Goal: Communication & Community: Answer question/provide support

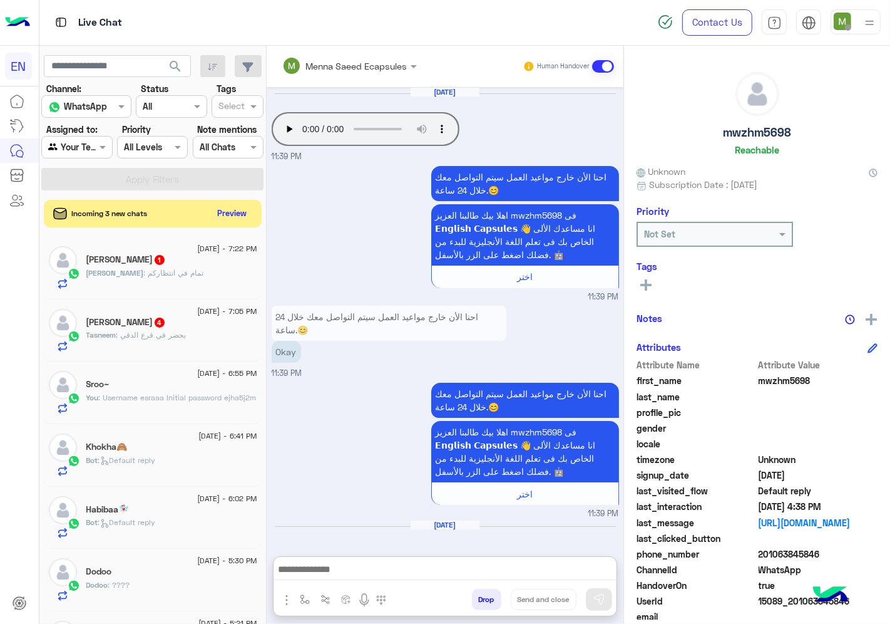
scroll to position [49, 0]
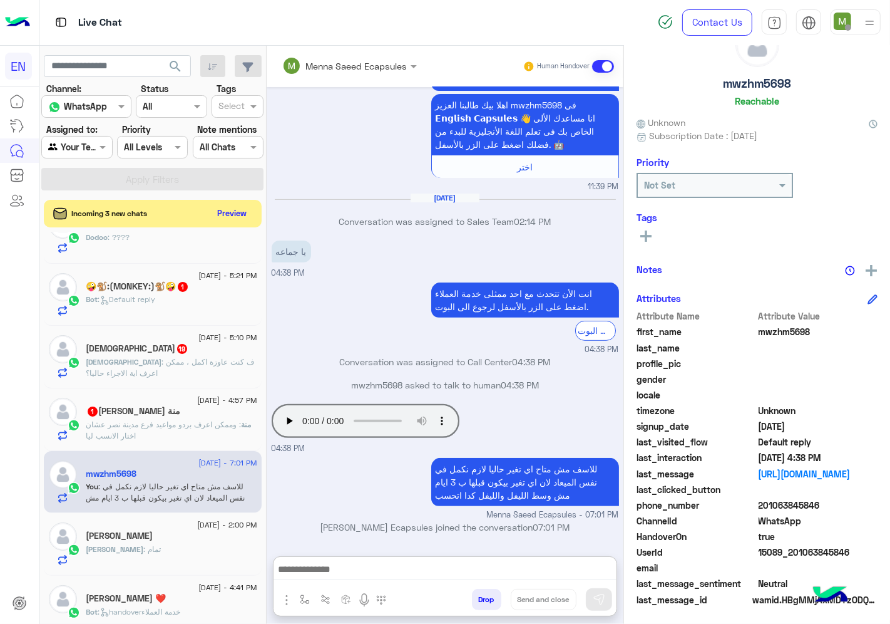
click at [177, 428] on span ": وممكن اعرف بردو مواعيد فرع مدينة نصر عشان اختار الانسب ليا" at bounding box center [163, 430] width 155 height 21
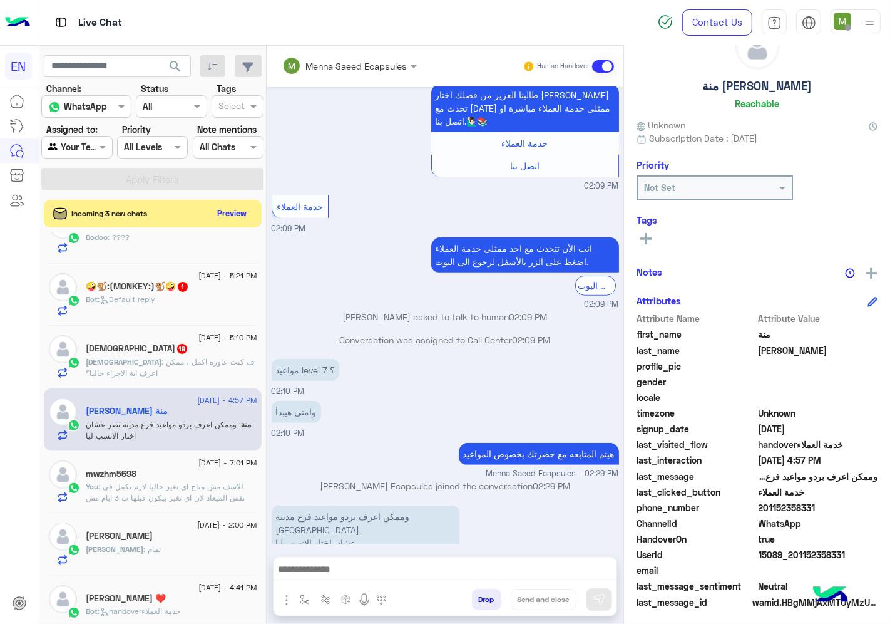
scroll to position [49, 0]
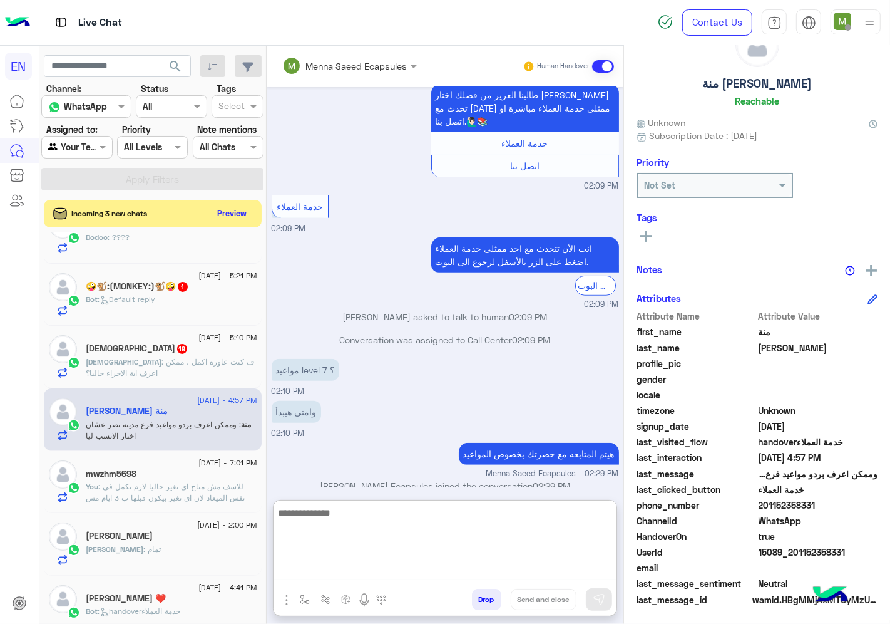
click at [374, 572] on textarea at bounding box center [445, 542] width 343 height 75
type textarea "**********"
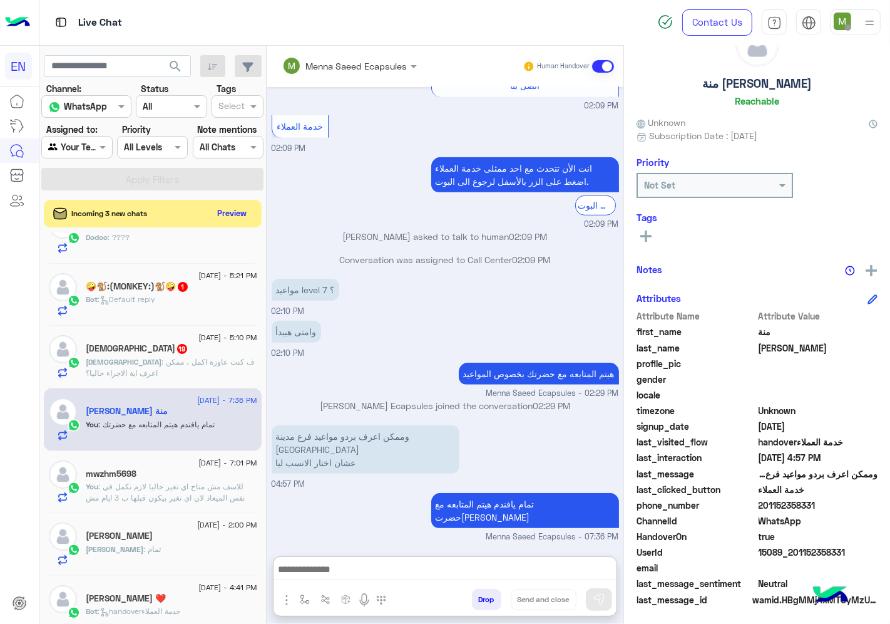
click at [170, 366] on span ": ف كنت عاوزة اكمل ، ممكن اعرف اية الاجراء حاليا؟" at bounding box center [170, 367] width 168 height 21
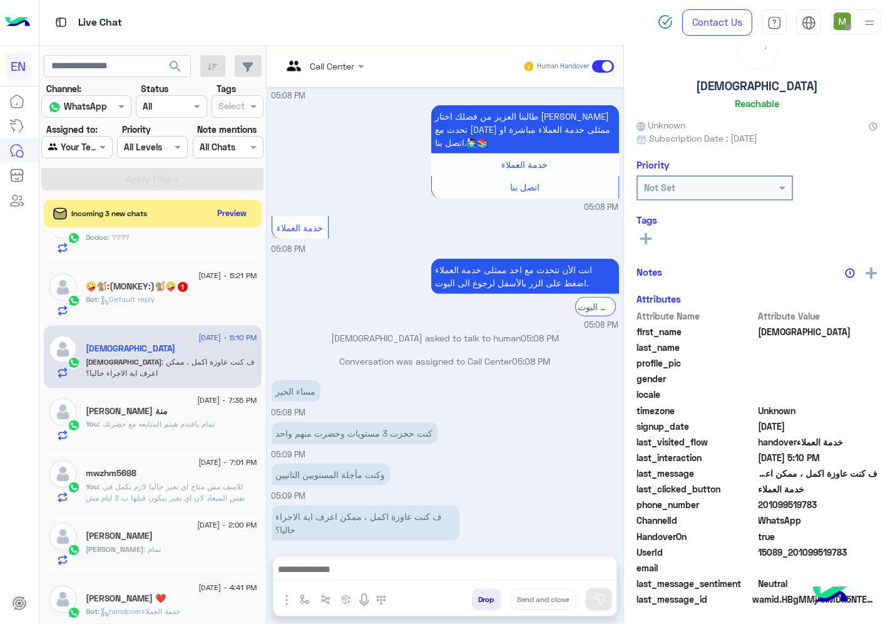
scroll to position [49, 0]
drag, startPoint x: 823, startPoint y: 501, endPoint x: 761, endPoint y: 509, distance: 62.5
click at [761, 509] on span "201099519783" at bounding box center [819, 504] width 120 height 13
copy span "01099519783"
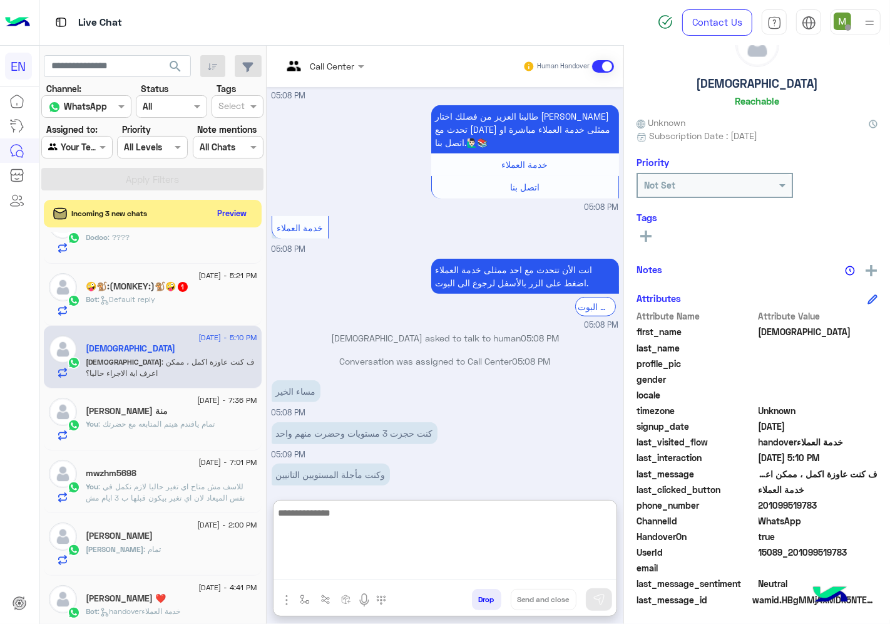
paste textarea "**********"
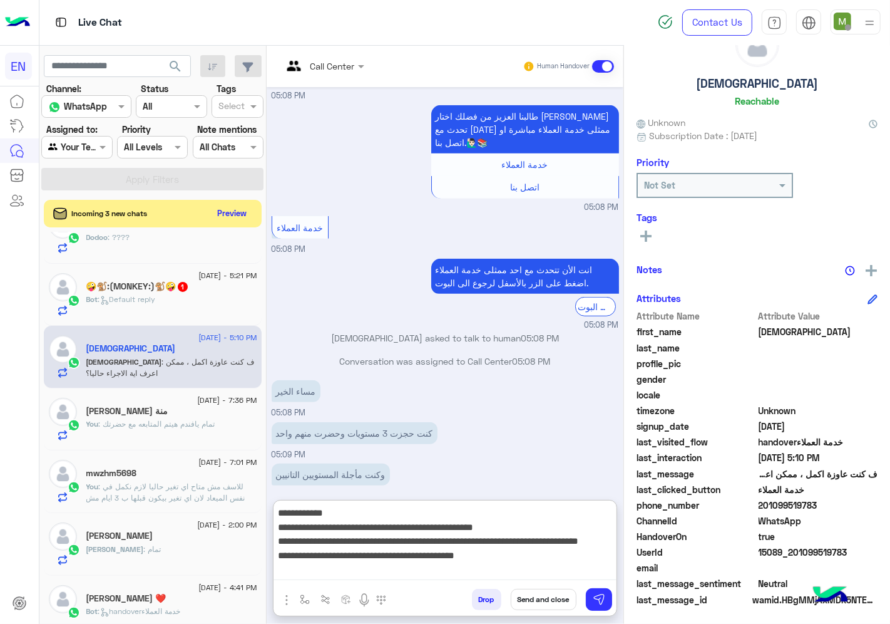
type textarea "**********"
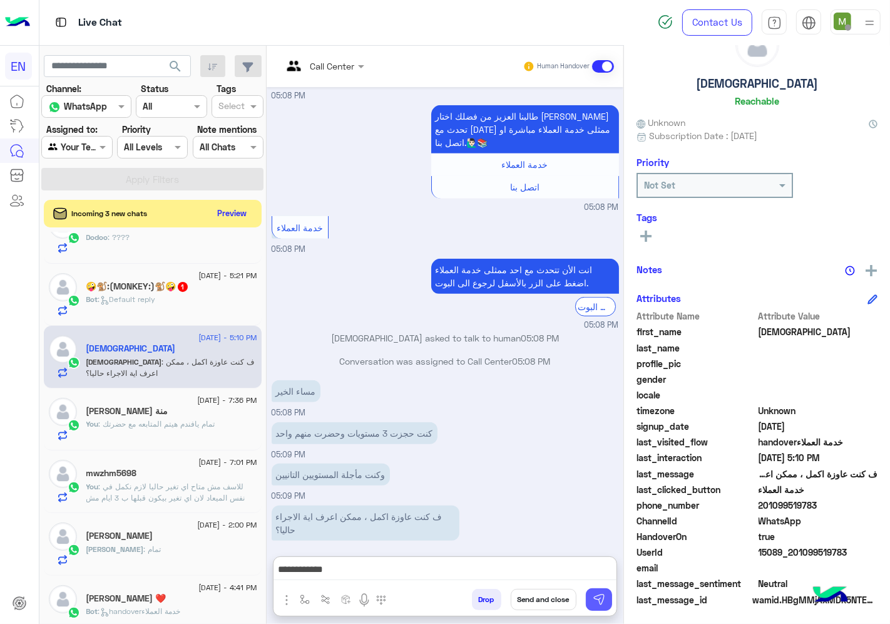
click at [597, 599] on img at bounding box center [599, 599] width 13 height 13
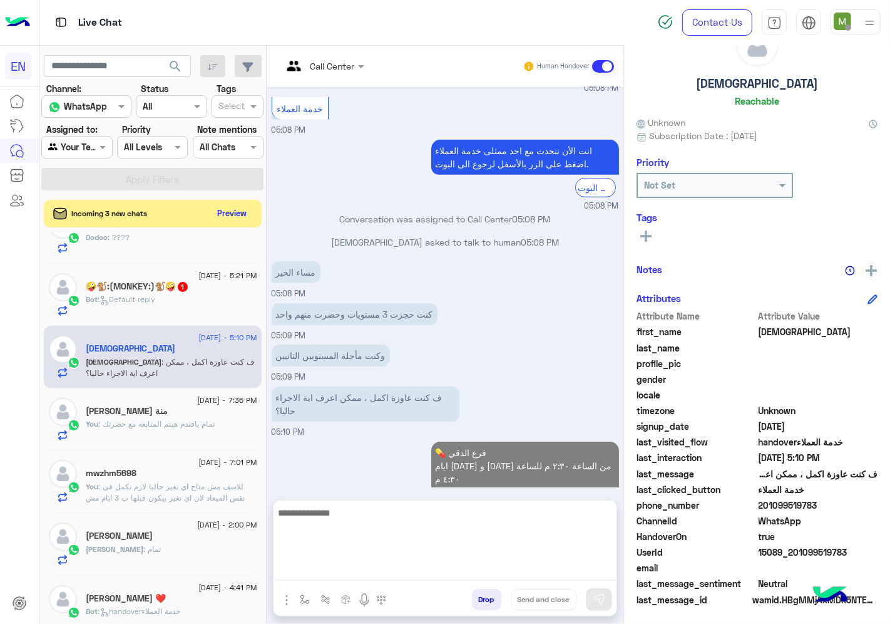
click at [518, 573] on textarea at bounding box center [445, 542] width 343 height 75
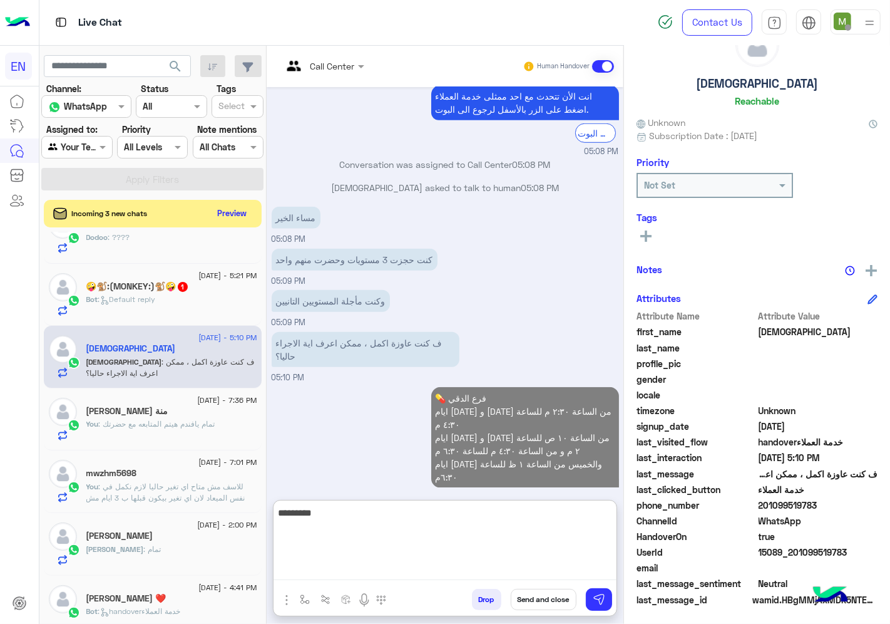
scroll to position [883, 0]
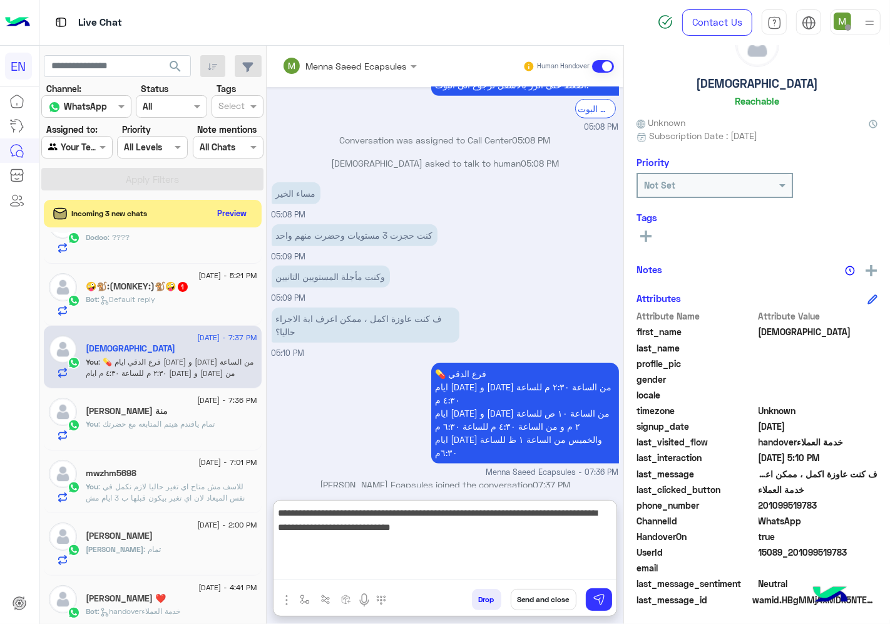
type textarea "**********"
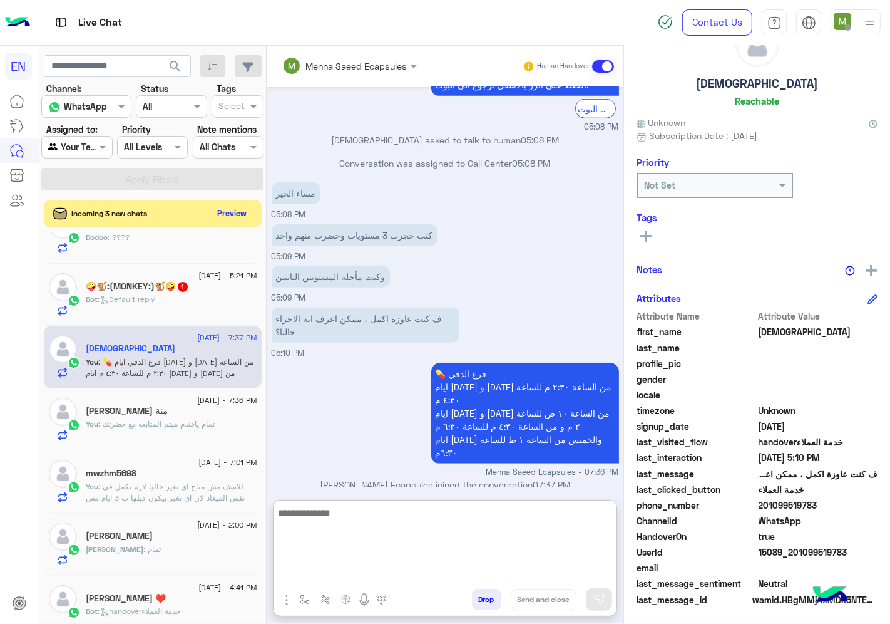
scroll to position [949, 0]
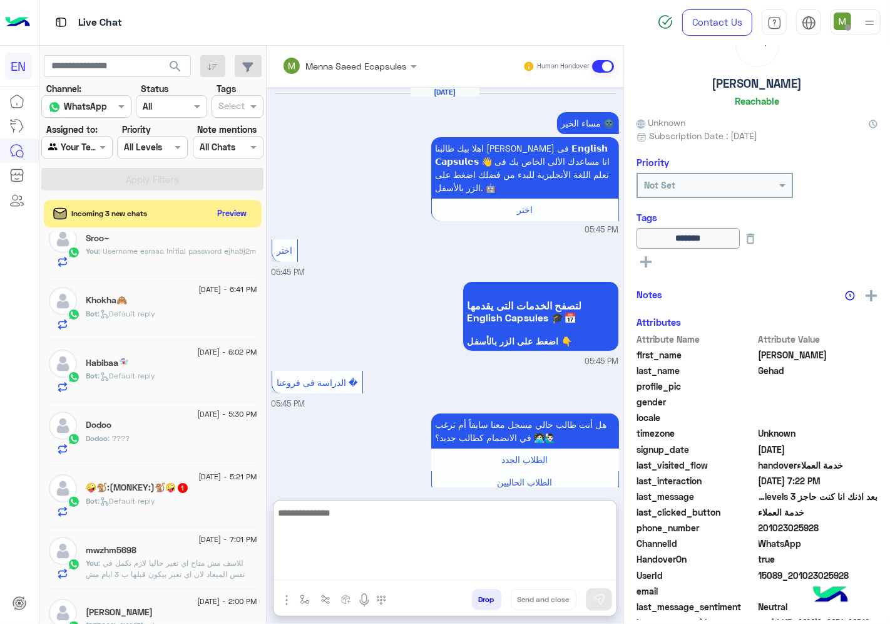
scroll to position [791, 0]
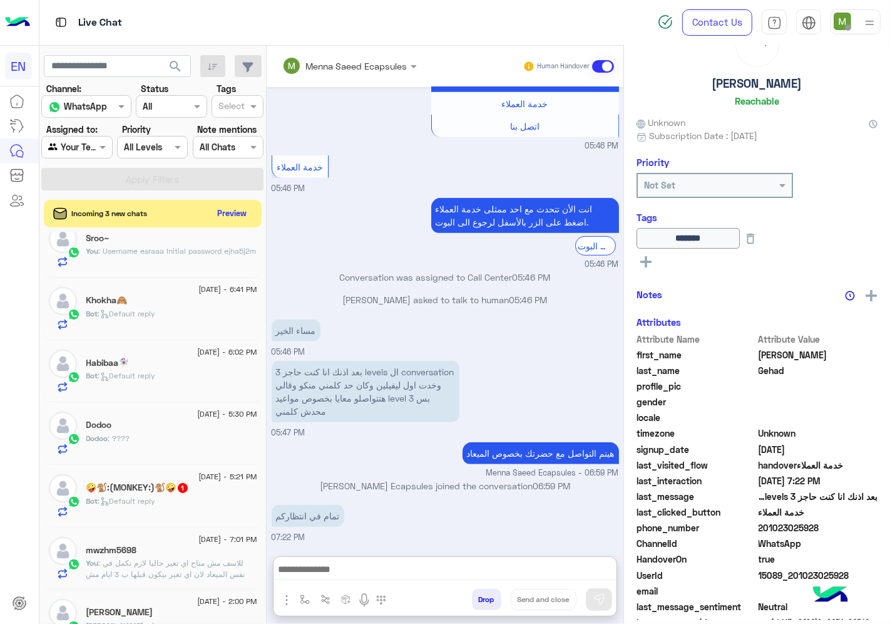
click at [170, 500] on div "Bot : Default reply" at bounding box center [171, 506] width 171 height 22
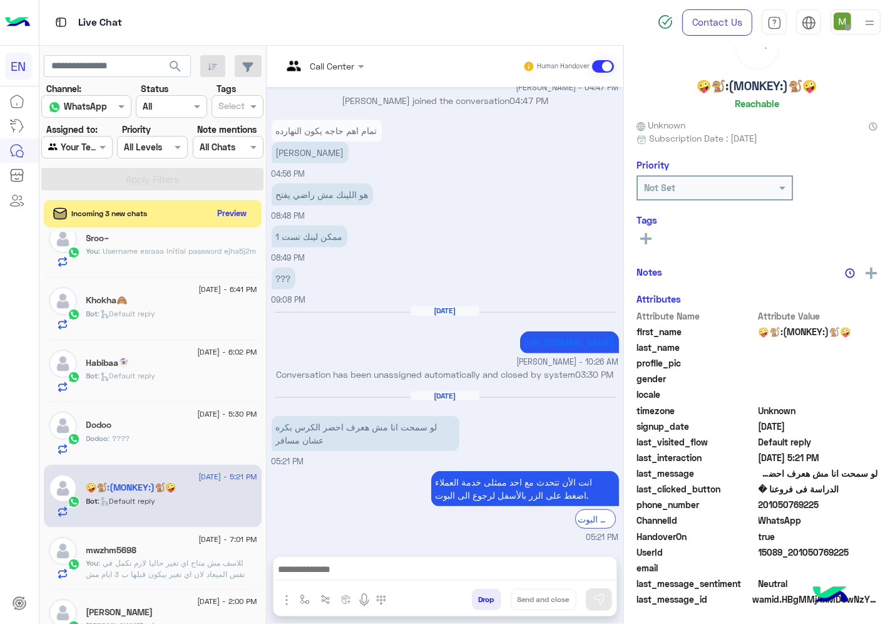
scroll to position [49, 0]
drag, startPoint x: 827, startPoint y: 503, endPoint x: 761, endPoint y: 505, distance: 65.8
click at [761, 505] on span "201050769225" at bounding box center [819, 504] width 120 height 13
copy span "01050769225"
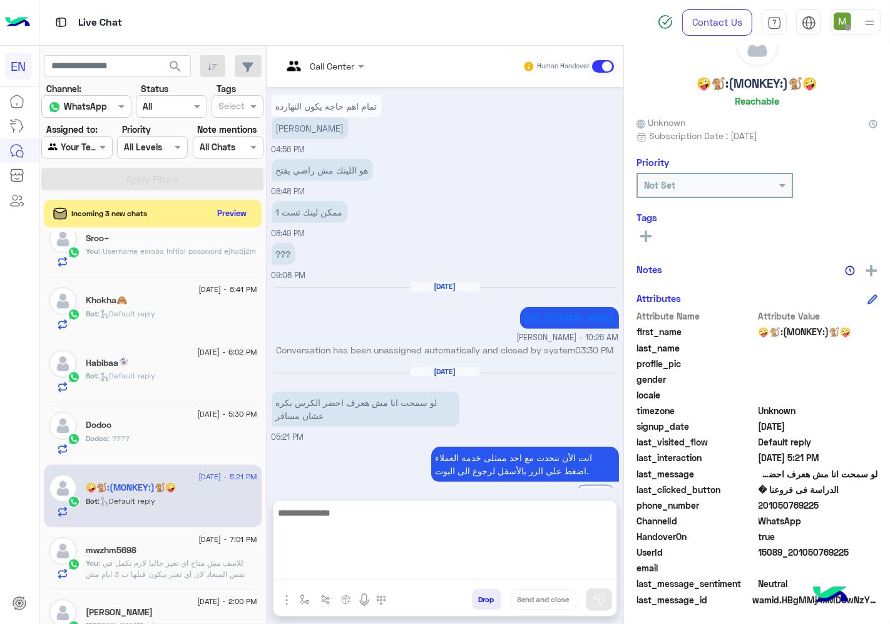
click at [515, 565] on textarea at bounding box center [445, 542] width 343 height 75
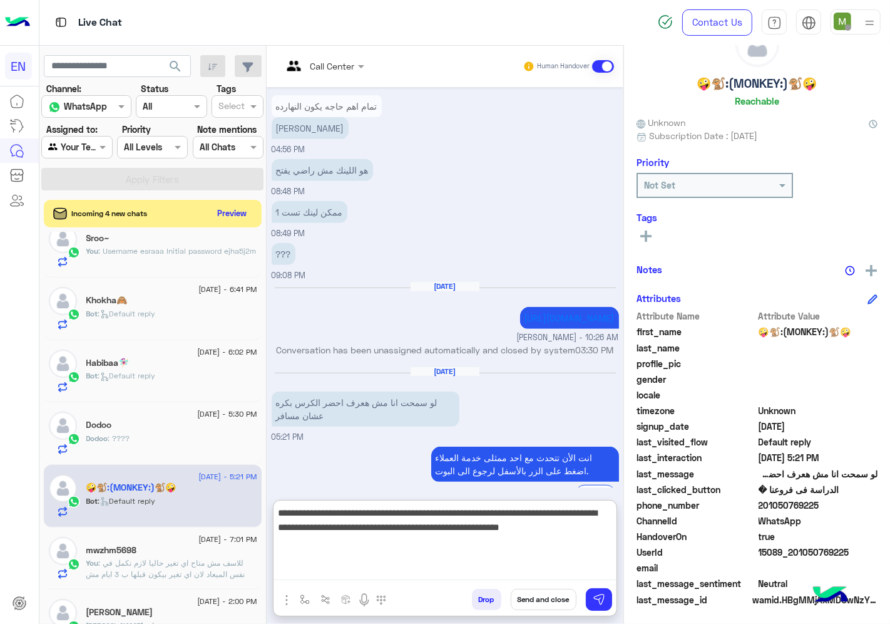
type textarea "**********"
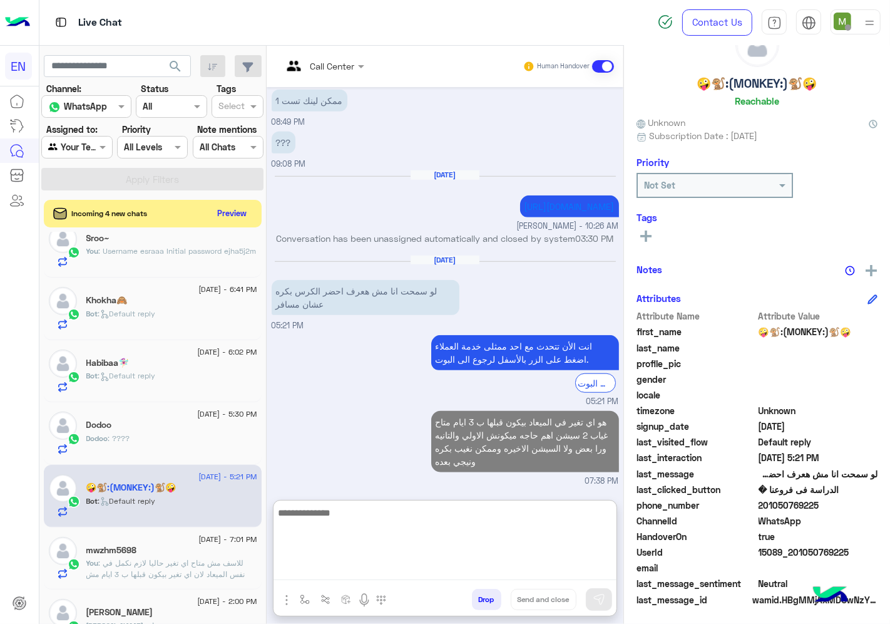
scroll to position [858, 0]
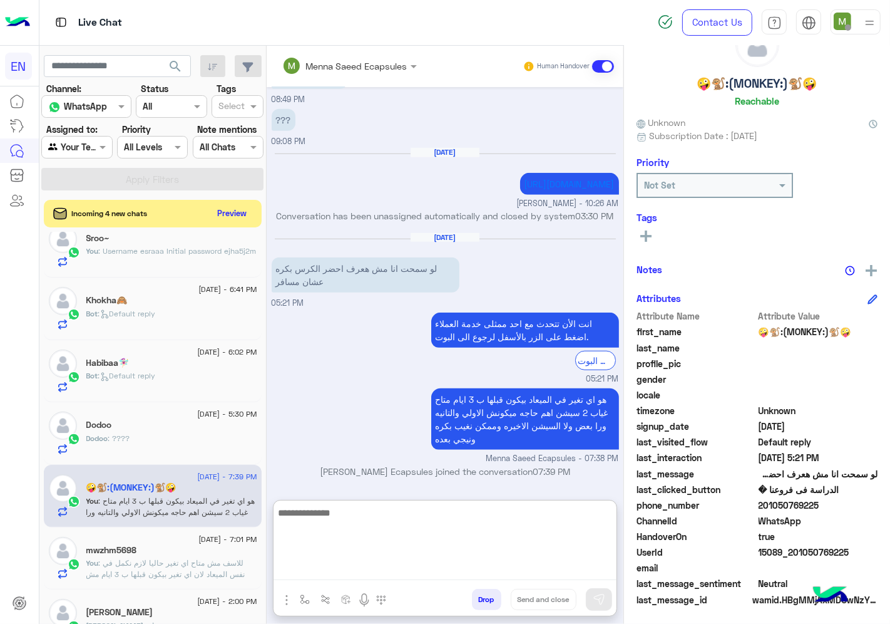
click at [455, 532] on textarea at bounding box center [445, 542] width 343 height 75
type textarea "**********"
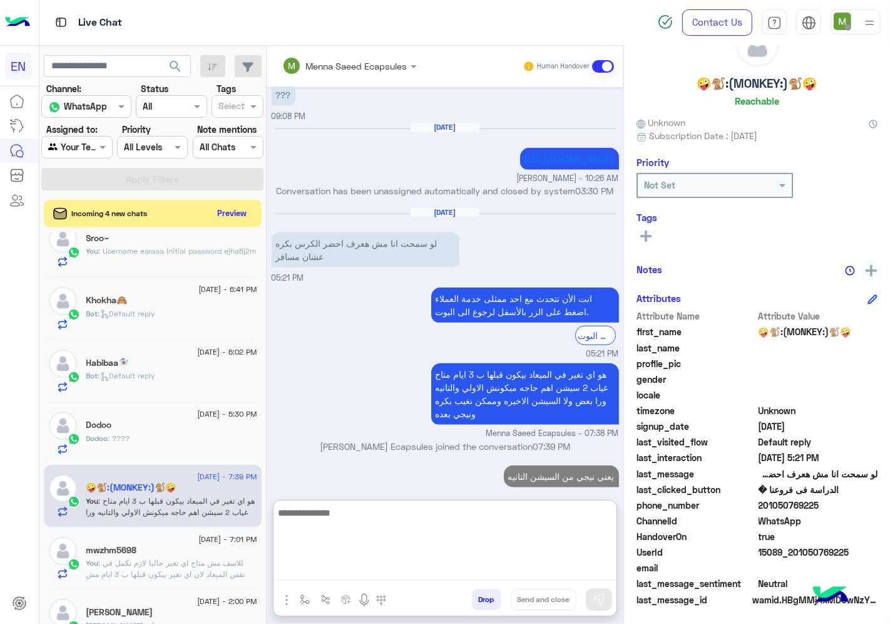
scroll to position [898, 0]
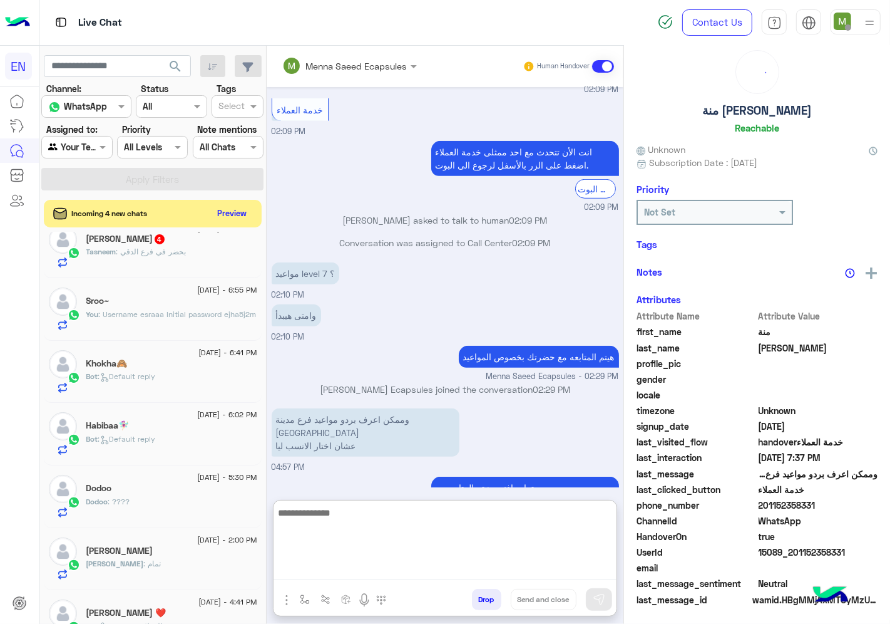
scroll to position [46, 0]
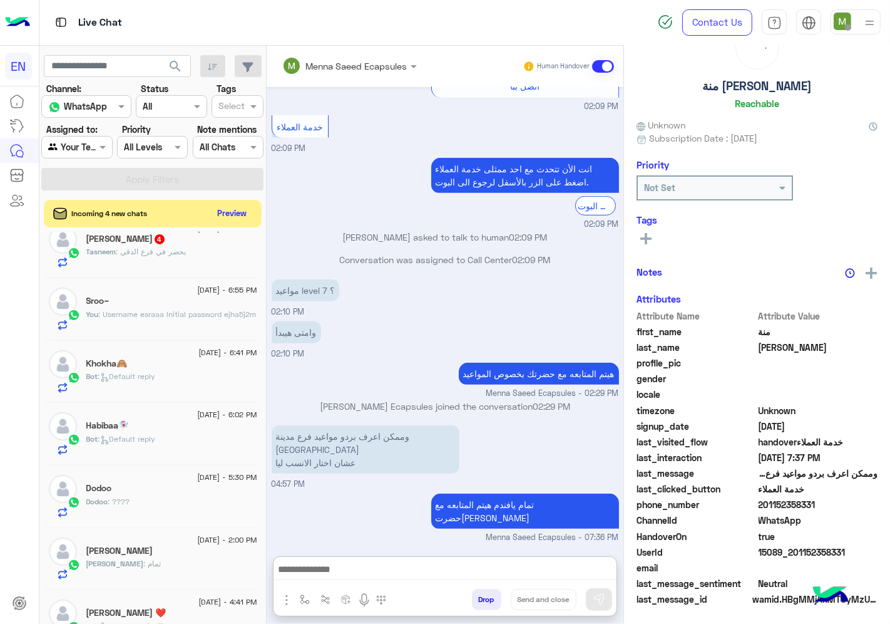
click at [147, 493] on div "Dodoo" at bounding box center [171, 489] width 171 height 13
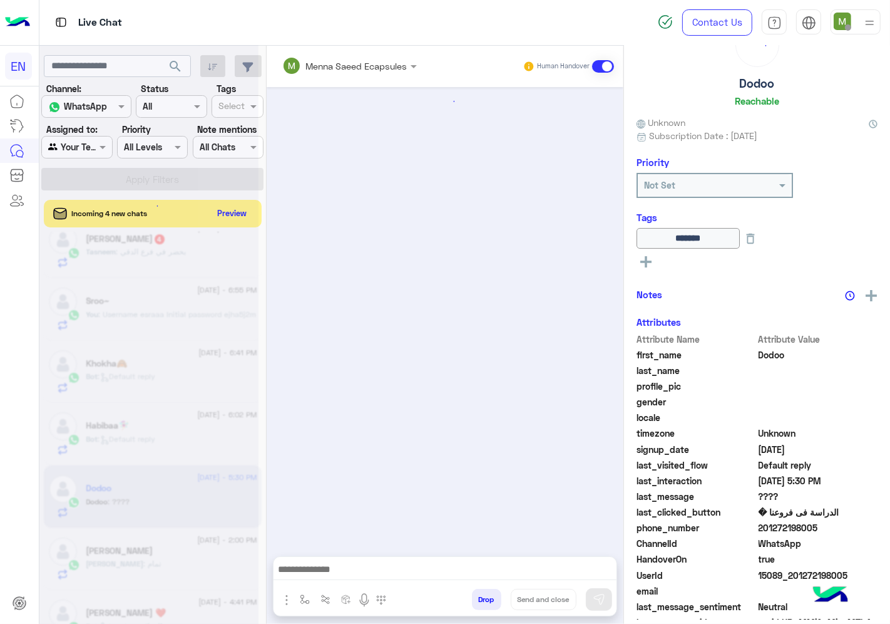
scroll to position [597, 0]
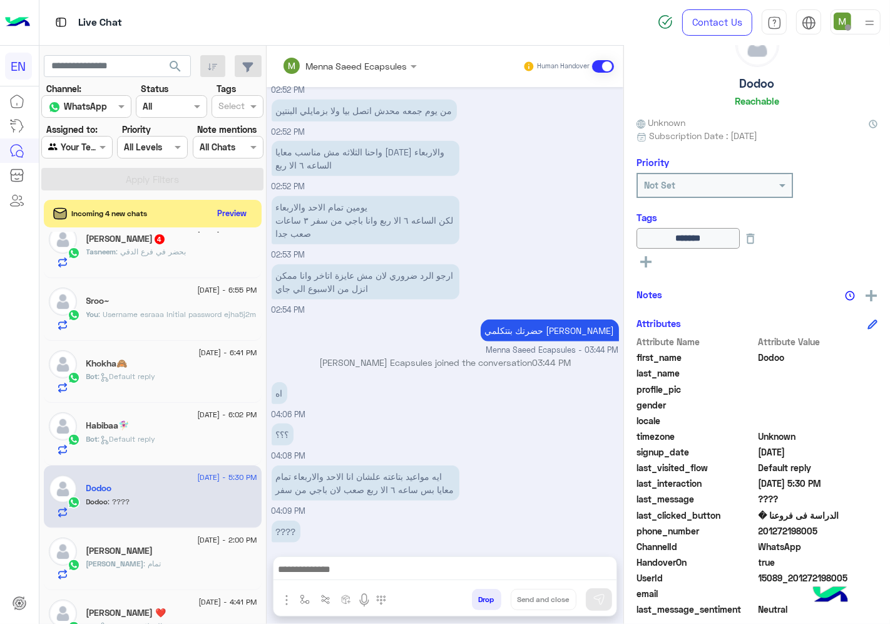
drag, startPoint x: 828, startPoint y: 528, endPoint x: 756, endPoint y: 529, distance: 72.6
click at [759, 529] on span "201272198005" at bounding box center [819, 530] width 120 height 13
copy span "201272198005"
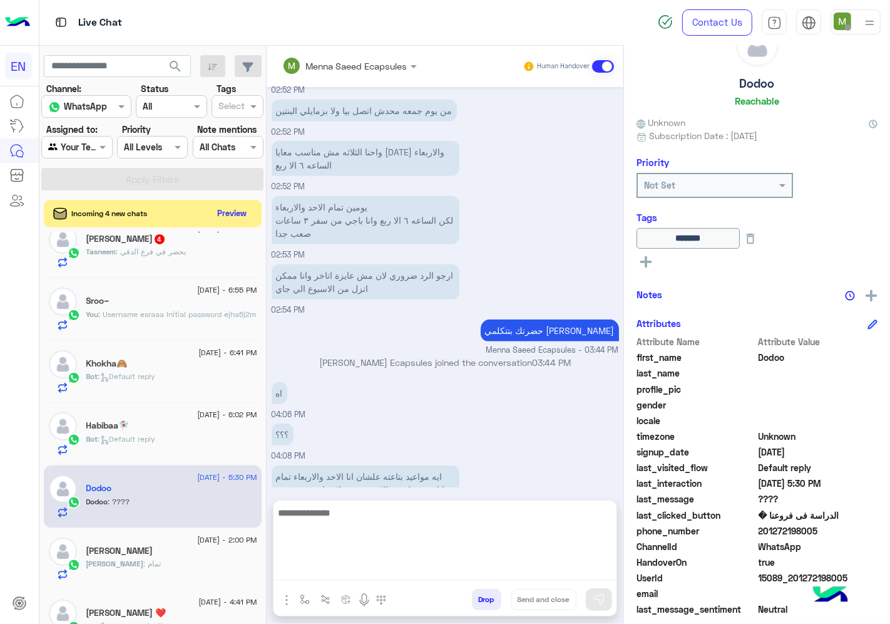
click at [502, 562] on textarea at bounding box center [445, 542] width 343 height 75
type textarea "*"
type textarea "**********"
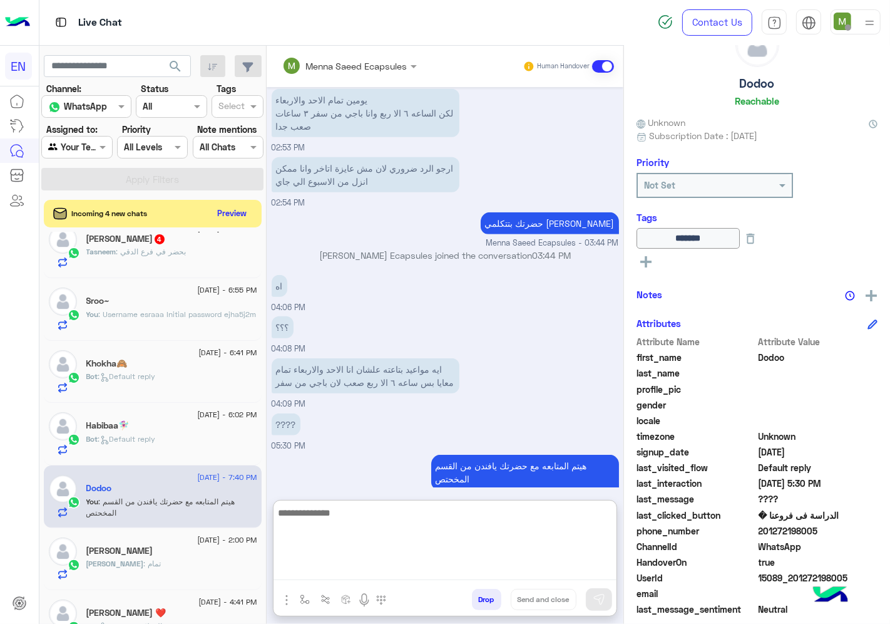
scroll to position [706, 0]
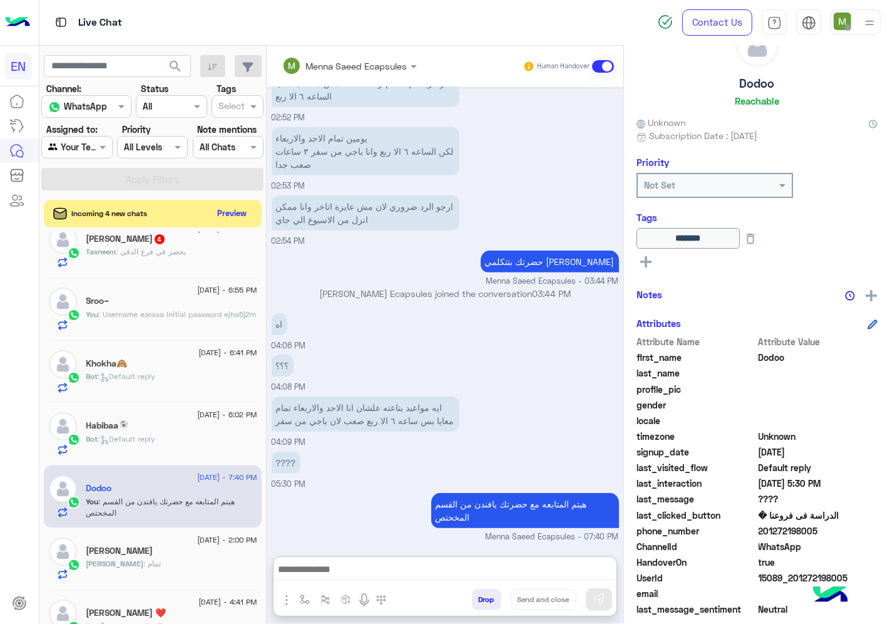
click at [148, 424] on div "Habibaa🧚🏻‍♀️" at bounding box center [171, 426] width 171 height 13
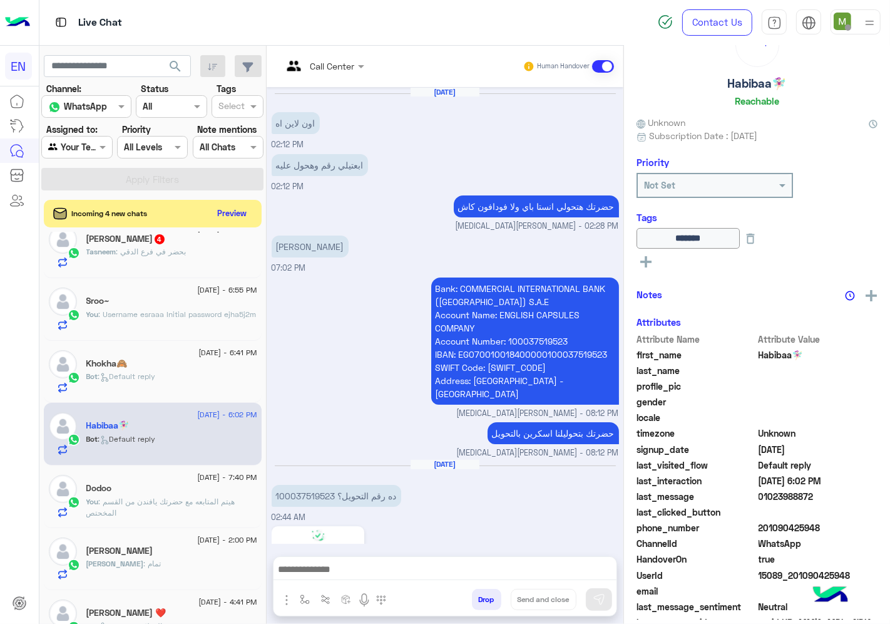
scroll to position [934, 0]
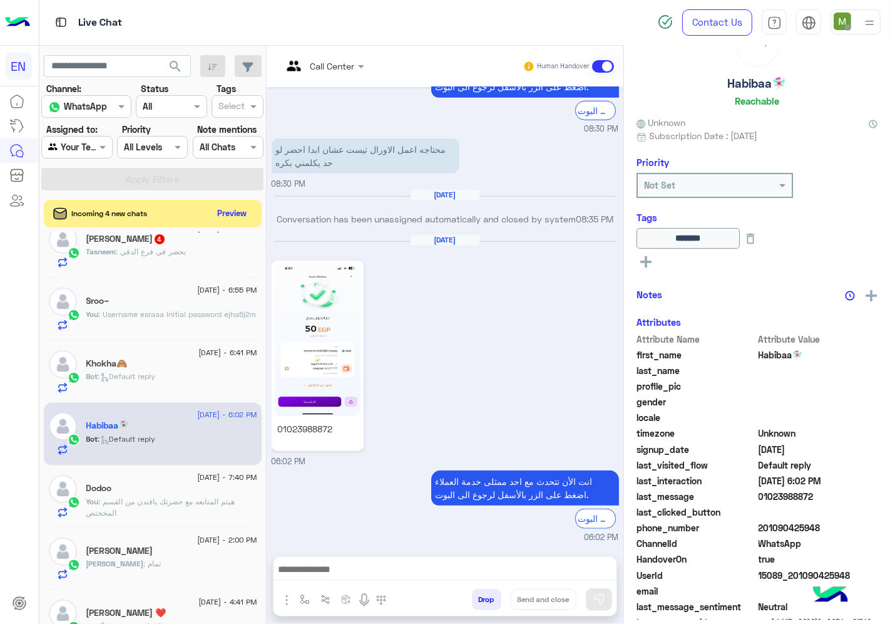
click at [155, 381] on span "Bot : Default reply" at bounding box center [121, 375] width 70 height 9
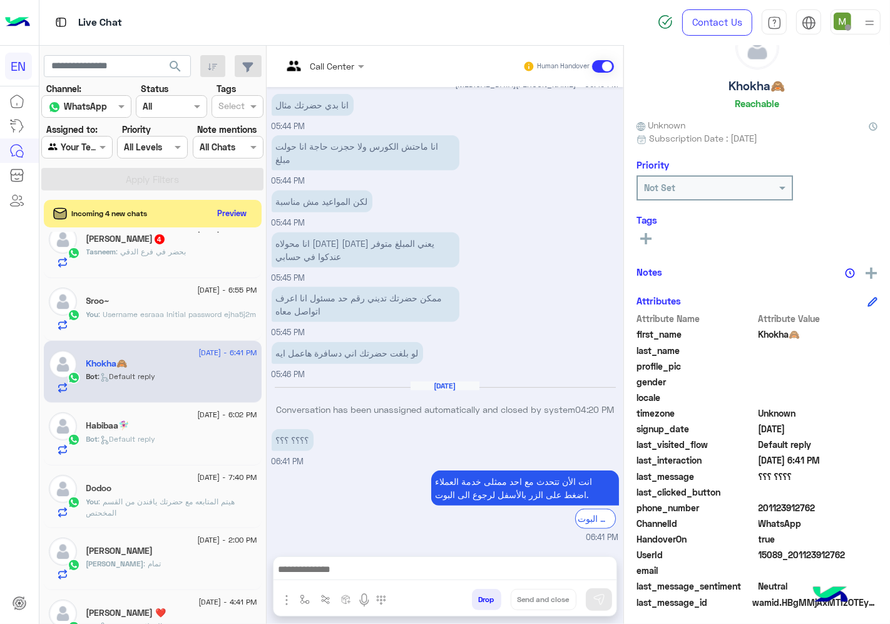
scroll to position [49, 0]
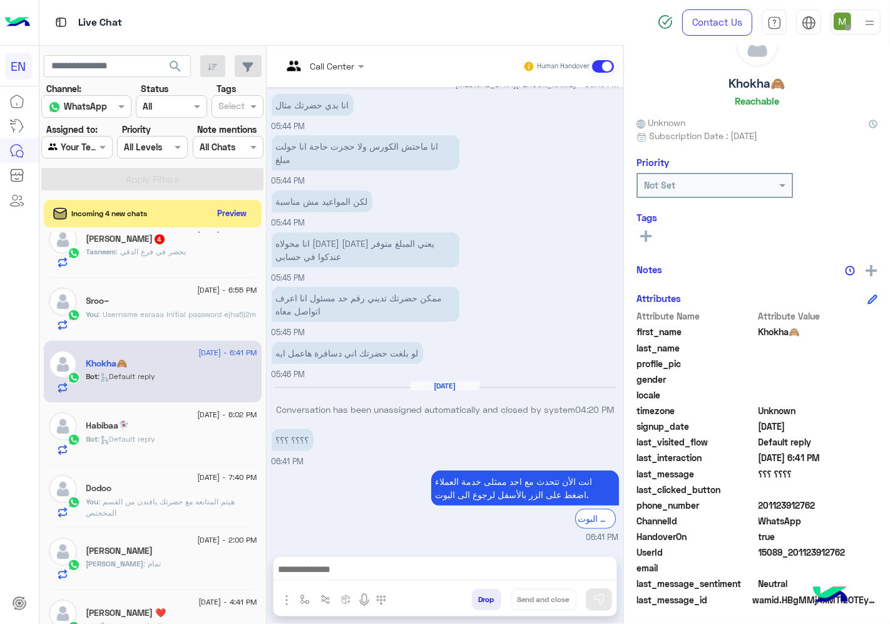
drag, startPoint x: 793, startPoint y: 500, endPoint x: 763, endPoint y: 500, distance: 30.1
click at [763, 500] on span "201123912762" at bounding box center [819, 504] width 120 height 13
copy span "01123912762"
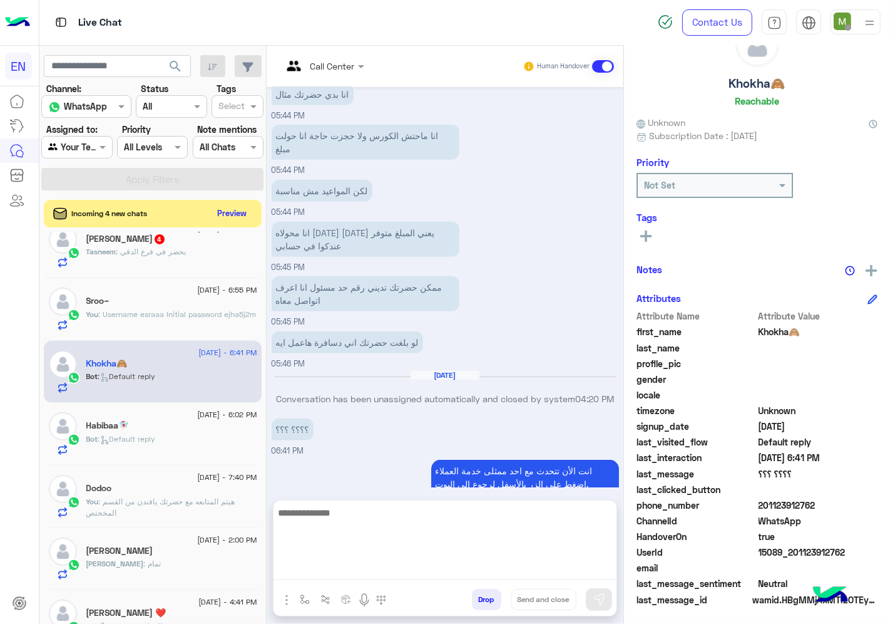
click at [536, 566] on textarea at bounding box center [445, 542] width 343 height 75
type textarea "**********"
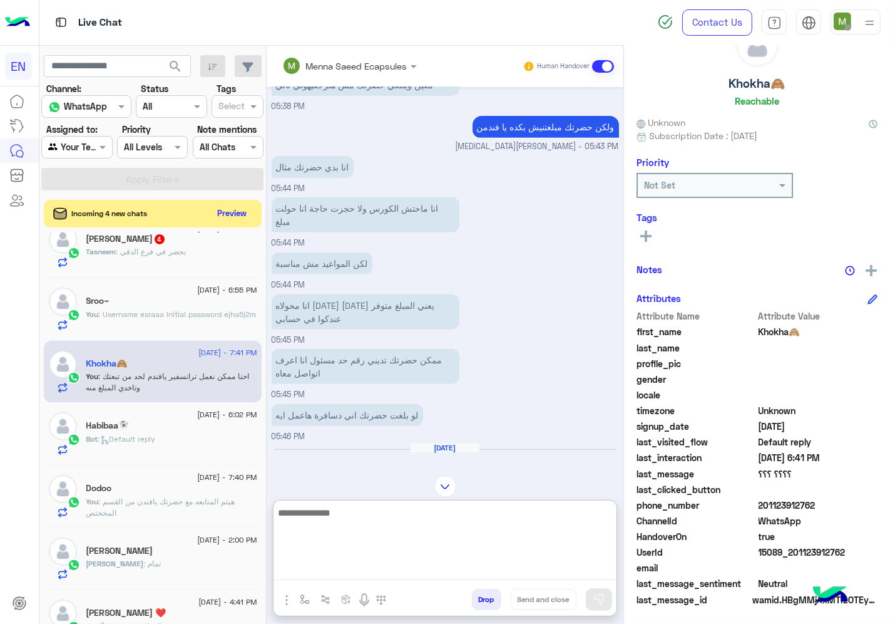
scroll to position [677, 0]
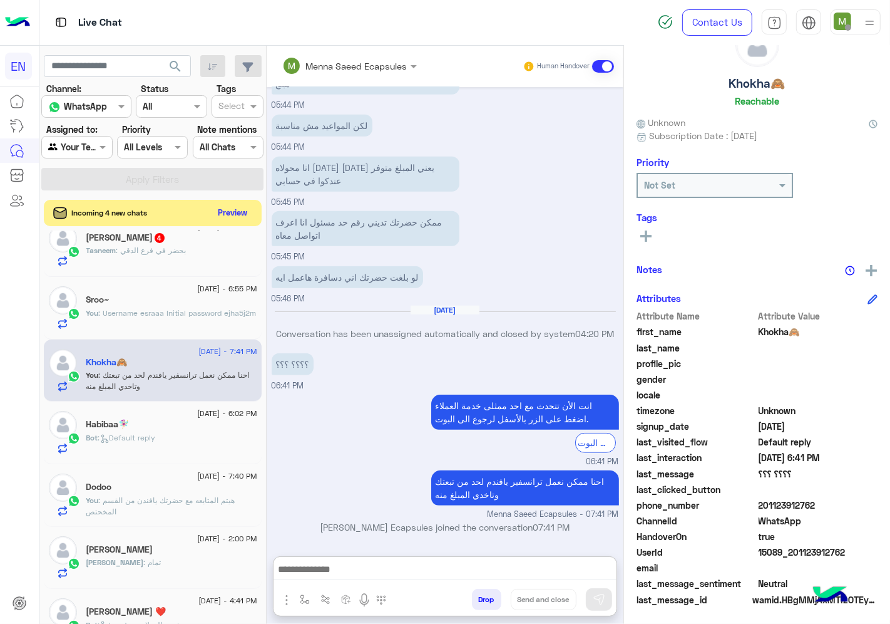
click at [232, 215] on button "Preview" at bounding box center [233, 212] width 39 height 17
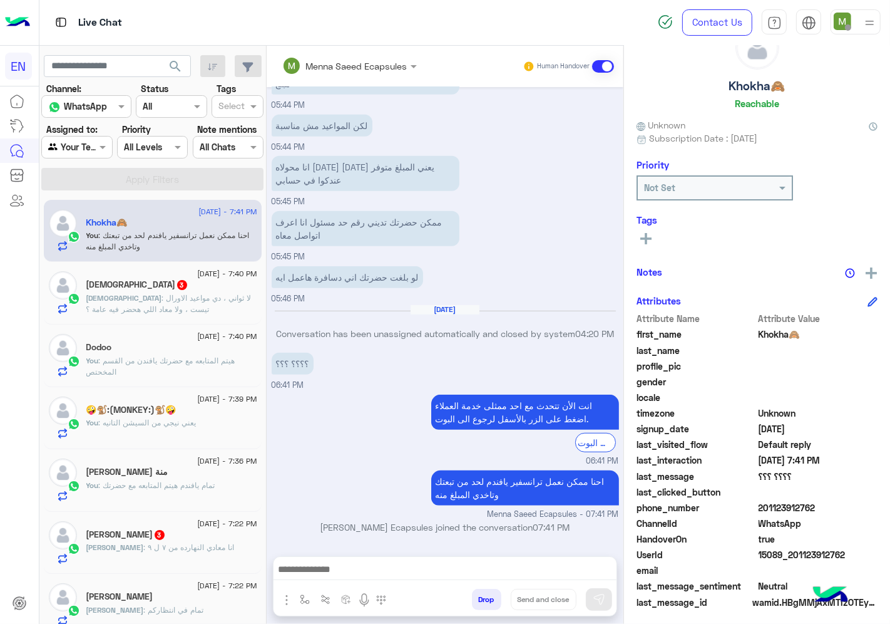
scroll to position [49, 0]
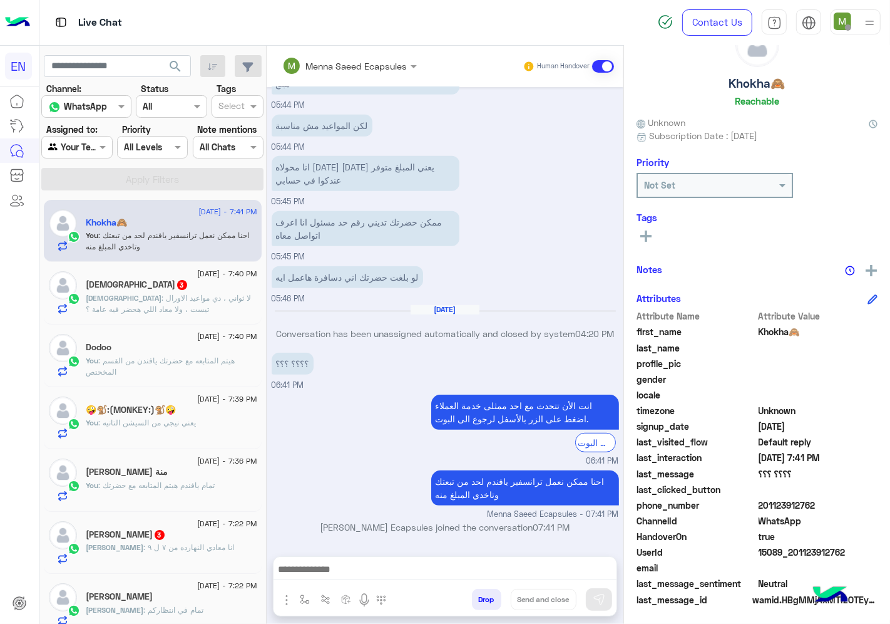
click at [196, 305] on p "Rahoma : لا ثواني ، دي مواعيد الاورال تيست ، ولا معاد اللي هحضر فيه عامة ؟" at bounding box center [171, 303] width 171 height 23
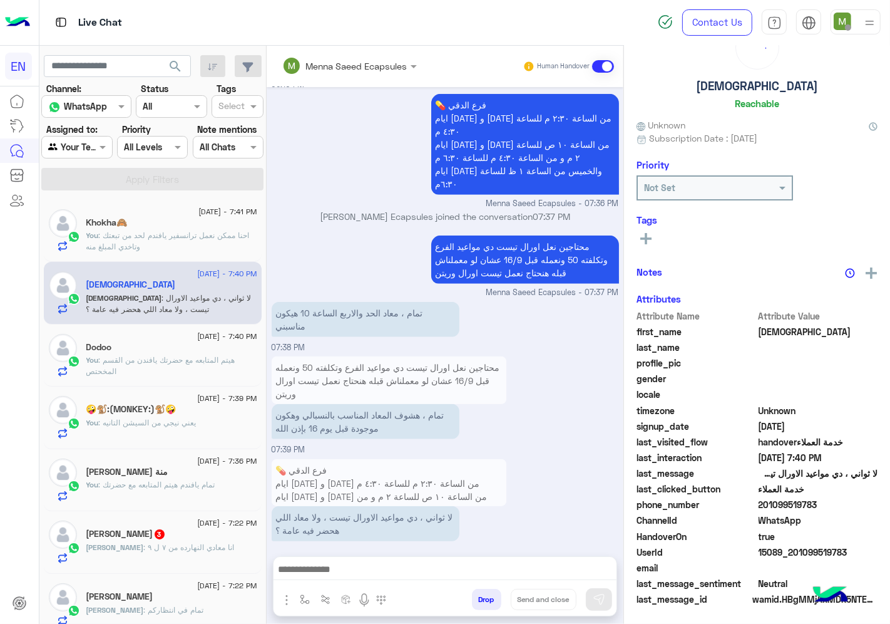
scroll to position [49, 0]
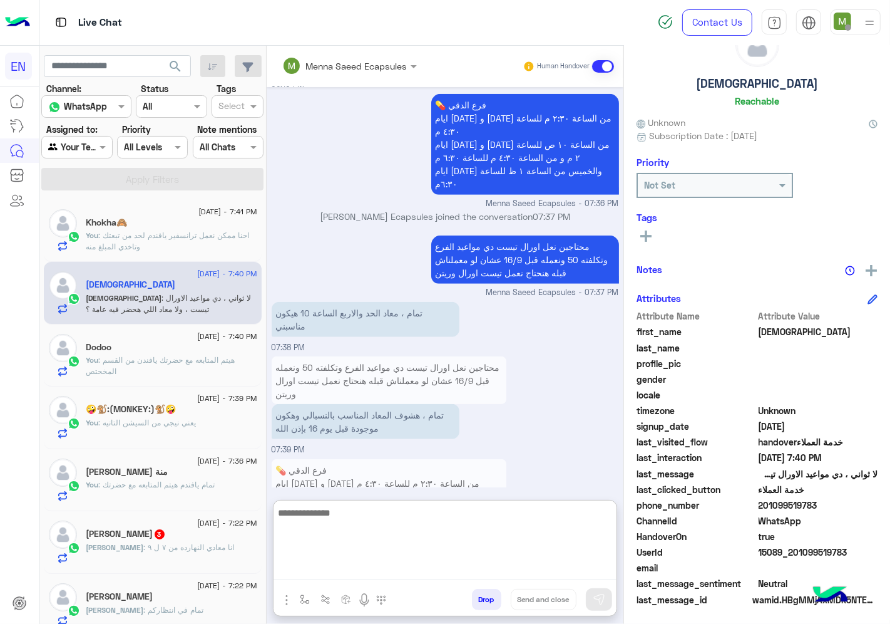
click at [458, 574] on textarea at bounding box center [445, 542] width 343 height 75
type textarea "******"
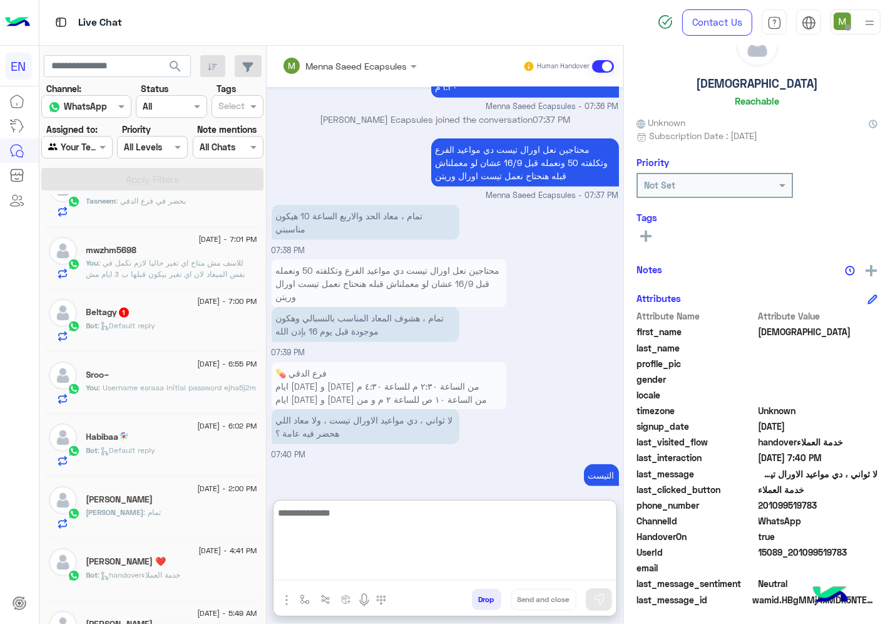
scroll to position [487, 0]
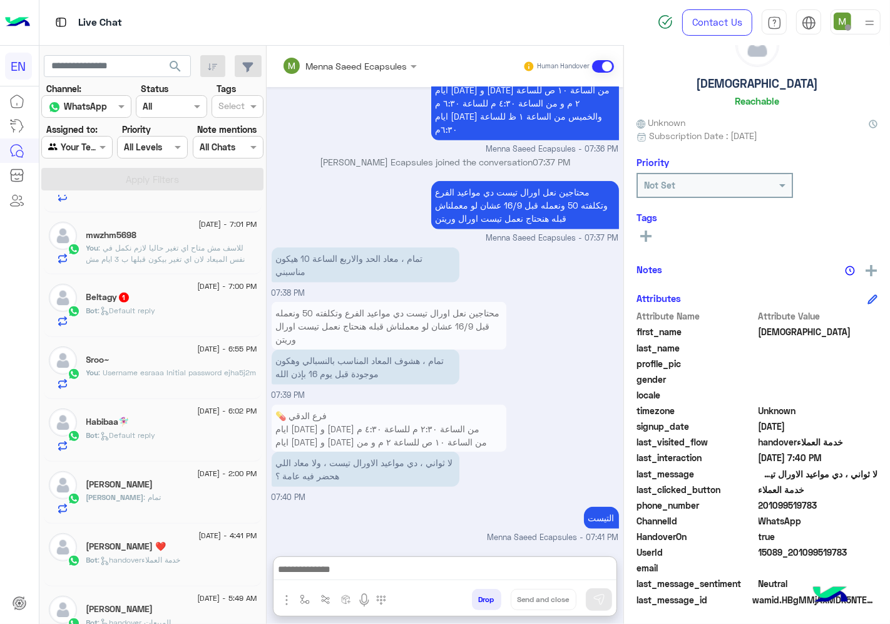
click at [133, 301] on div "Beltagy 1" at bounding box center [171, 298] width 171 height 13
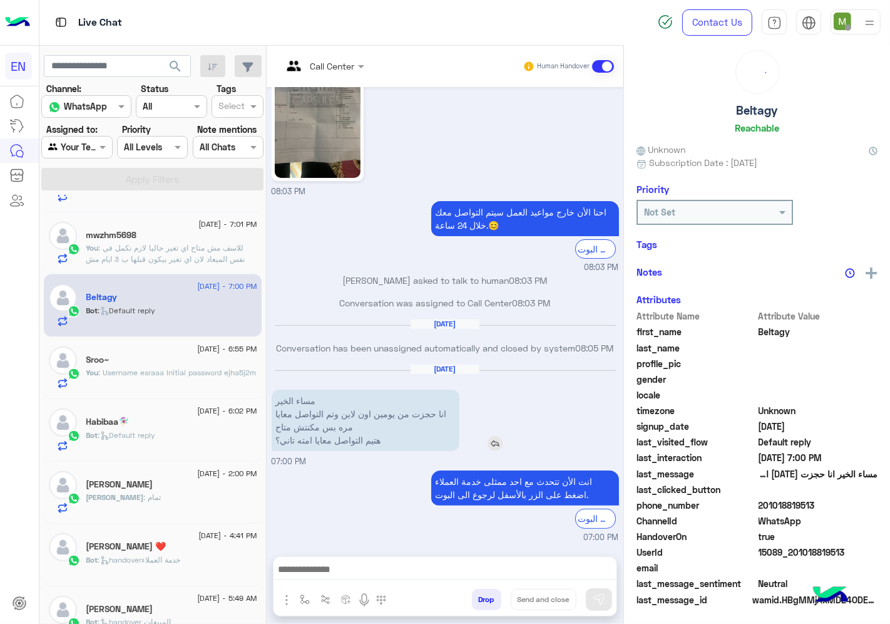
scroll to position [49, 0]
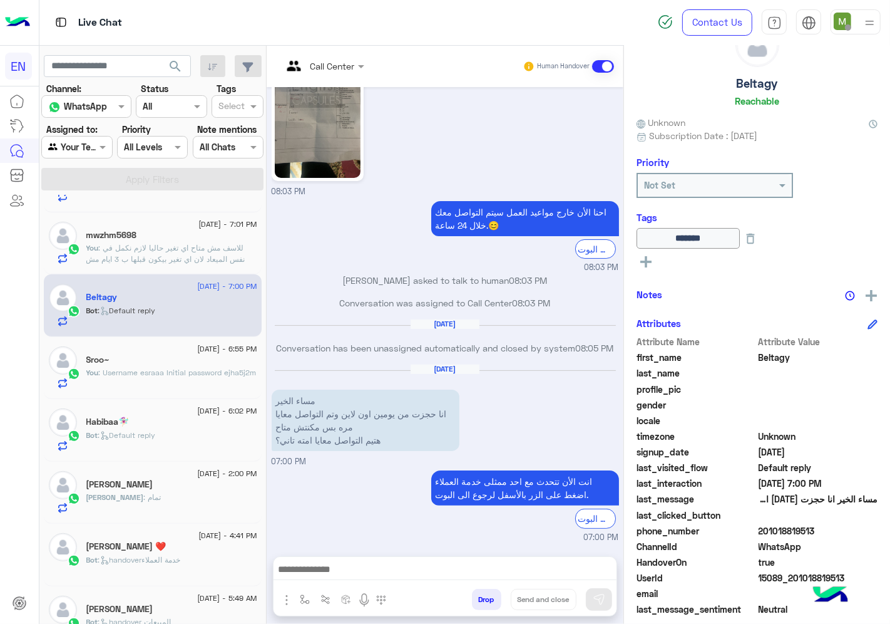
drag, startPoint x: 834, startPoint y: 530, endPoint x: 756, endPoint y: 532, distance: 78.3
click at [759, 532] on span "201018819513" at bounding box center [819, 530] width 120 height 13
copy span "201018819513"
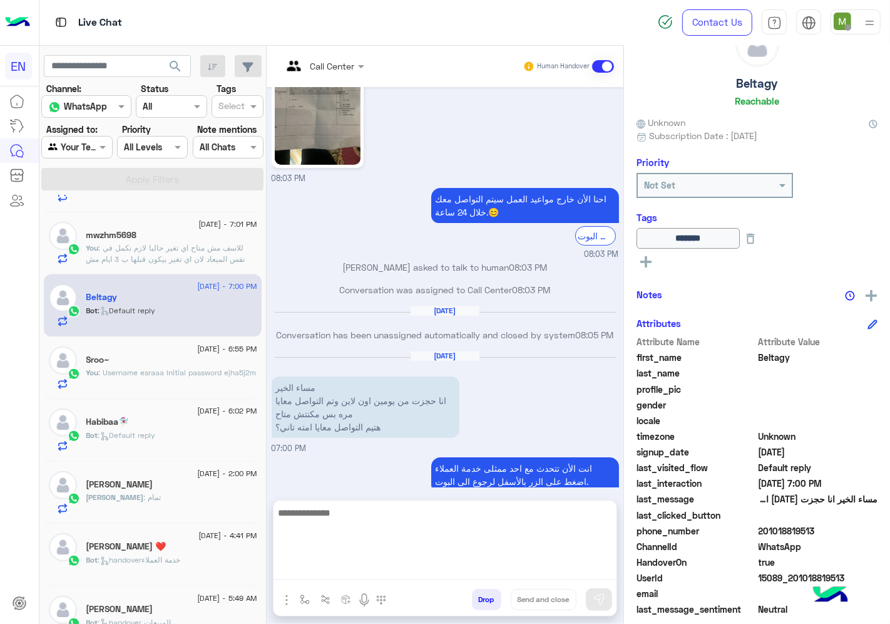
click at [471, 566] on textarea at bounding box center [445, 542] width 343 height 75
type textarea "**********"
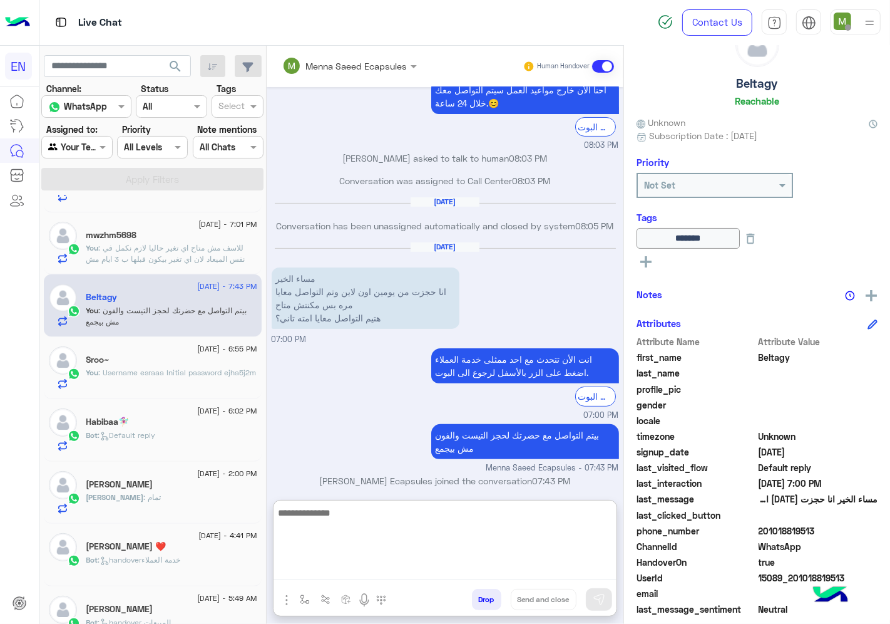
scroll to position [235, 0]
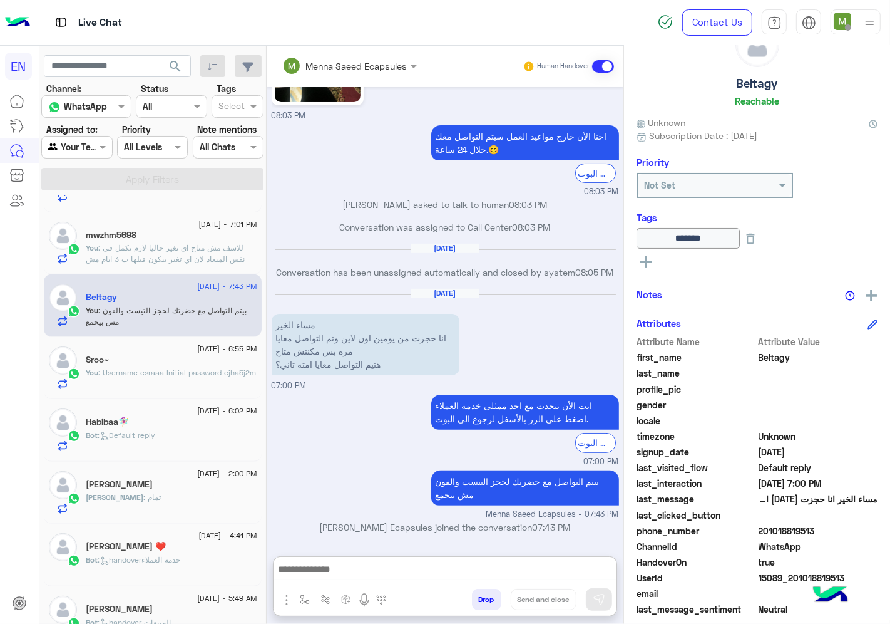
click at [170, 546] on div "[PERSON_NAME] ❤️" at bounding box center [171, 547] width 171 height 13
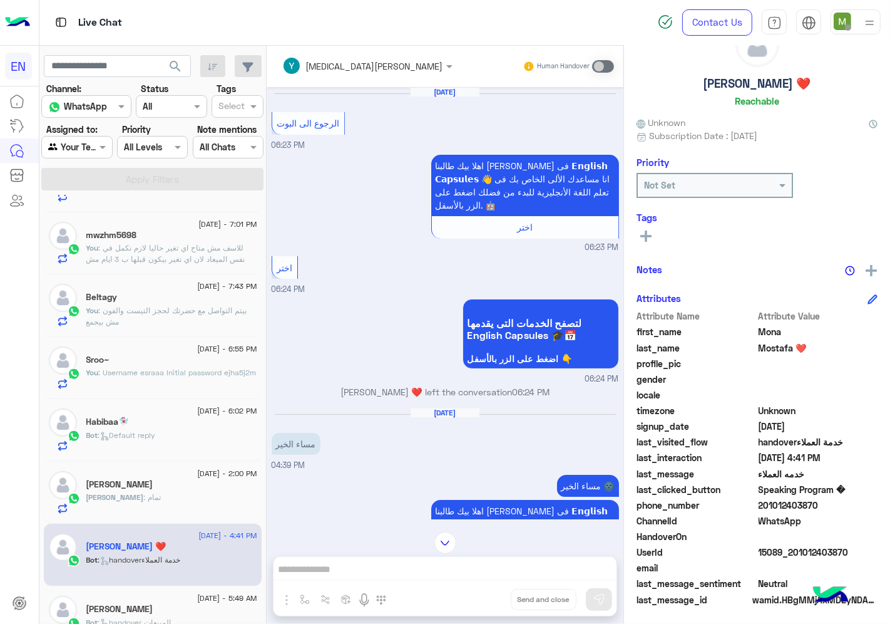
scroll to position [1705, 0]
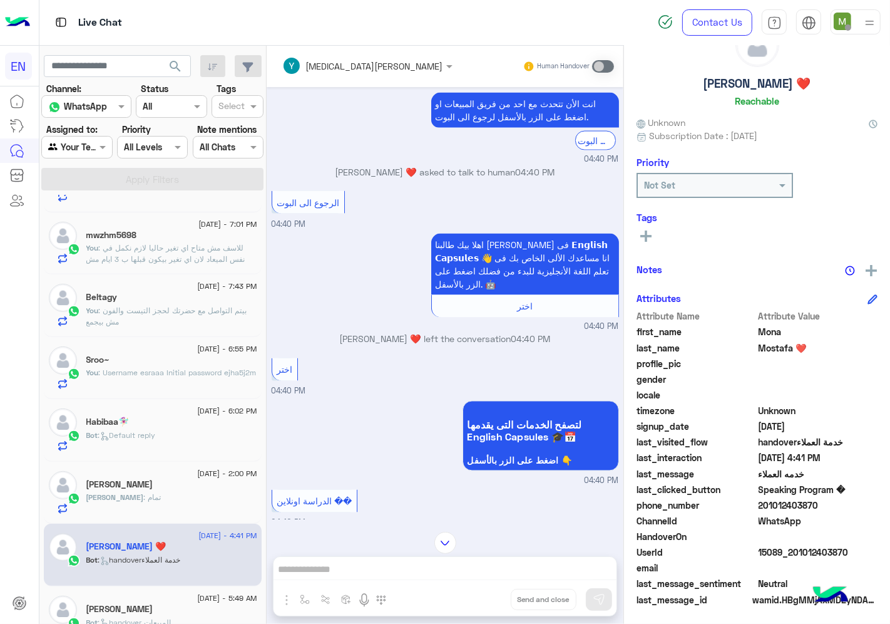
click at [337, 60] on input "text" at bounding box center [347, 65] width 130 height 13
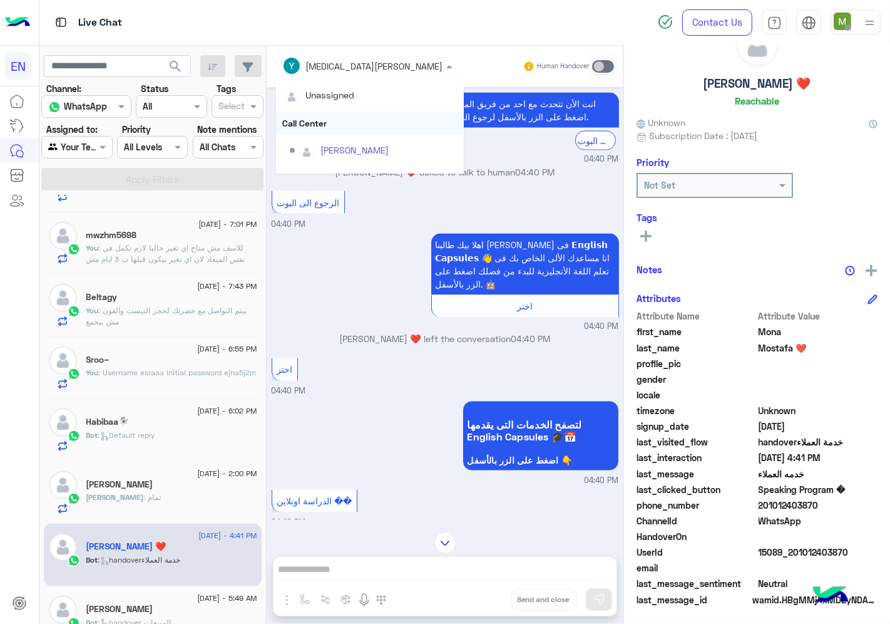
scroll to position [207, 0]
click at [319, 124] on div "Sales Team" at bounding box center [370, 130] width 188 height 23
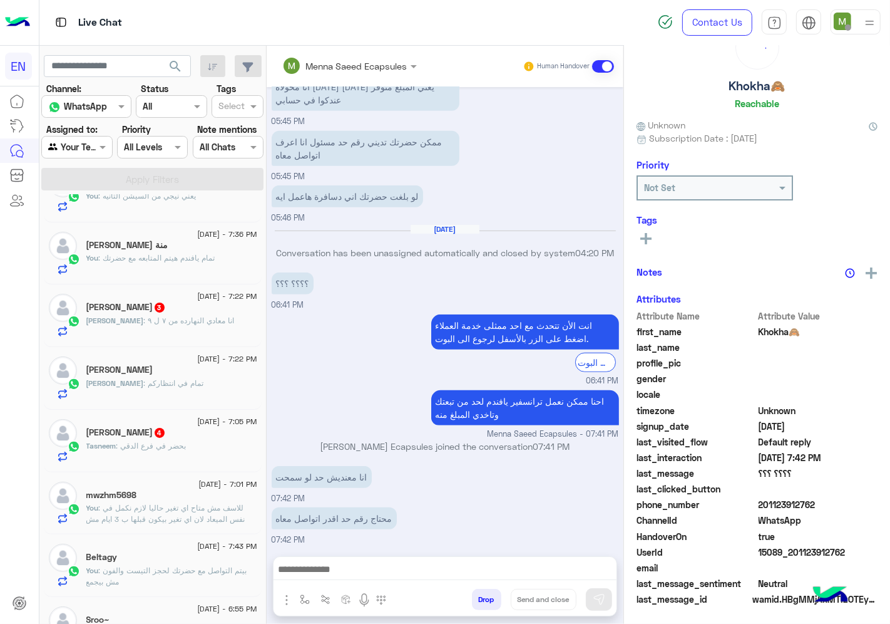
scroll to position [49, 0]
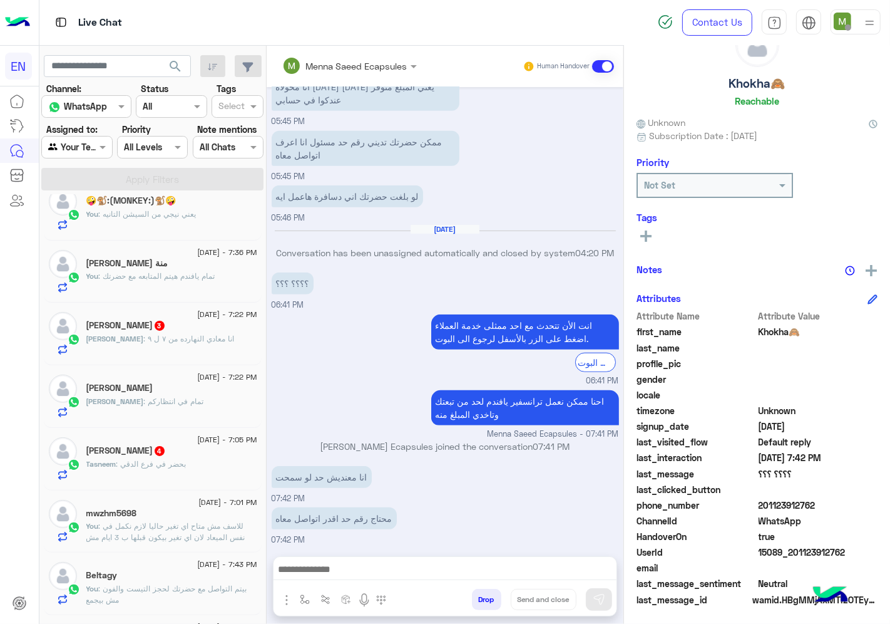
click at [168, 462] on span ": بحضر في فرع الدقي" at bounding box center [151, 463] width 70 height 9
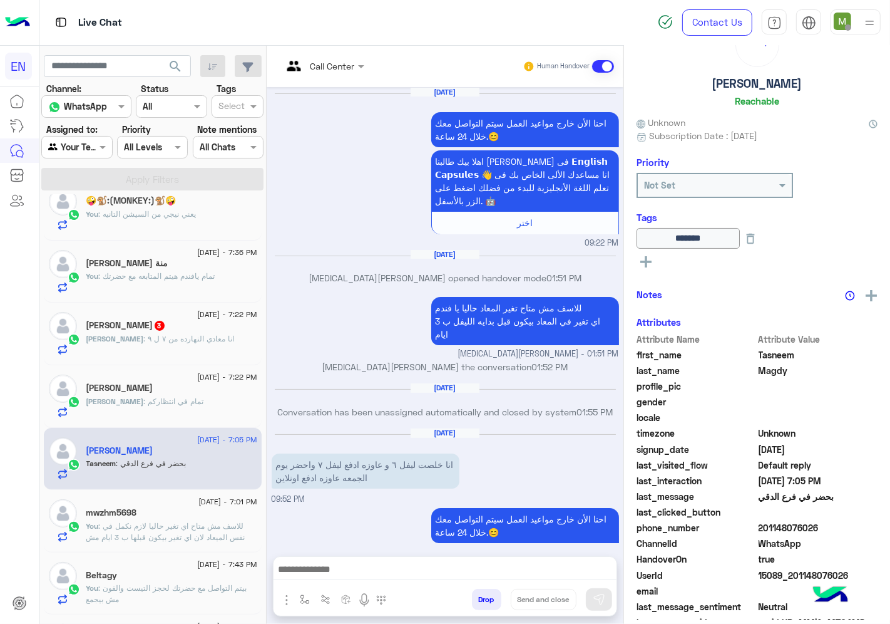
scroll to position [1116, 0]
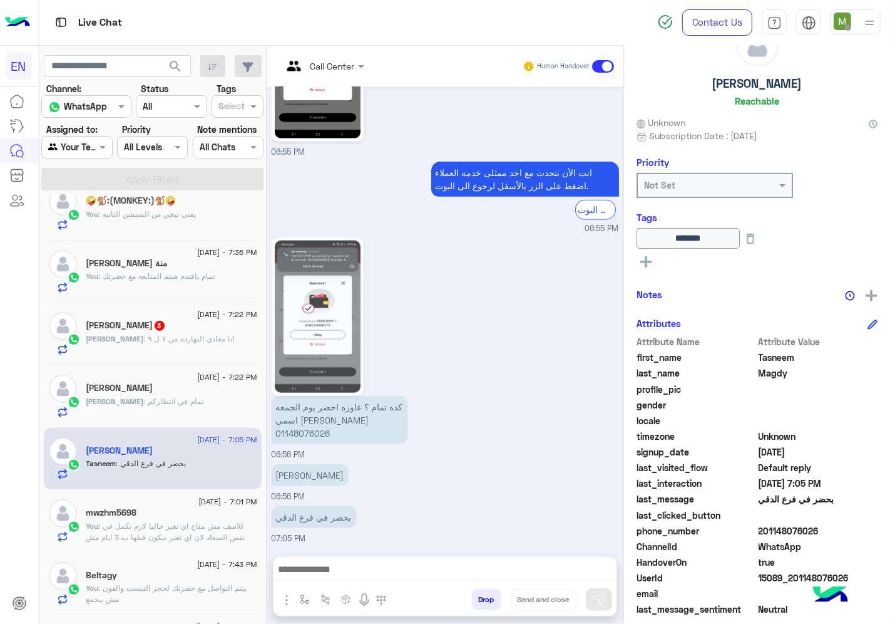
click at [175, 410] on div "[PERSON_NAME] : تمام في انتظاركم" at bounding box center [171, 407] width 171 height 22
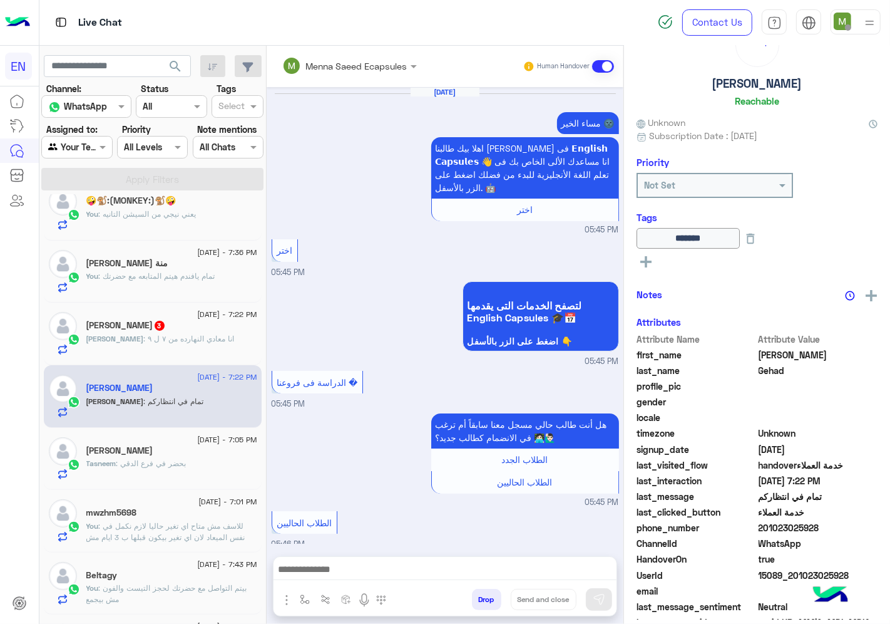
scroll to position [734, 0]
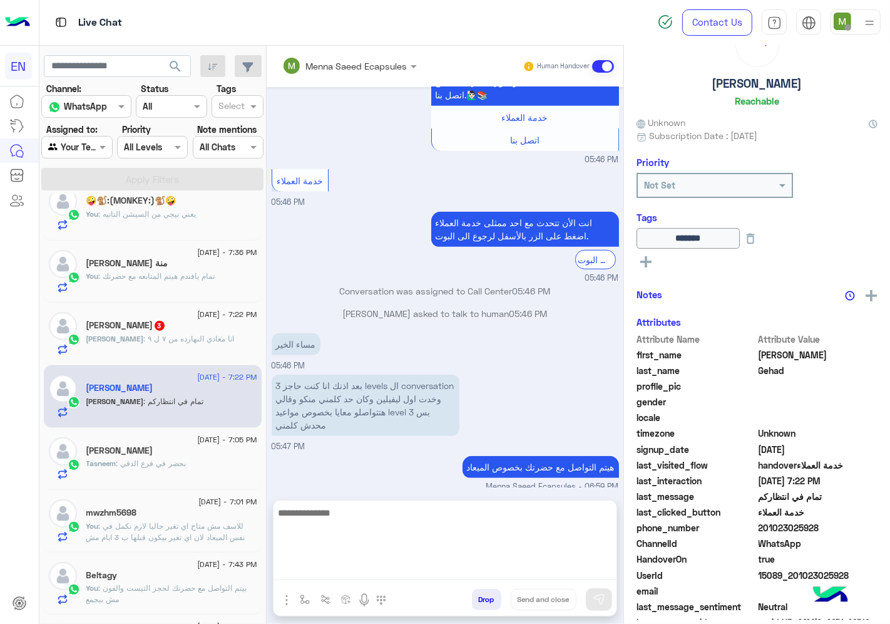
click at [421, 567] on textarea at bounding box center [445, 542] width 343 height 75
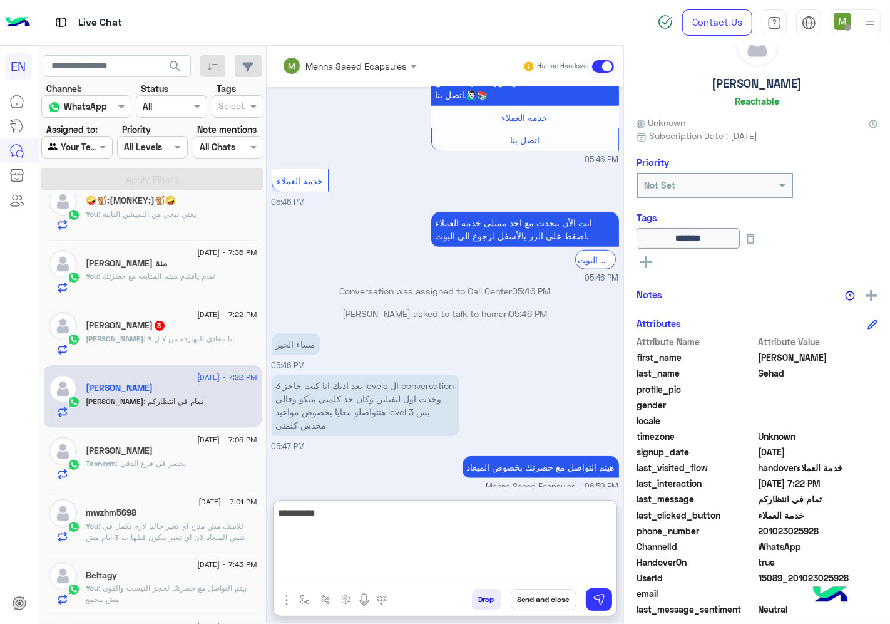
type textarea "**********"
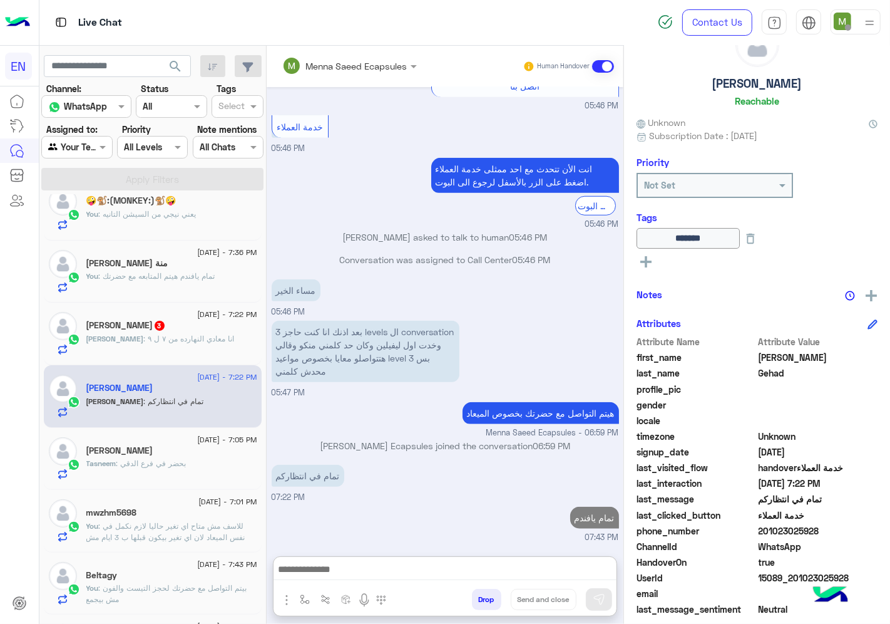
click at [173, 459] on span ": بحضر في فرع الدقي" at bounding box center [151, 462] width 70 height 9
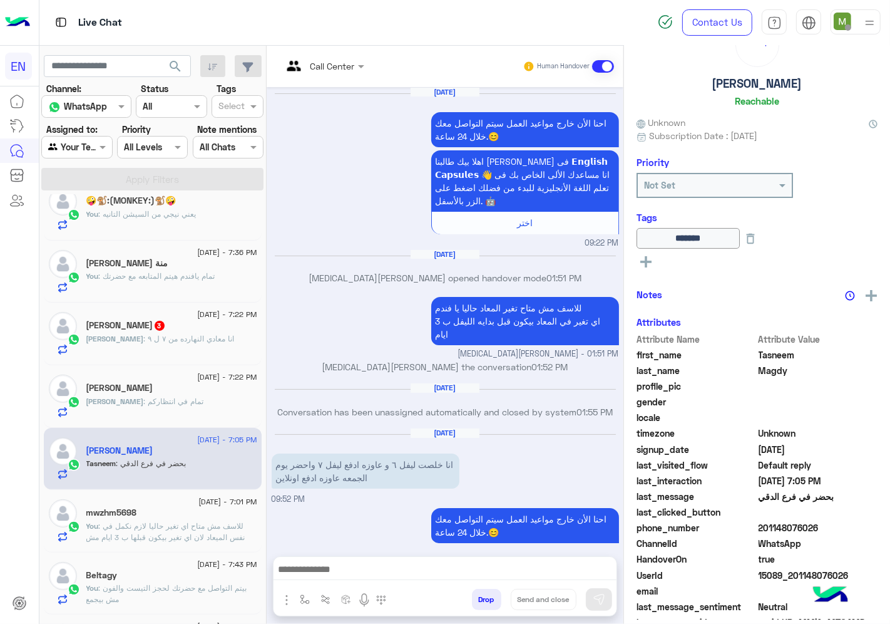
scroll to position [1116, 0]
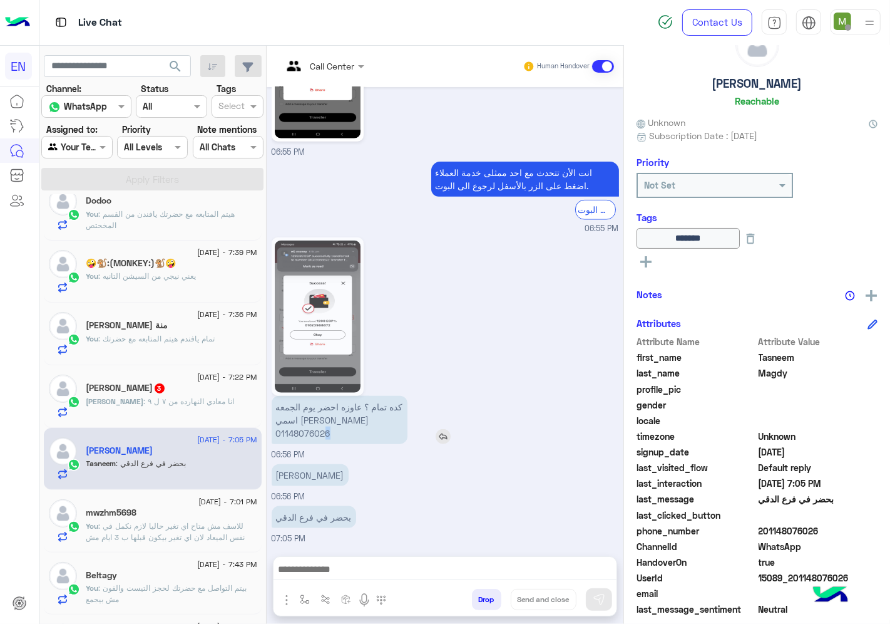
click at [326, 431] on p "كده تمام ؟ عاوزه احضر يوم الجمعه اسمي [PERSON_NAME] 01148076026" at bounding box center [340, 420] width 136 height 48
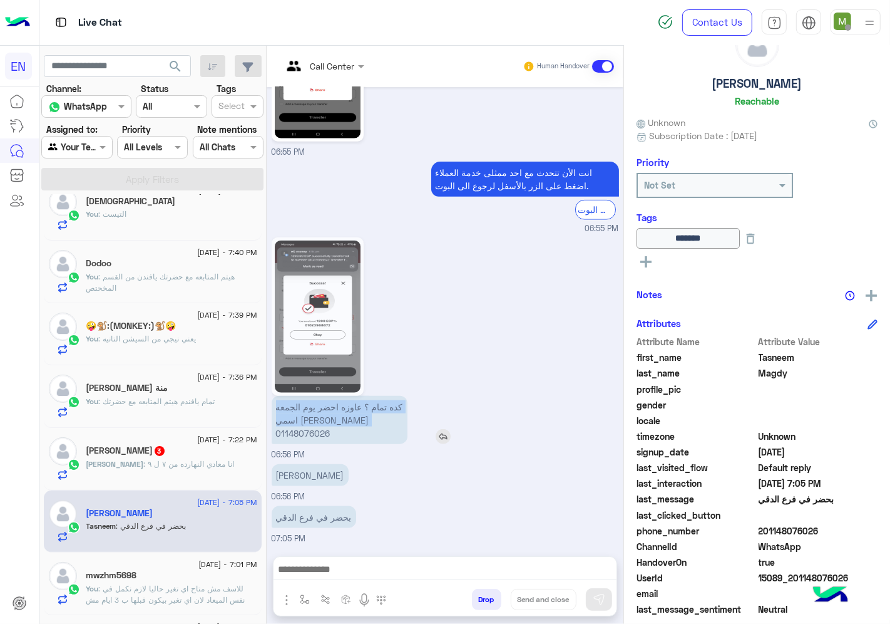
scroll to position [209, 0]
click at [321, 360] on img at bounding box center [318, 316] width 86 height 152
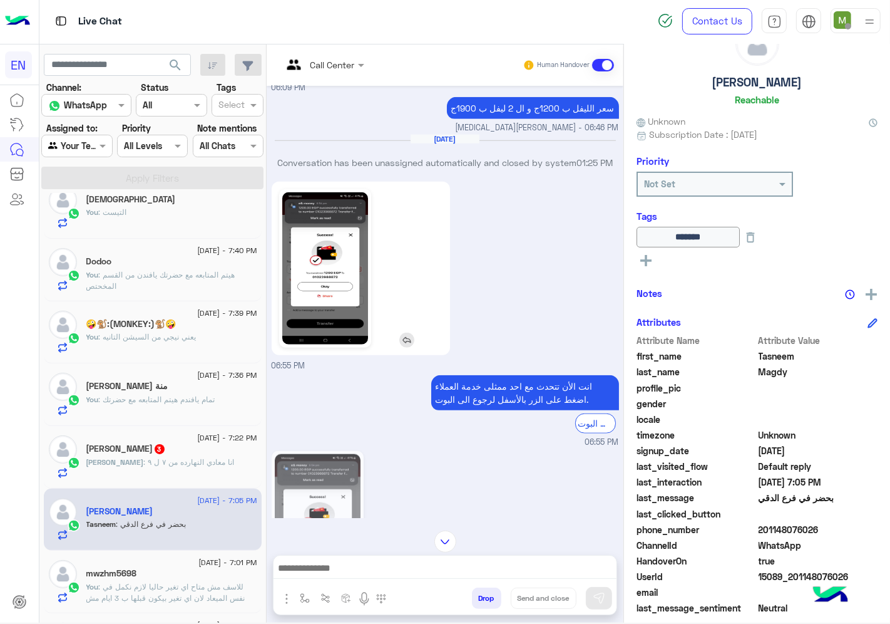
scroll to position [863, 0]
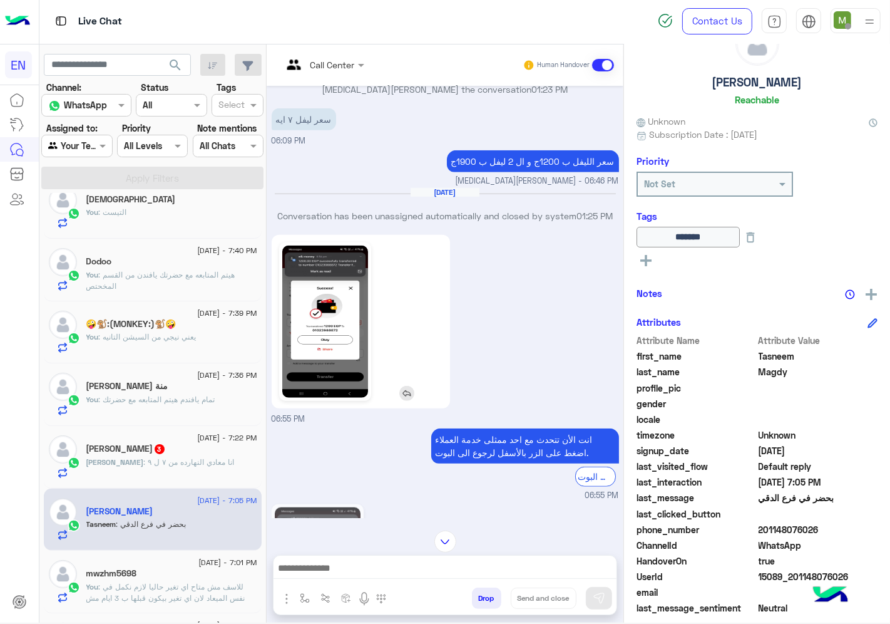
click at [328, 339] on img at bounding box center [325, 321] width 86 height 152
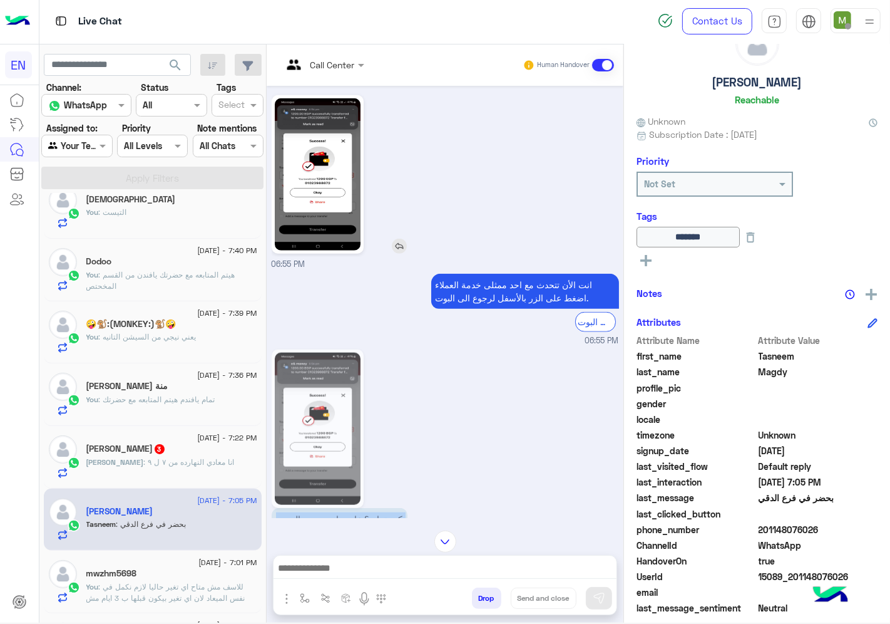
scroll to position [1116, 0]
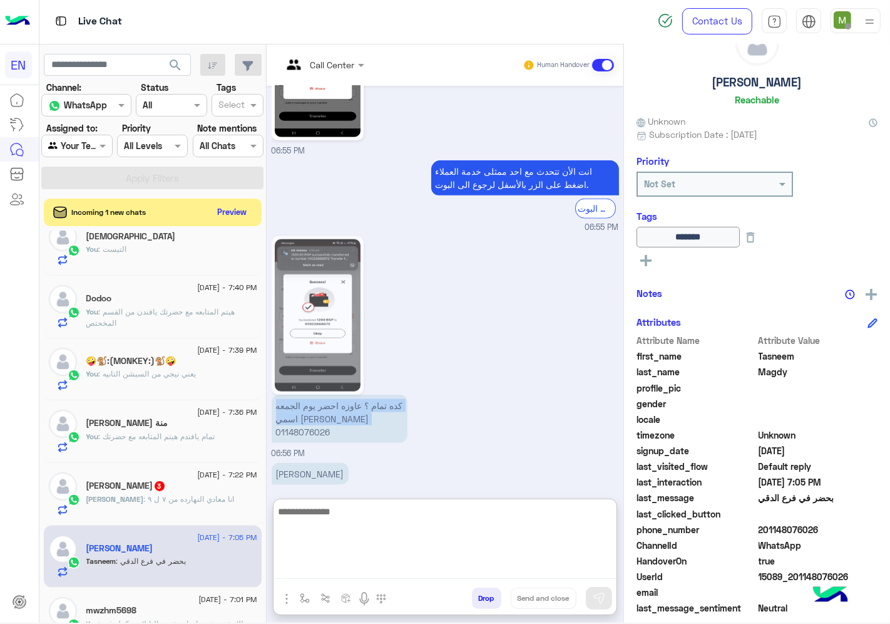
click at [520, 560] on textarea at bounding box center [445, 540] width 343 height 75
paste textarea "**********"
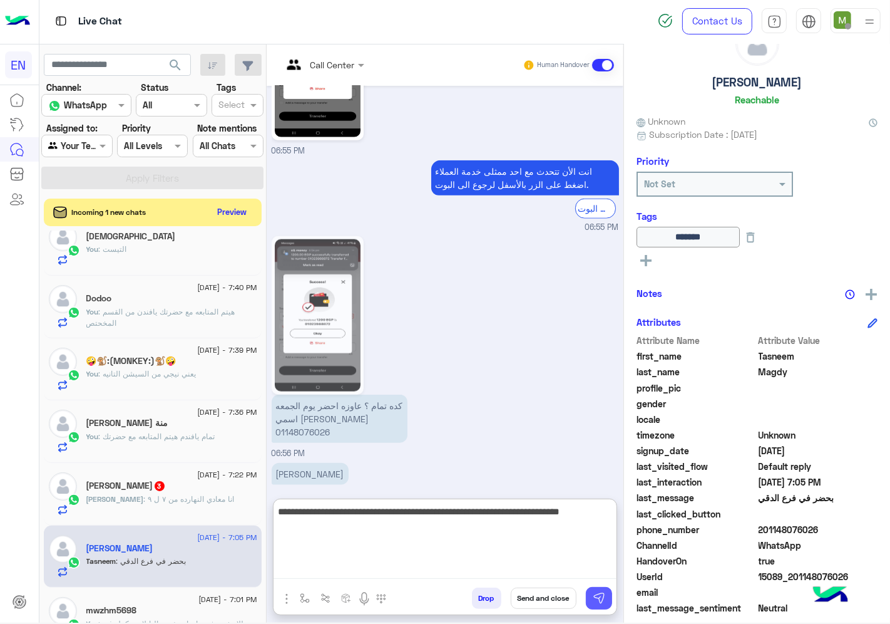
type textarea "**********"
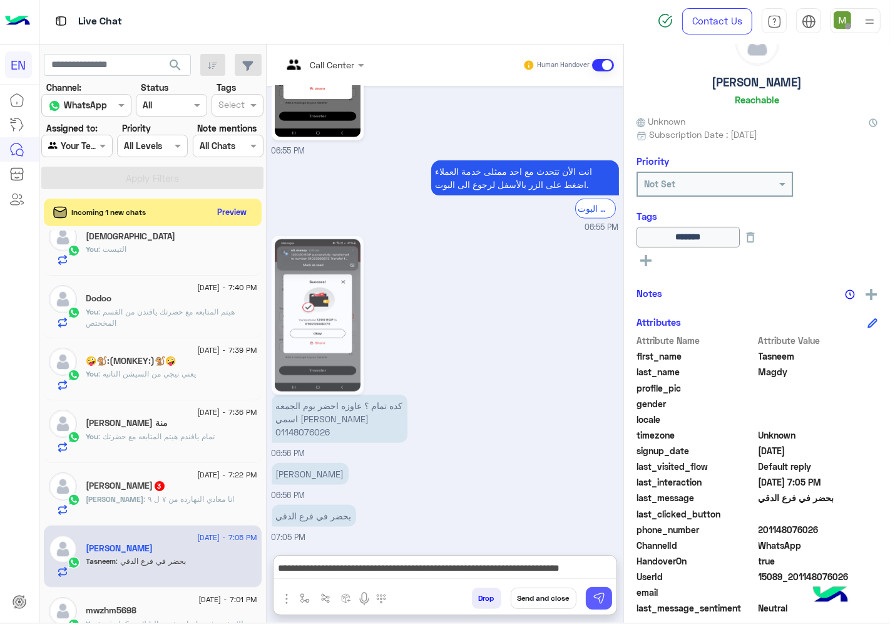
click at [590, 599] on button at bounding box center [599, 598] width 26 height 23
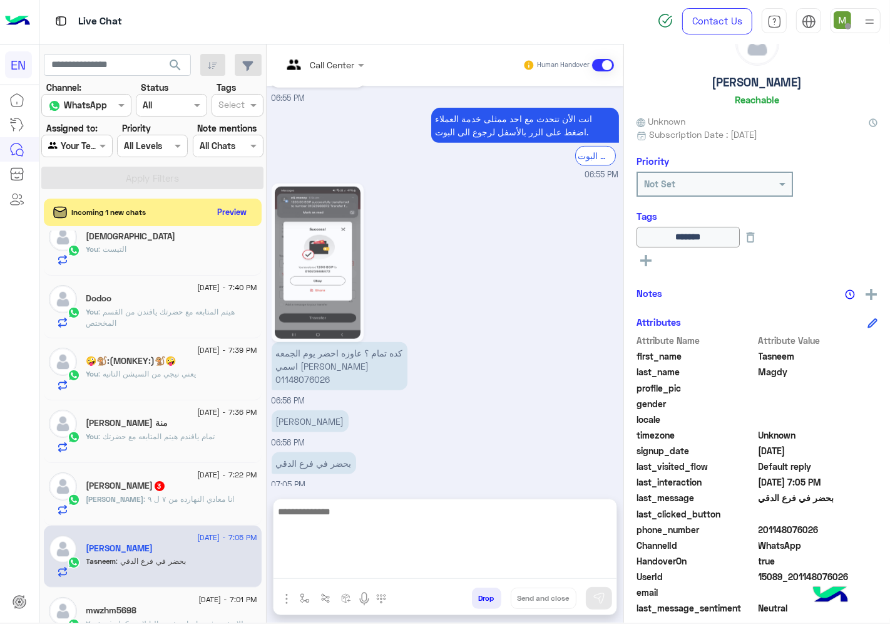
click at [545, 567] on textarea at bounding box center [445, 540] width 343 height 75
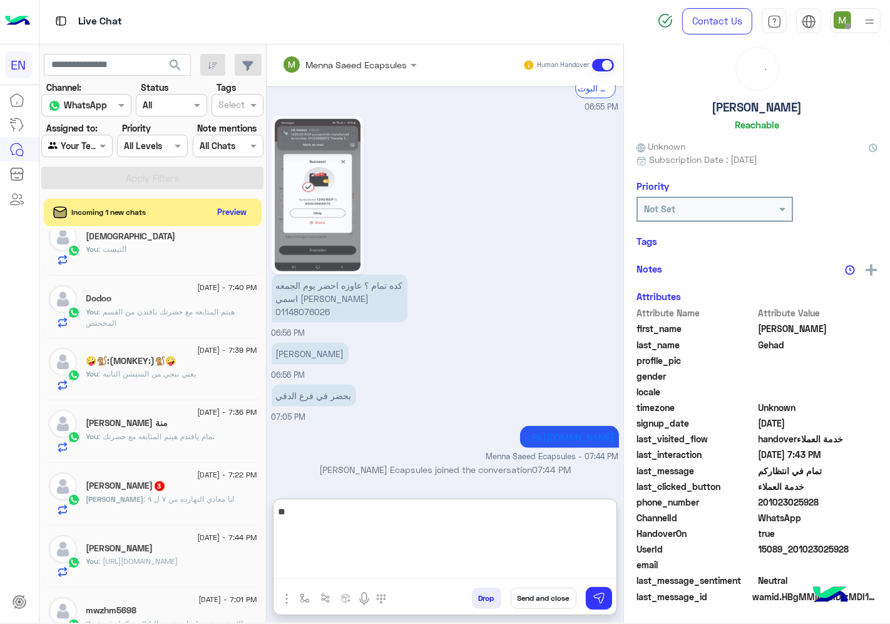
scroll to position [49, 0]
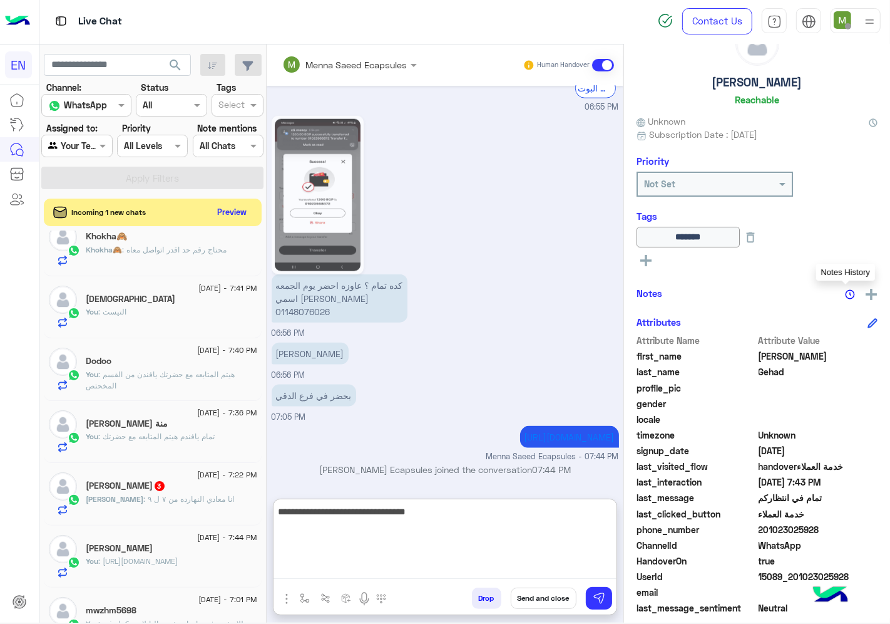
type textarea "**********"
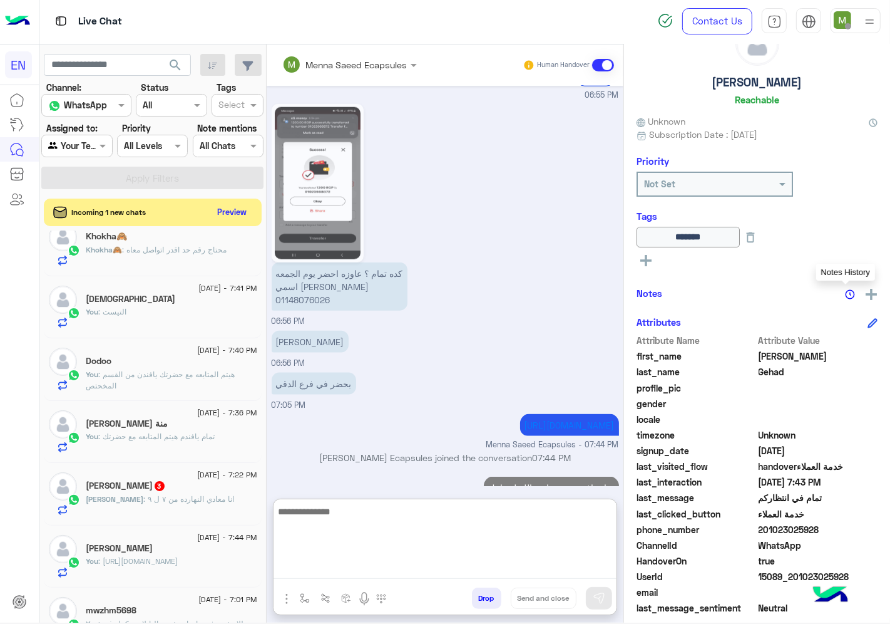
scroll to position [1287, 0]
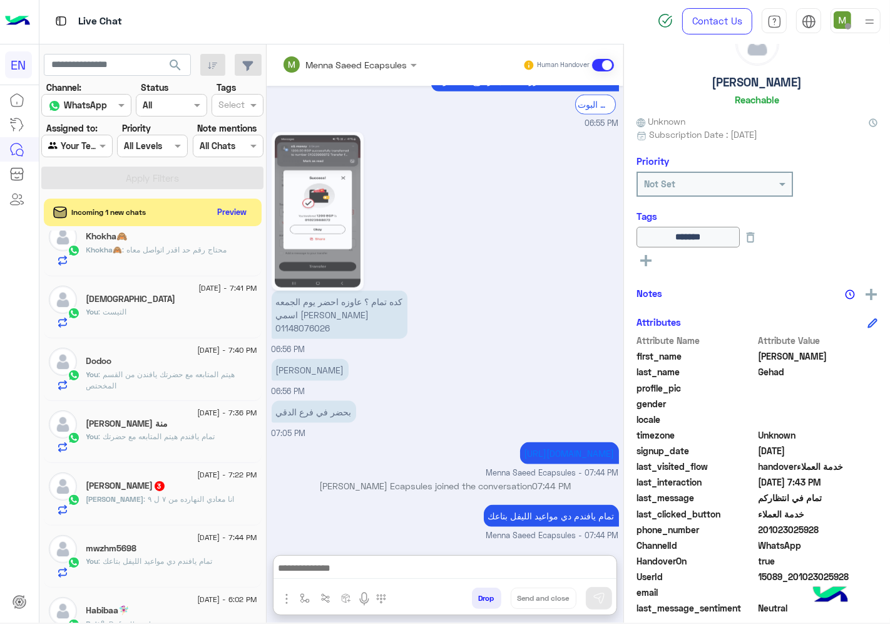
click at [177, 503] on p "[PERSON_NAME] : انا معادي النهارده من ٧ ل ٩" at bounding box center [160, 498] width 148 height 11
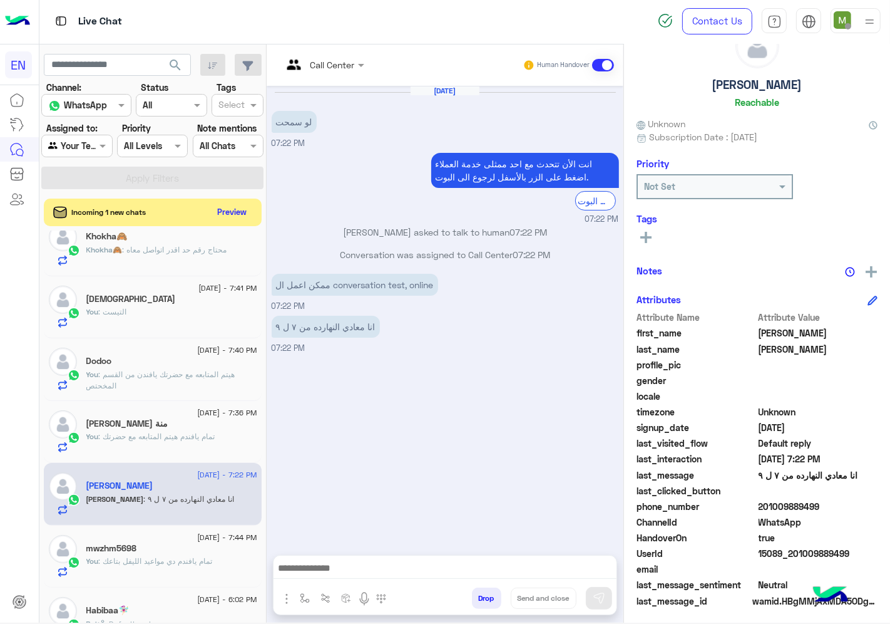
scroll to position [49, 0]
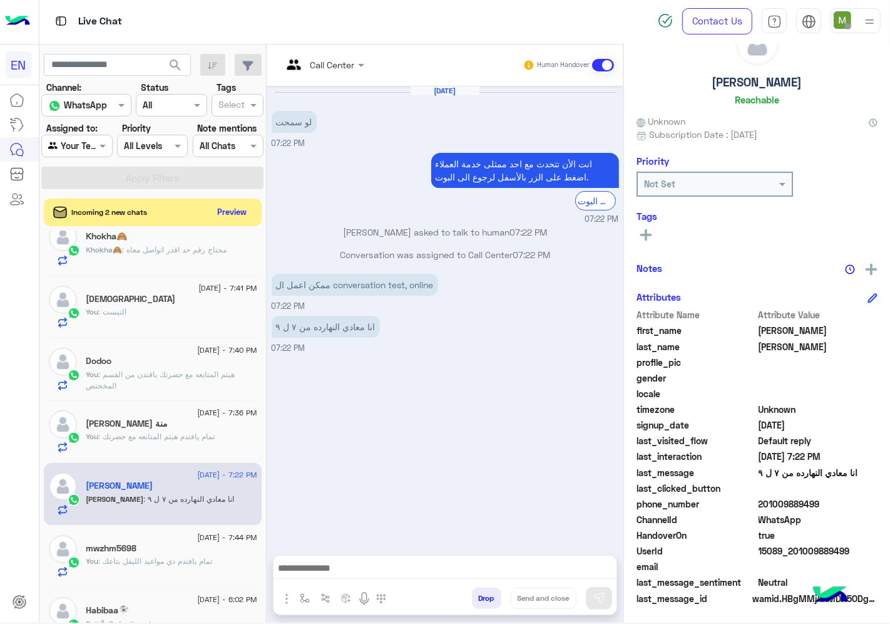
drag, startPoint x: 817, startPoint y: 501, endPoint x: 763, endPoint y: 497, distance: 54.0
click at [763, 497] on span "201009889499" at bounding box center [819, 503] width 120 height 13
copy span "01009889499"
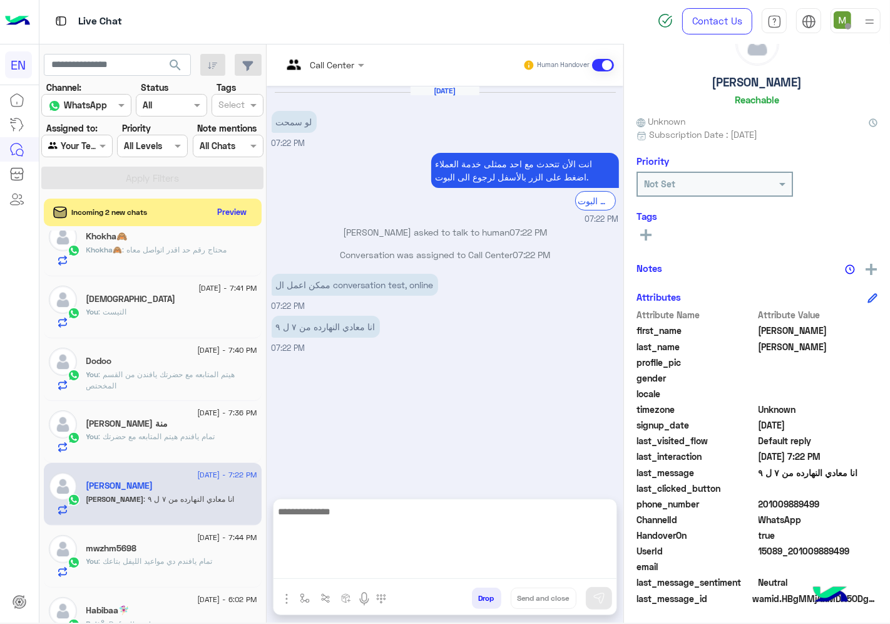
drag, startPoint x: 489, startPoint y: 559, endPoint x: 500, endPoint y: 562, distance: 10.9
click at [489, 559] on textarea at bounding box center [445, 540] width 343 height 75
type textarea "*"
type textarea "**********"
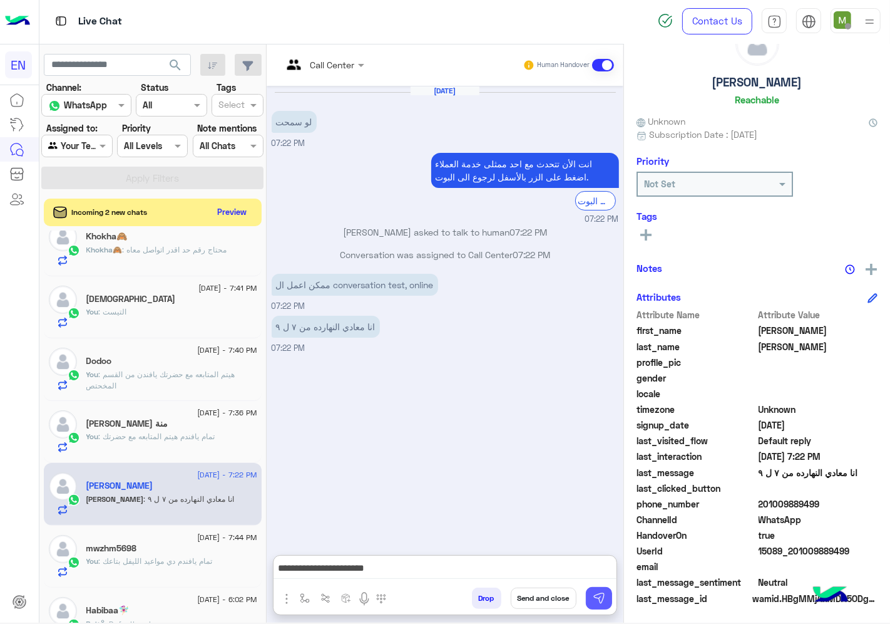
click at [593, 595] on img at bounding box center [599, 598] width 13 height 13
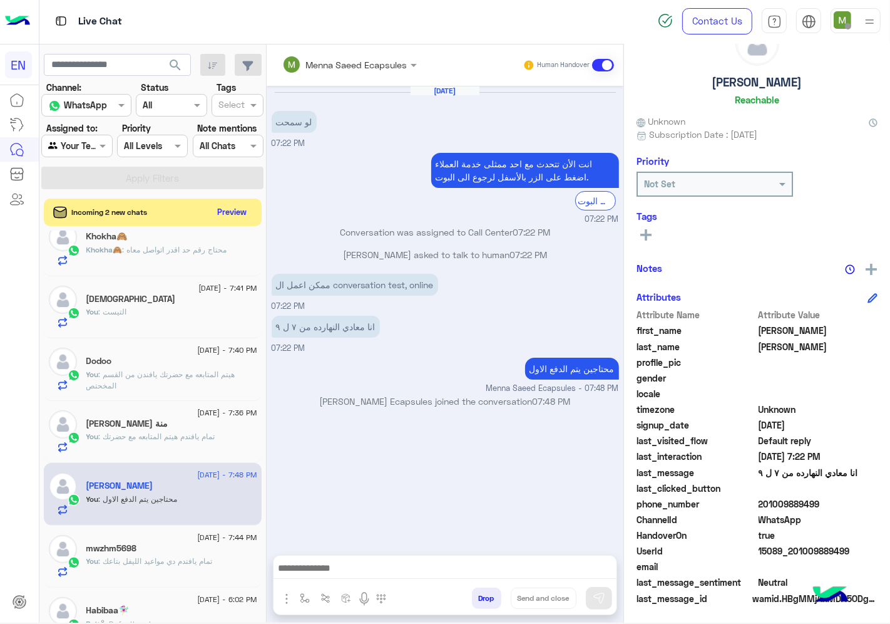
scroll to position [70, 0]
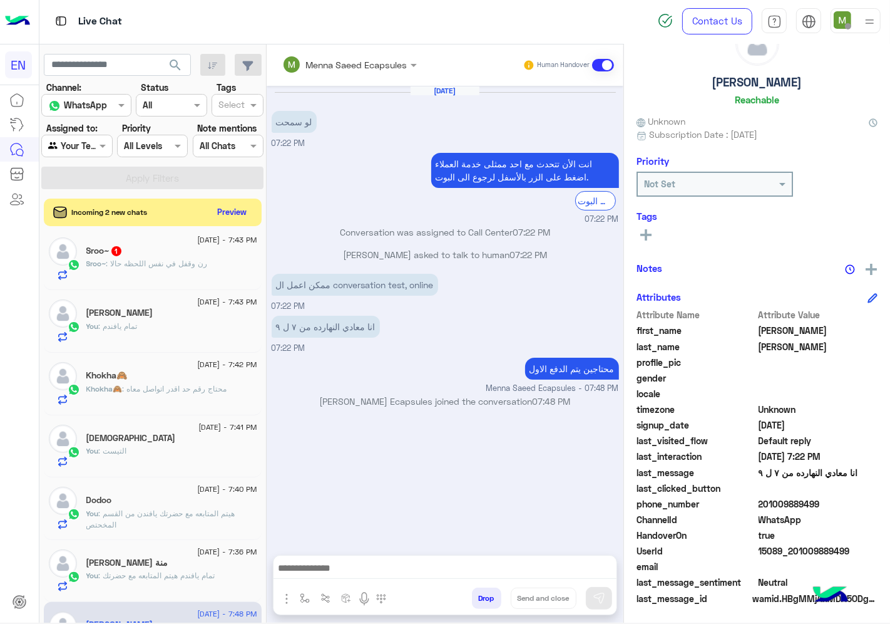
click at [176, 384] on span ": محتاج رقم حد اقدر اتواصل معاه" at bounding box center [175, 388] width 105 height 9
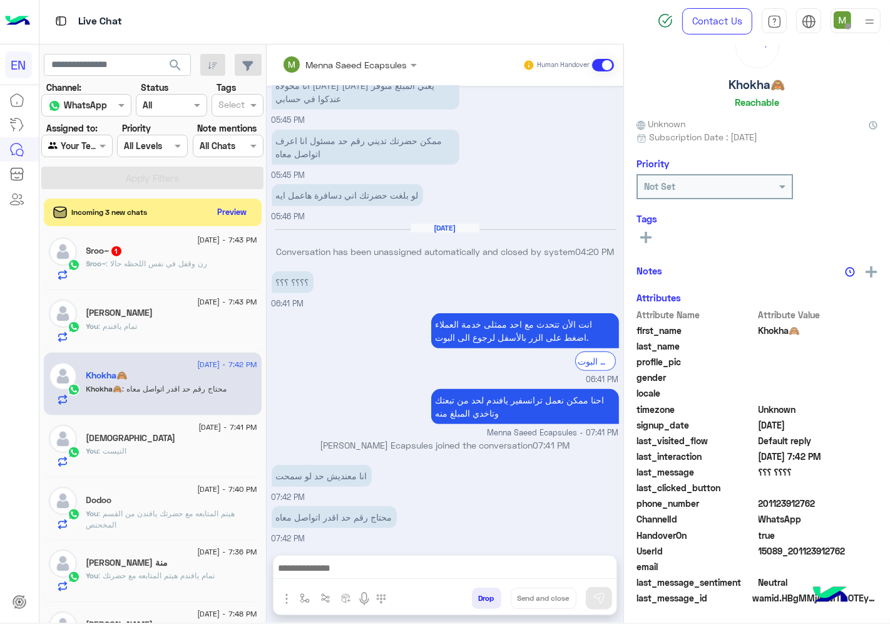
scroll to position [49, 0]
click at [353, 361] on div "انت الأن تتحدث مع [DATE] ممثلى خدمة العملاء اضغط على الزر بالأسفل لرجوع الى الب…" at bounding box center [446, 348] width 348 height 76
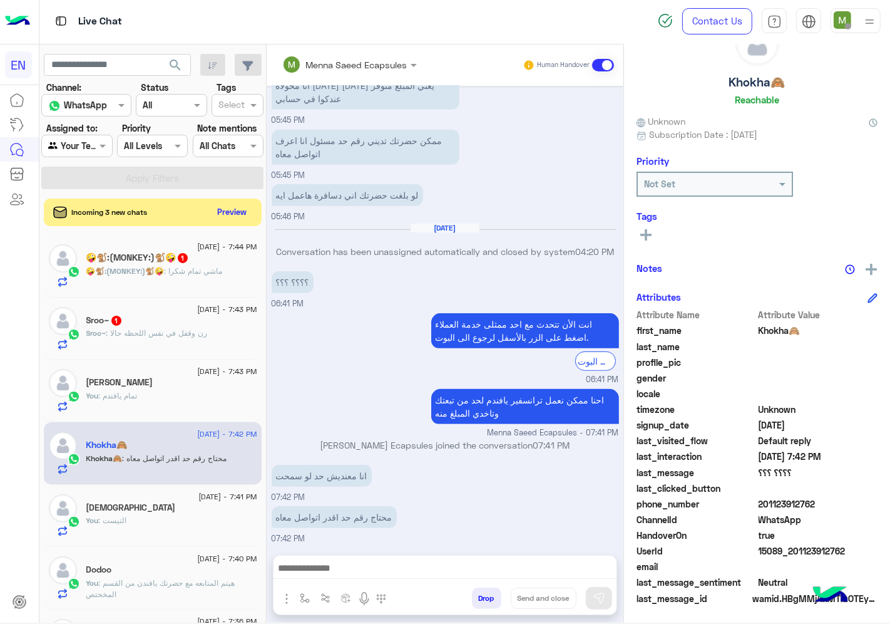
scroll to position [0, 0]
click at [213, 271] on span ": ماشي تمام شكرا" at bounding box center [194, 271] width 58 height 9
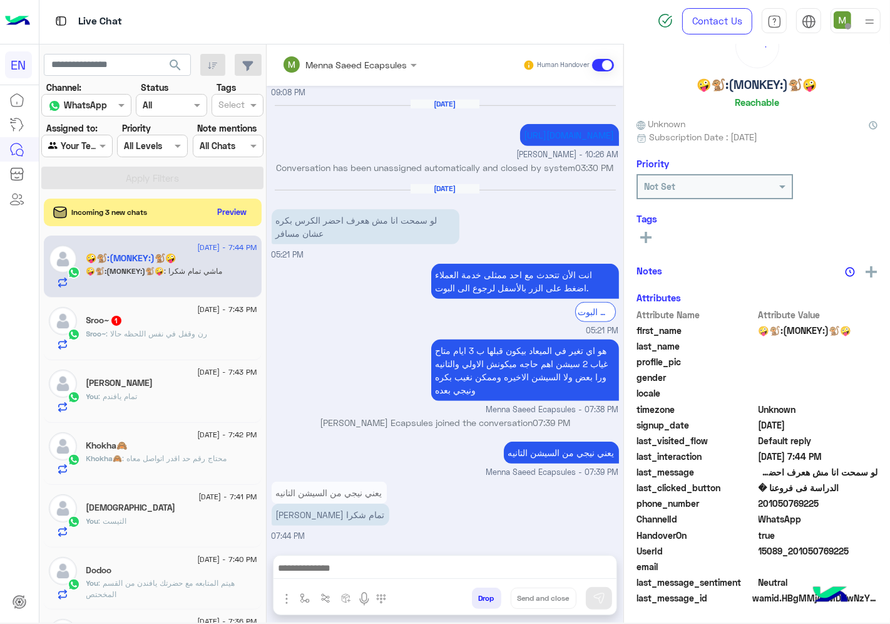
scroll to position [49, 0]
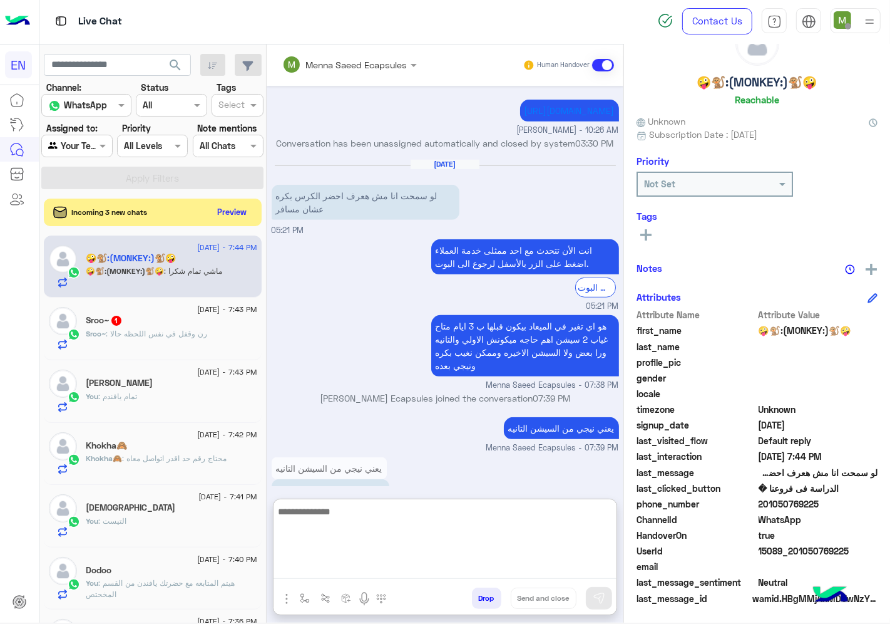
click at [406, 572] on textarea at bounding box center [445, 540] width 343 height 75
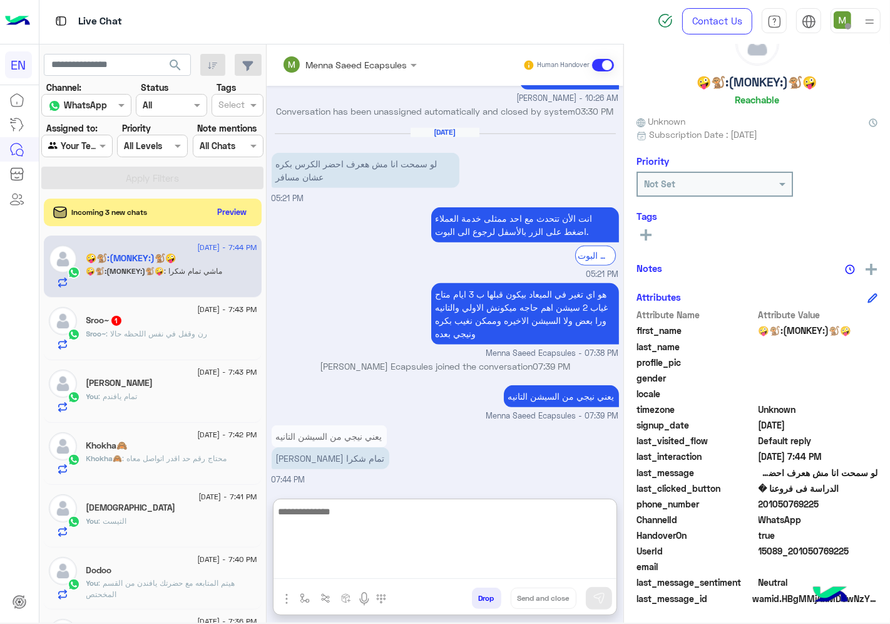
scroll to position [705, 0]
type textarea "**********"
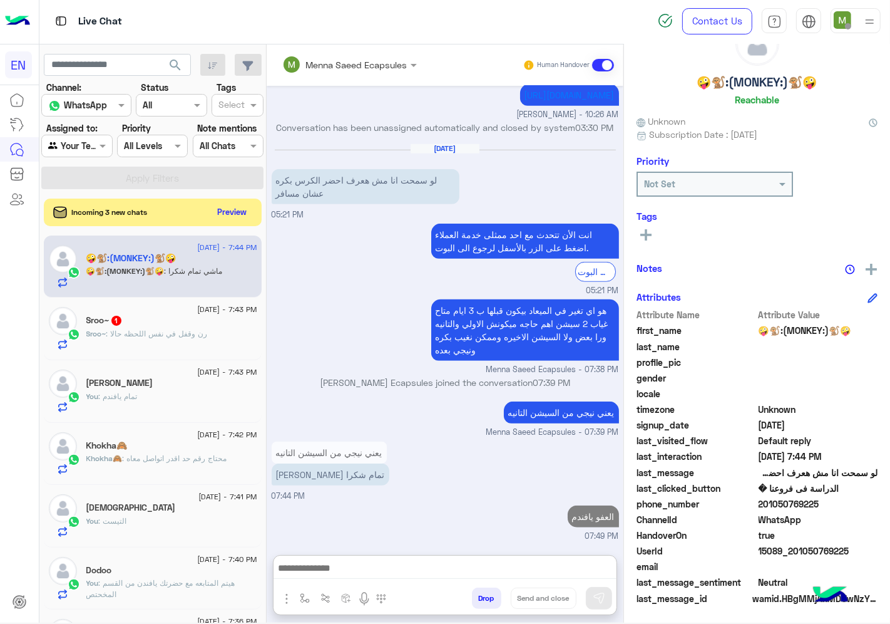
click at [651, 236] on icon at bounding box center [646, 234] width 11 height 11
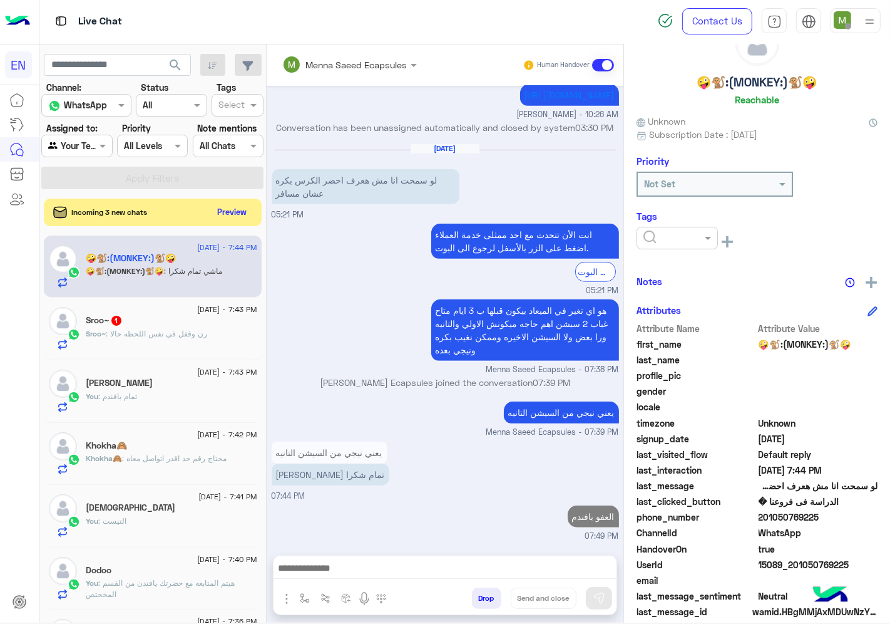
scroll to position [689, 0]
click at [676, 235] on input "text" at bounding box center [663, 238] width 38 height 13
click at [671, 267] on span "Solved" at bounding box center [657, 268] width 28 height 11
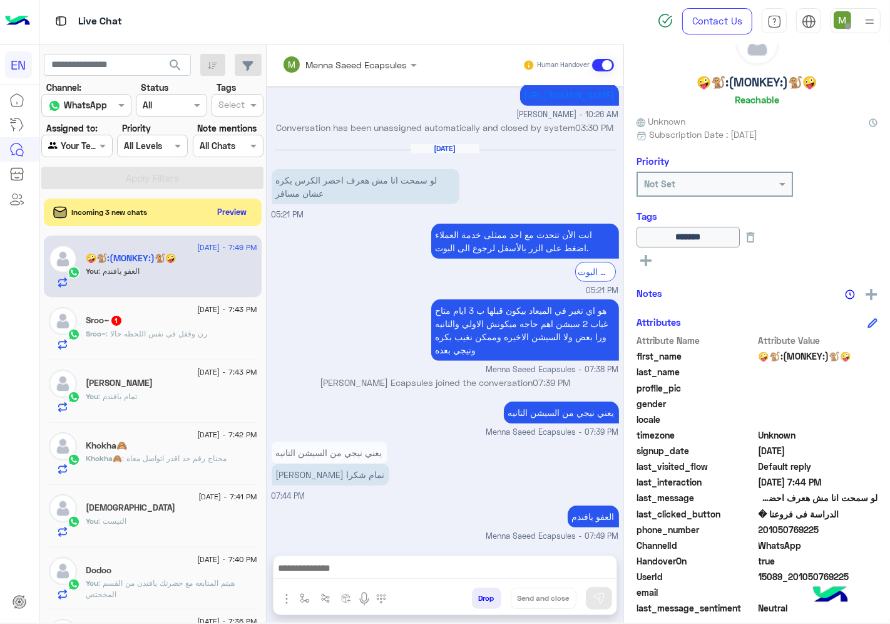
click at [201, 332] on span ": رن وقفل في نفس اللحظه حالا" at bounding box center [156, 333] width 101 height 9
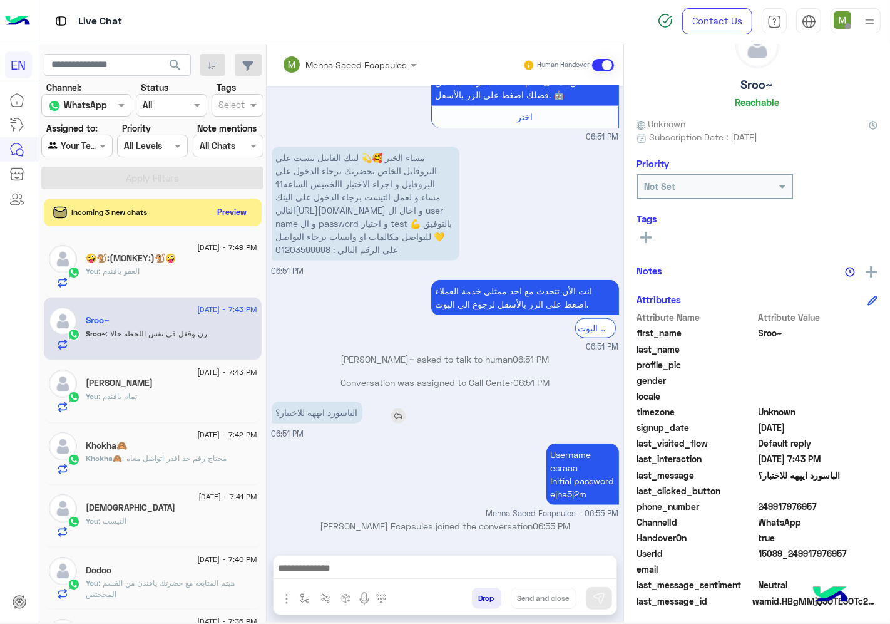
scroll to position [49, 0]
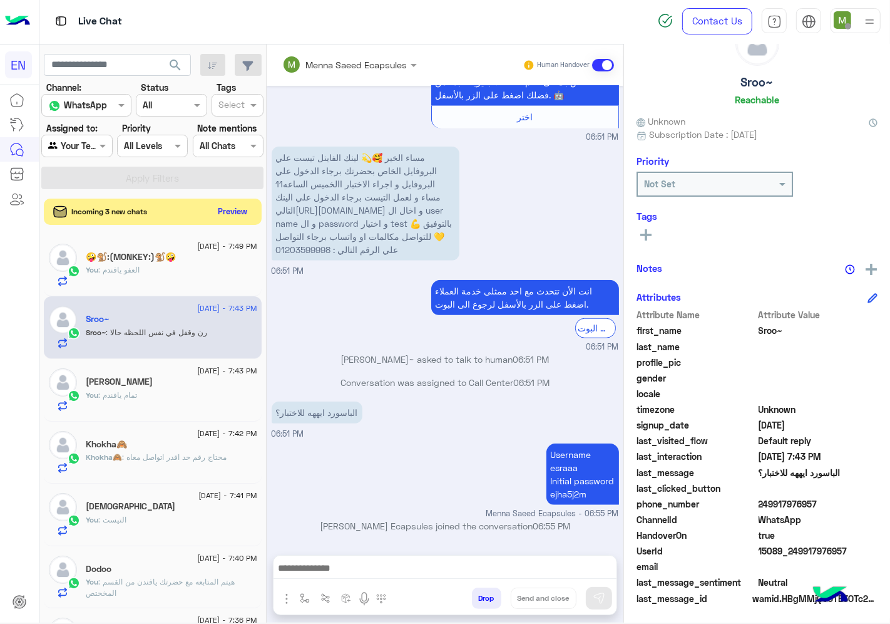
click at [228, 210] on button "Preview" at bounding box center [233, 211] width 39 height 17
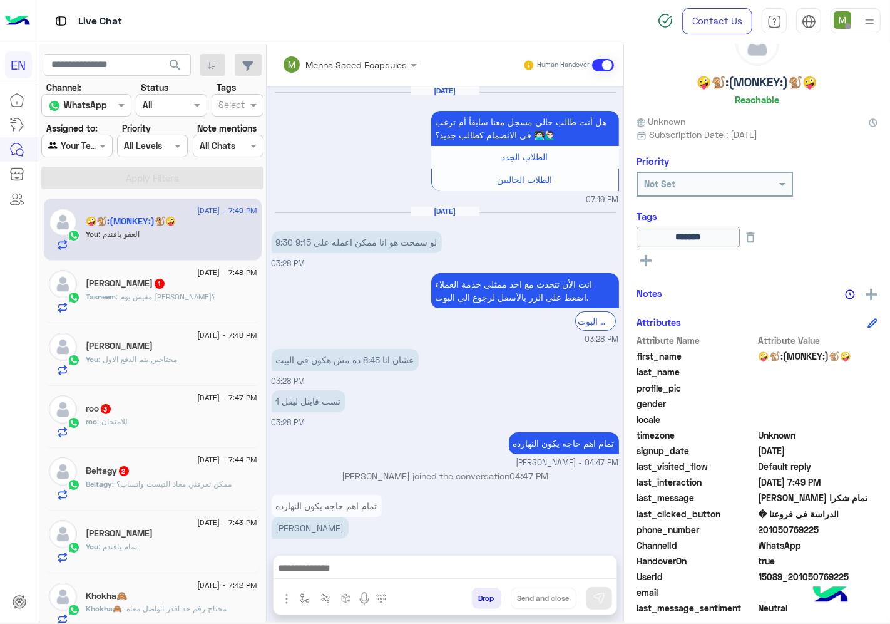
scroll to position [647, 0]
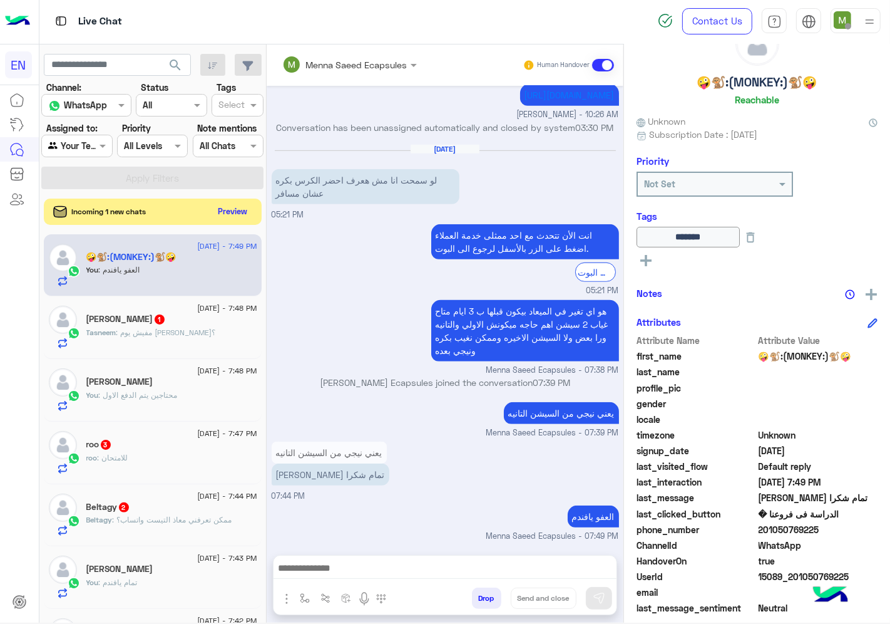
click at [230, 213] on button "Preview" at bounding box center [233, 211] width 39 height 17
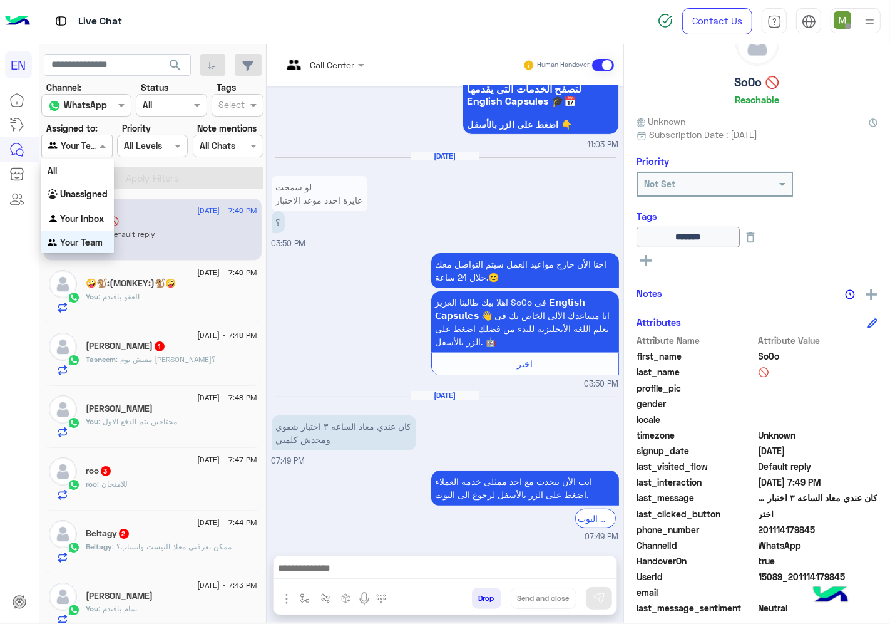
click at [92, 147] on div at bounding box center [77, 145] width 70 height 14
click at [90, 215] on b "Your Inbox" at bounding box center [82, 218] width 44 height 11
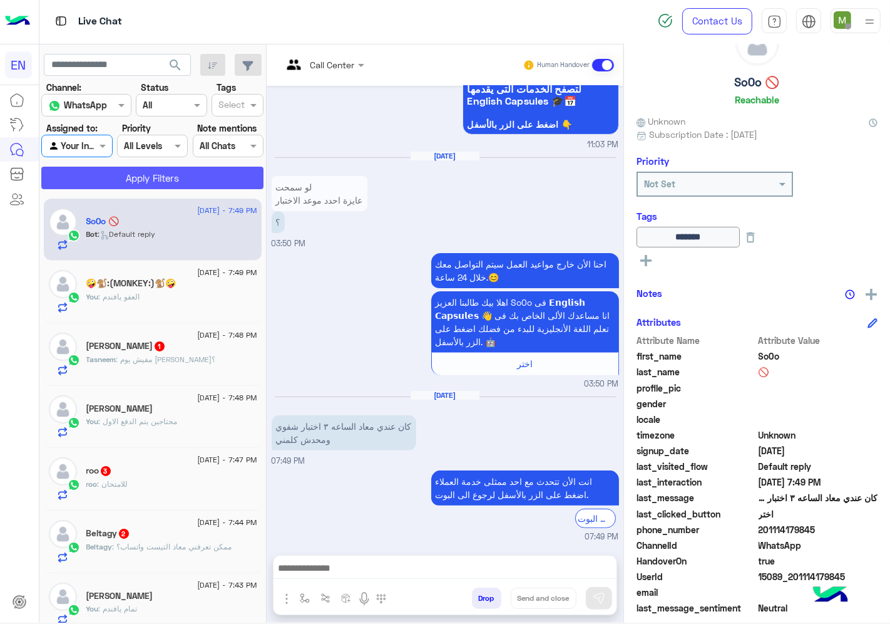
click at [134, 183] on button "Apply Filters" at bounding box center [152, 178] width 222 height 23
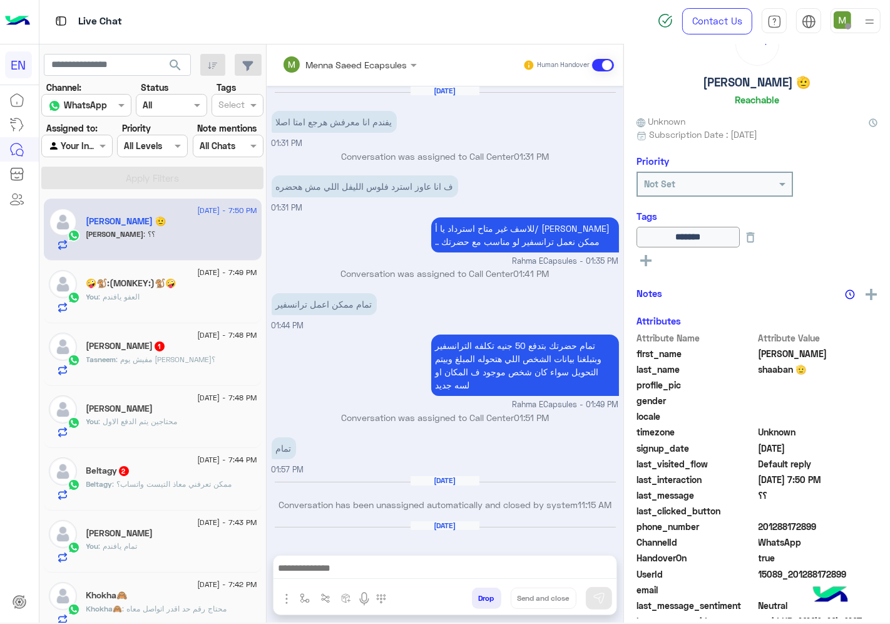
scroll to position [522, 0]
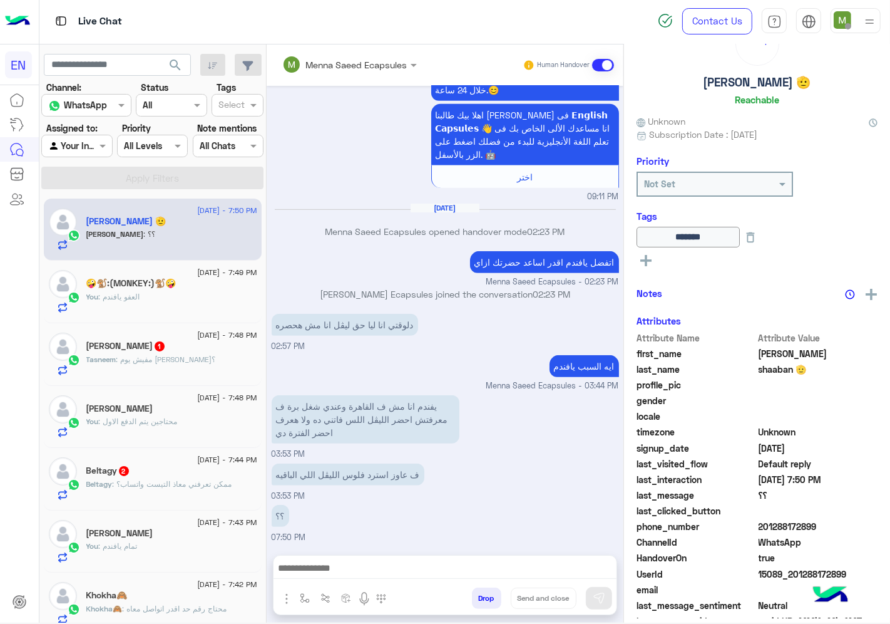
click at [89, 149] on div at bounding box center [77, 145] width 70 height 14
drag, startPoint x: 89, startPoint y: 192, endPoint x: 129, endPoint y: 179, distance: 42.2
click at [90, 193] on b "Unassigned" at bounding box center [84, 193] width 48 height 11
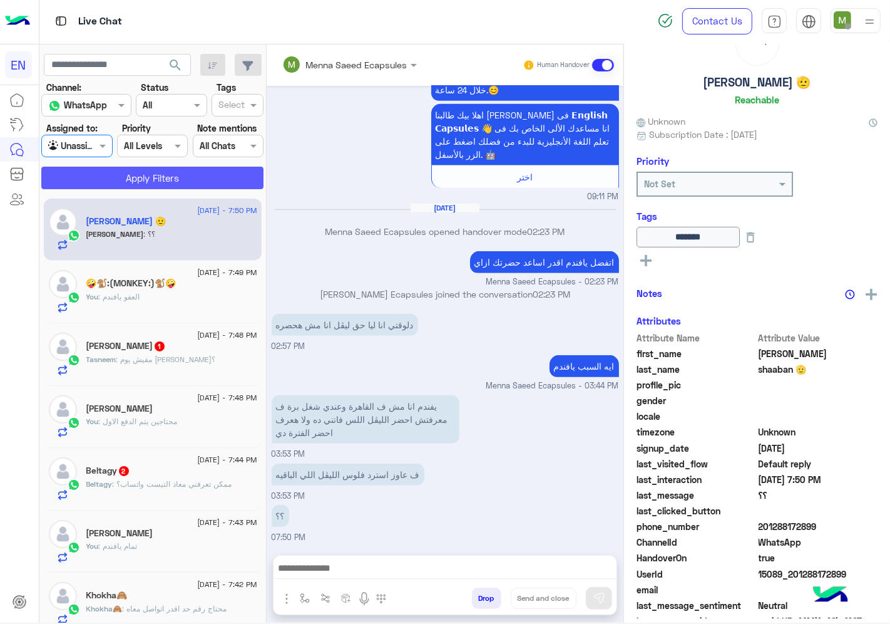
click at [133, 178] on button "Apply Filters" at bounding box center [152, 178] width 222 height 23
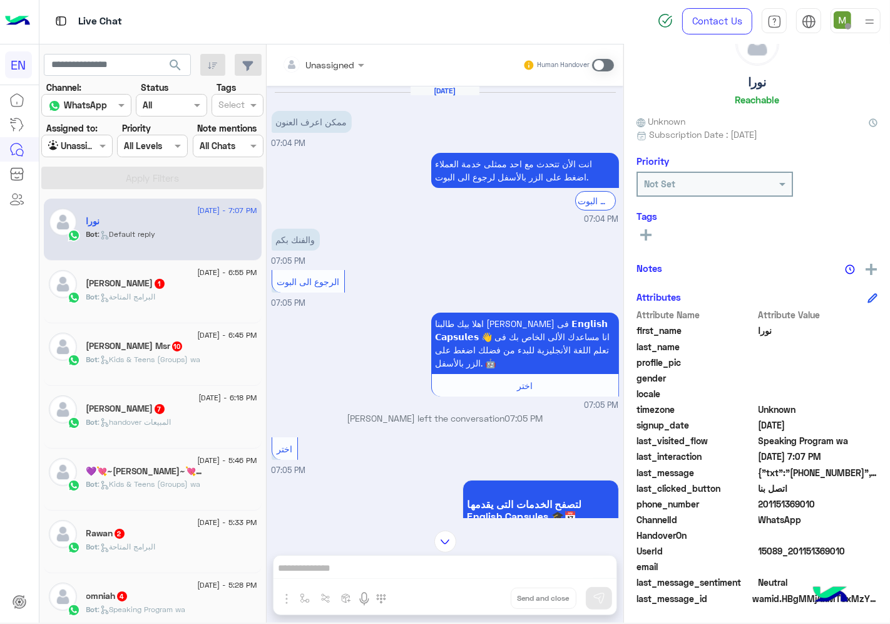
click at [329, 66] on input "text" at bounding box center [307, 64] width 51 height 13
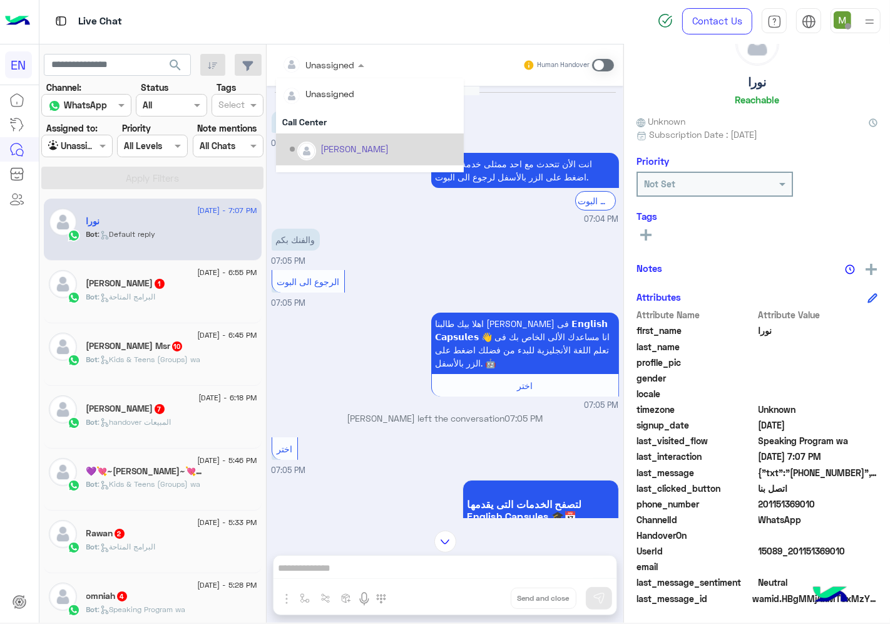
scroll to position [207, 0]
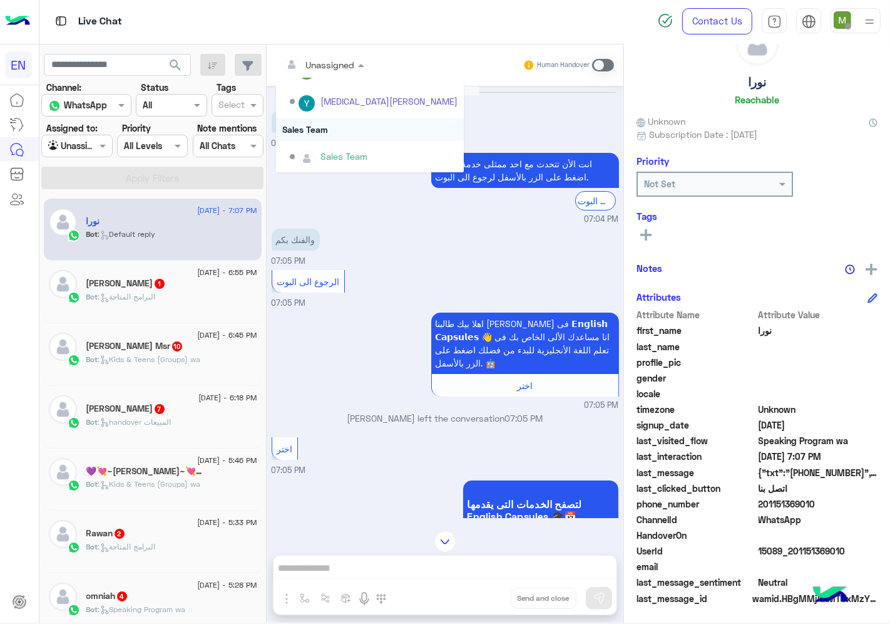
click at [326, 123] on div "Sales Team" at bounding box center [370, 129] width 188 height 23
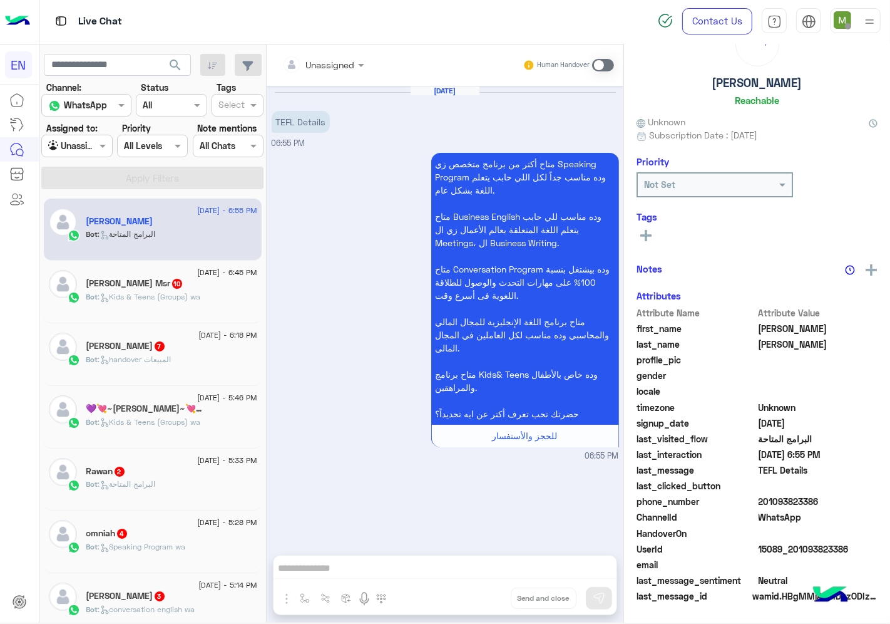
scroll to position [46, 0]
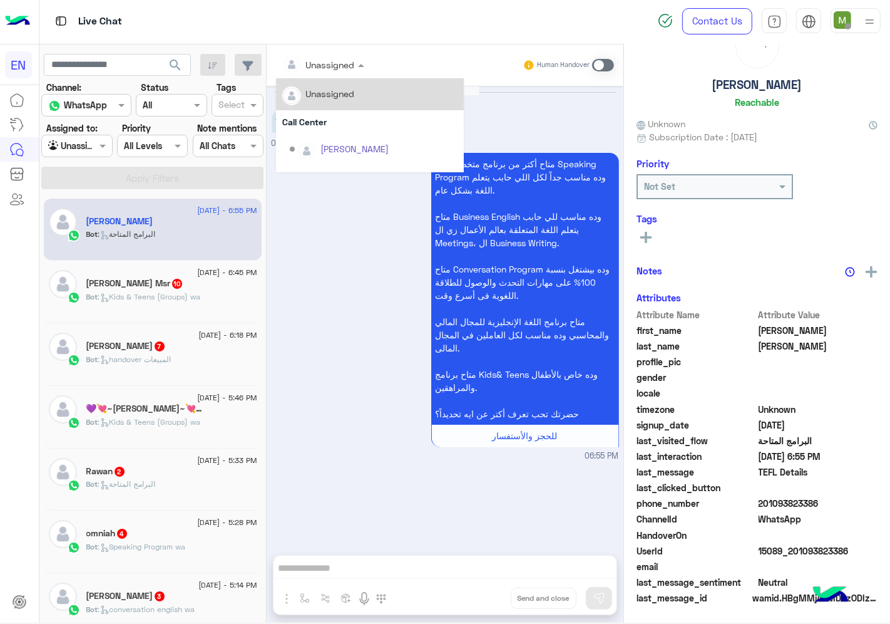
click at [343, 66] on div at bounding box center [323, 64] width 95 height 14
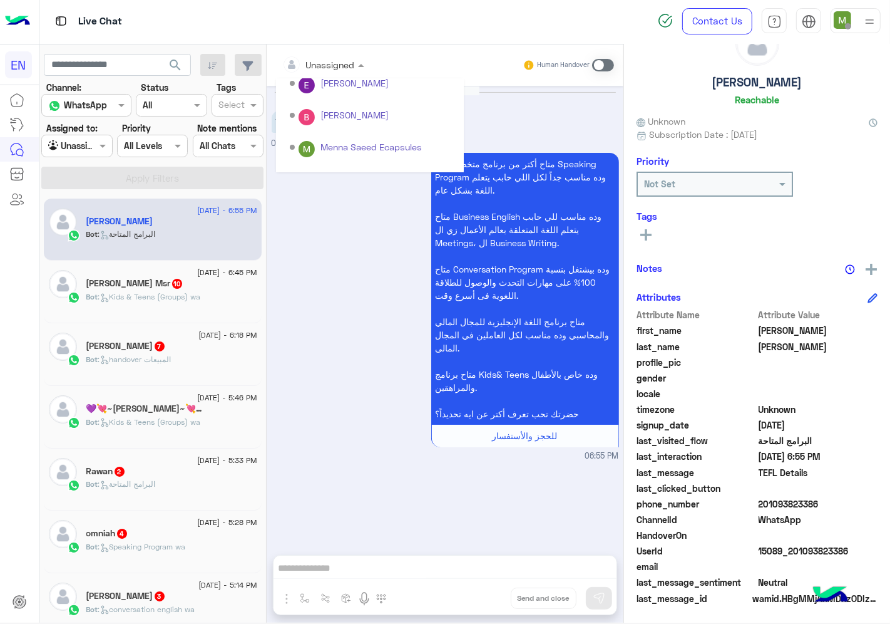
scroll to position [207, 0]
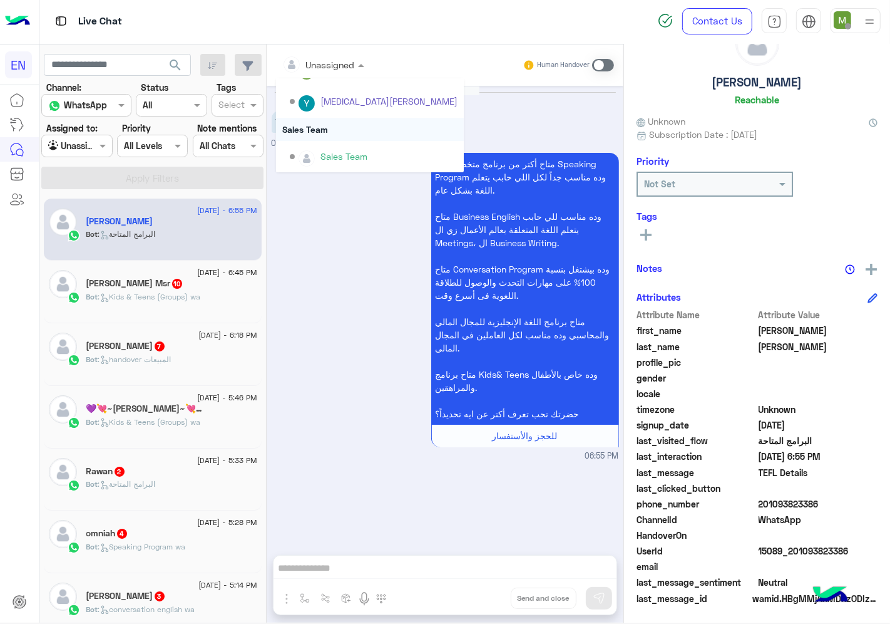
click at [322, 127] on div "Sales Team" at bounding box center [370, 129] width 188 height 23
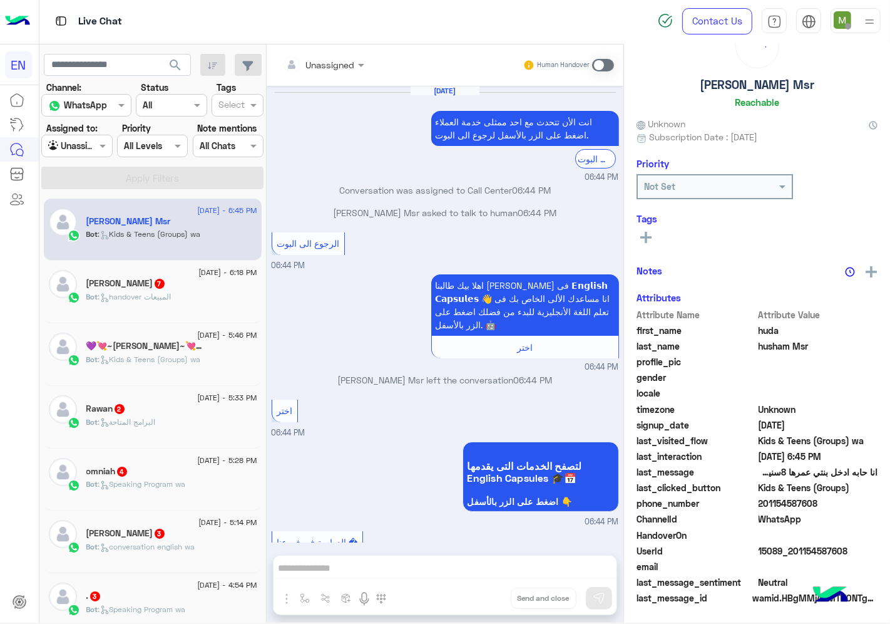
scroll to position [1257, 0]
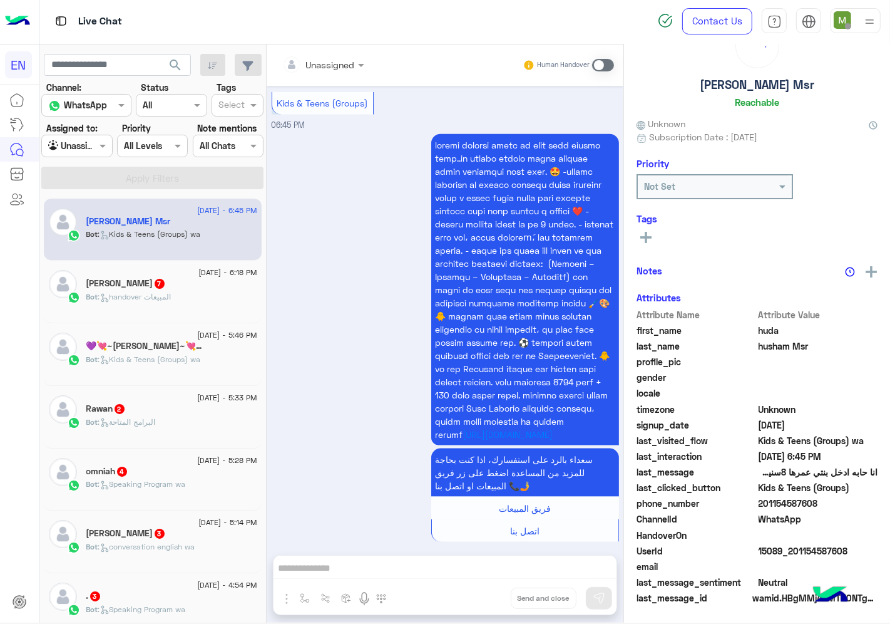
click at [339, 58] on div at bounding box center [323, 64] width 95 height 14
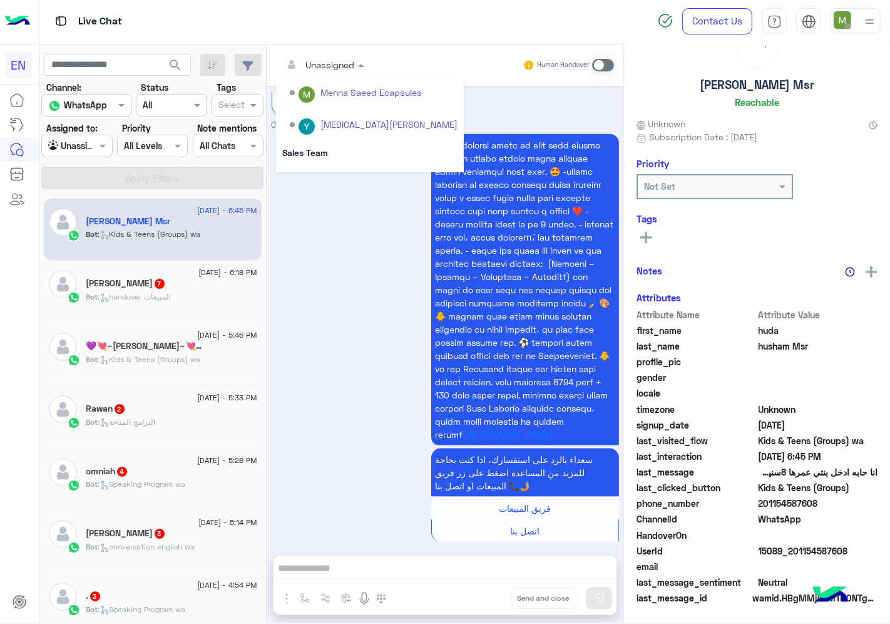
scroll to position [207, 0]
click at [317, 131] on div "Sales Team" at bounding box center [370, 129] width 188 height 23
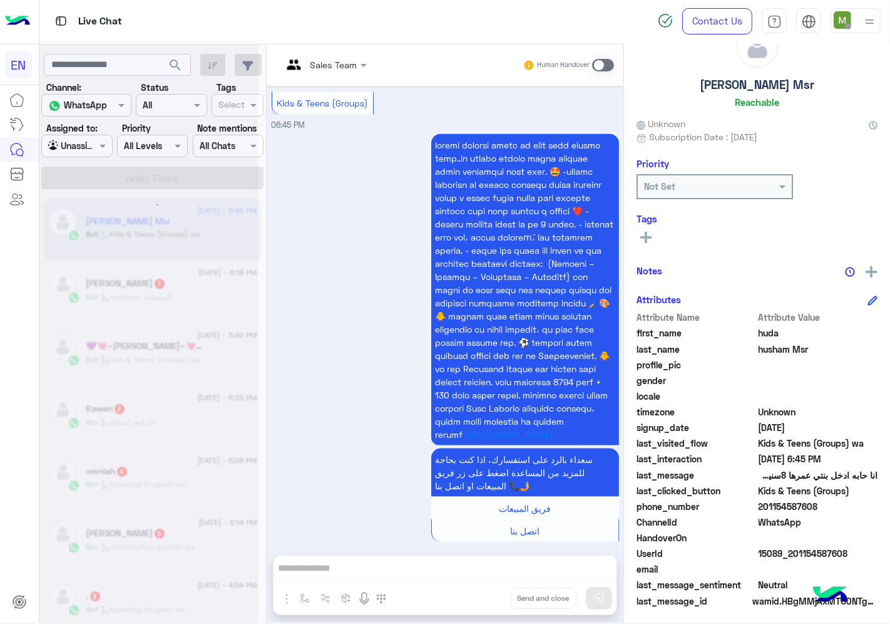
scroll to position [49, 0]
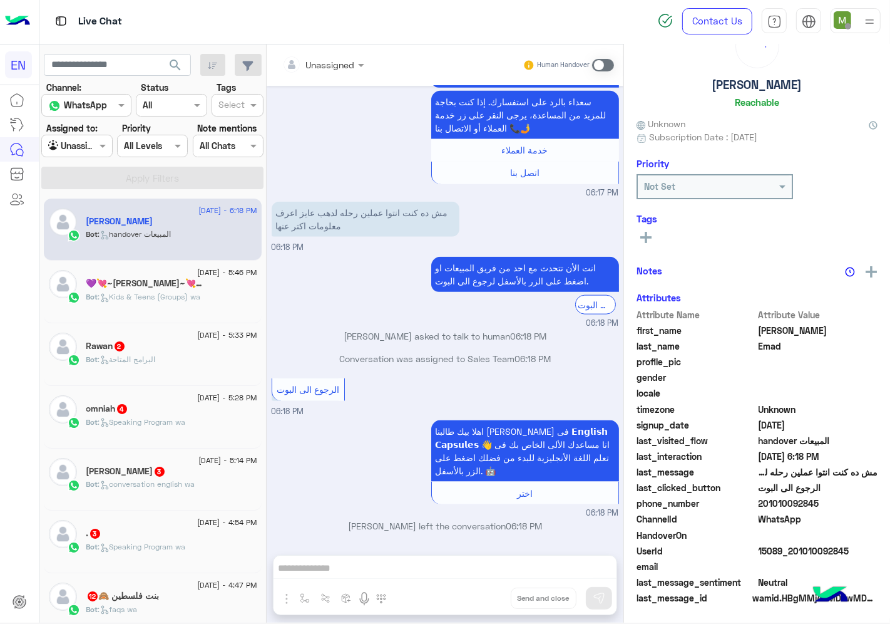
scroll to position [49, 0]
click at [337, 65] on div at bounding box center [323, 64] width 95 height 14
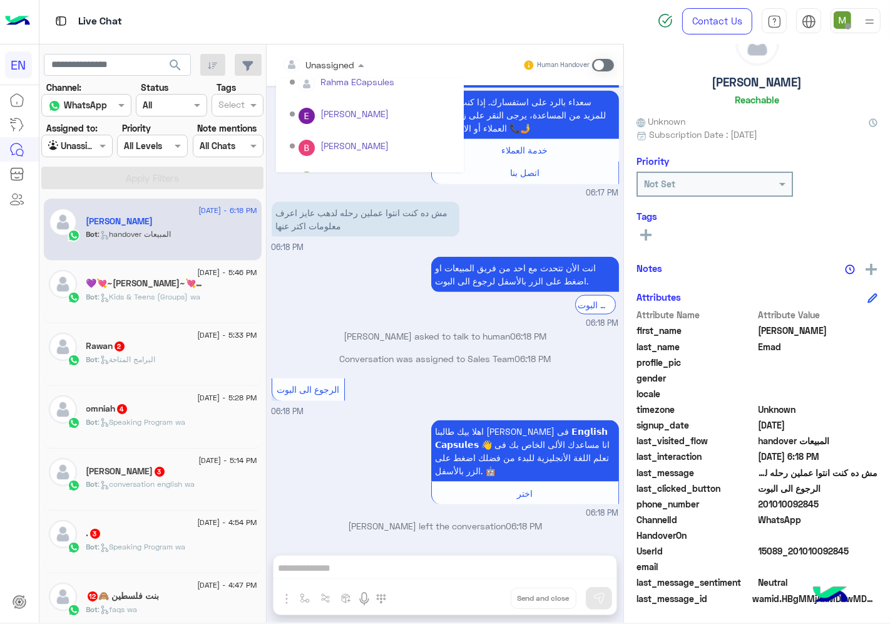
scroll to position [207, 0]
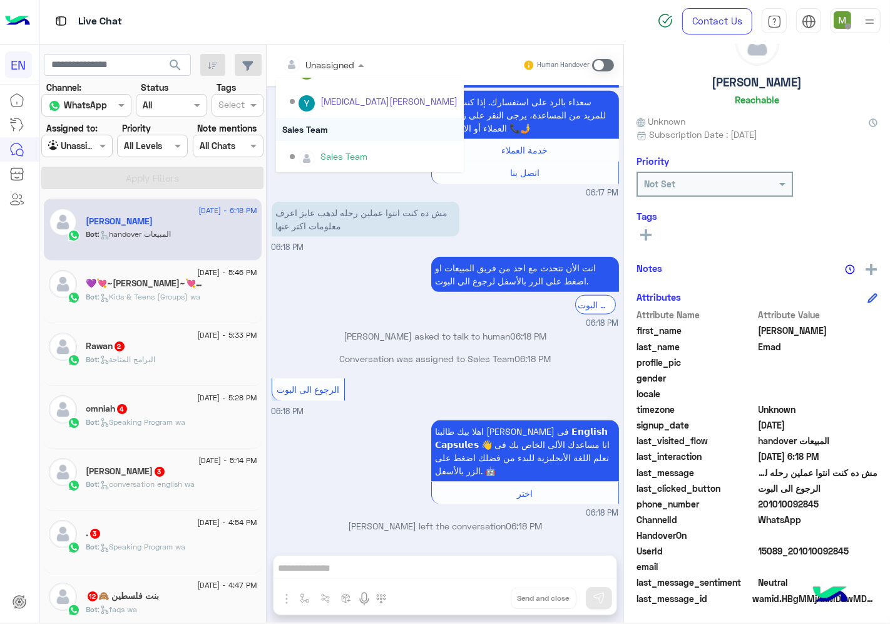
click at [324, 127] on div "Sales Team" at bounding box center [370, 129] width 188 height 23
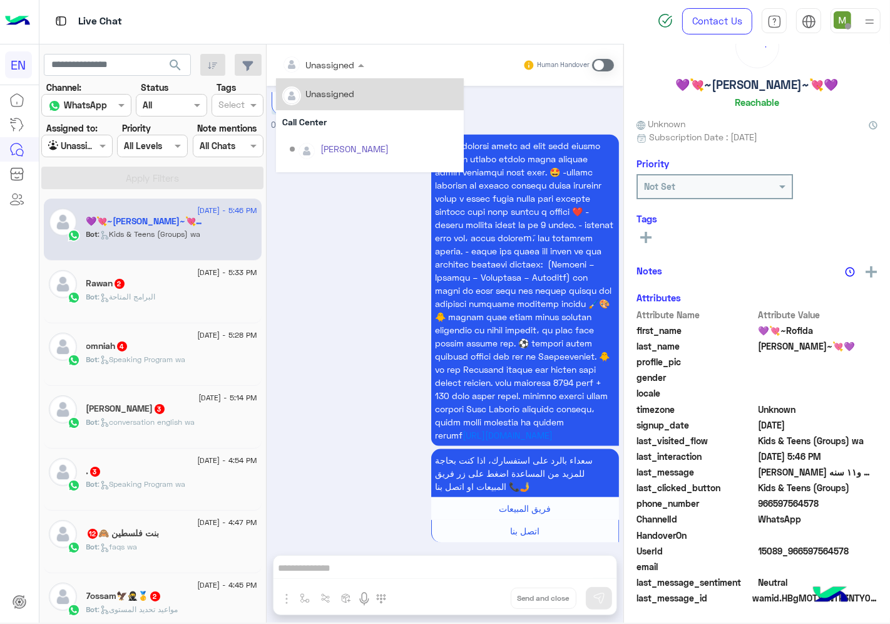
click at [330, 70] on input "text" at bounding box center [307, 64] width 51 height 13
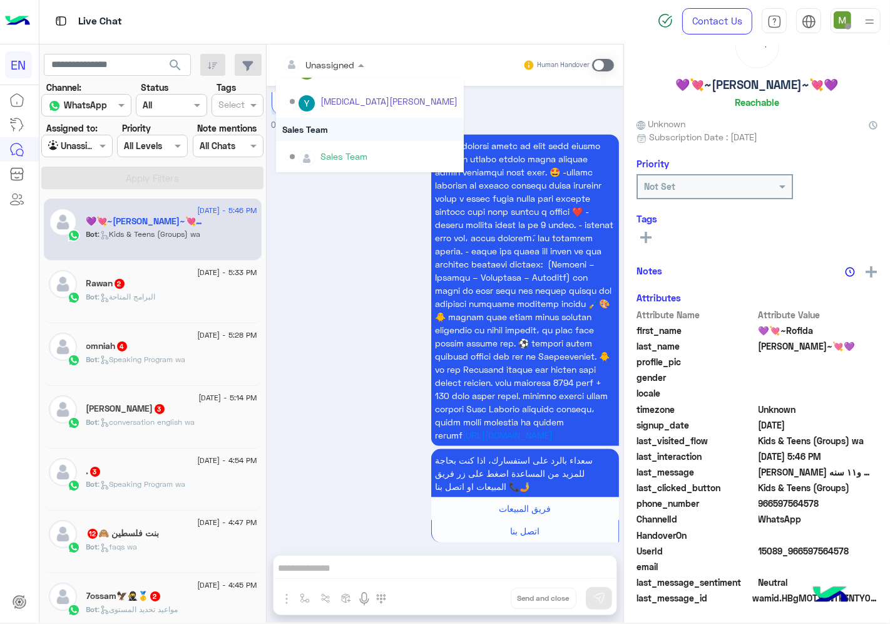
click at [315, 129] on div "Sales Team" at bounding box center [370, 129] width 188 height 23
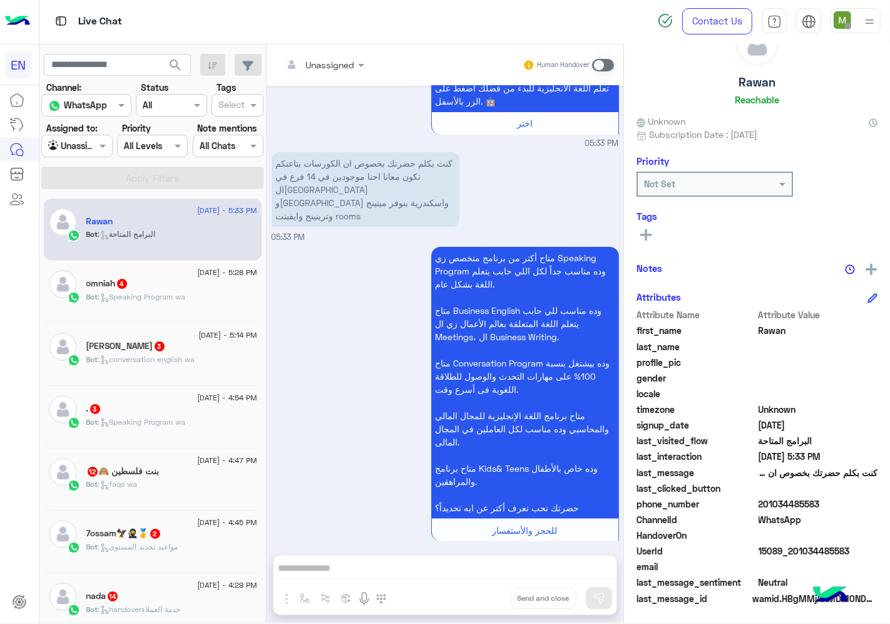
click at [330, 65] on input "text" at bounding box center [307, 64] width 51 height 13
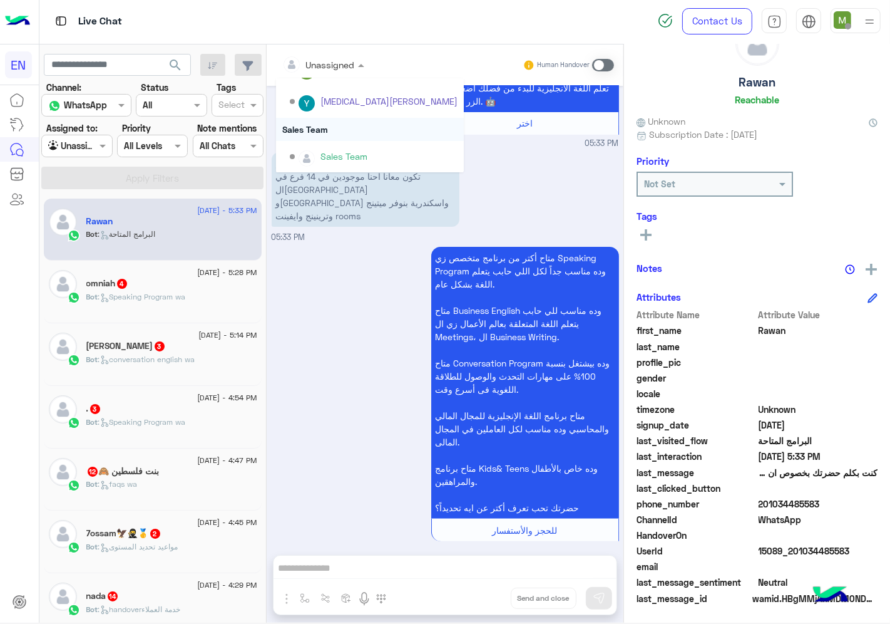
click at [311, 125] on div "Sales Team" at bounding box center [370, 129] width 188 height 23
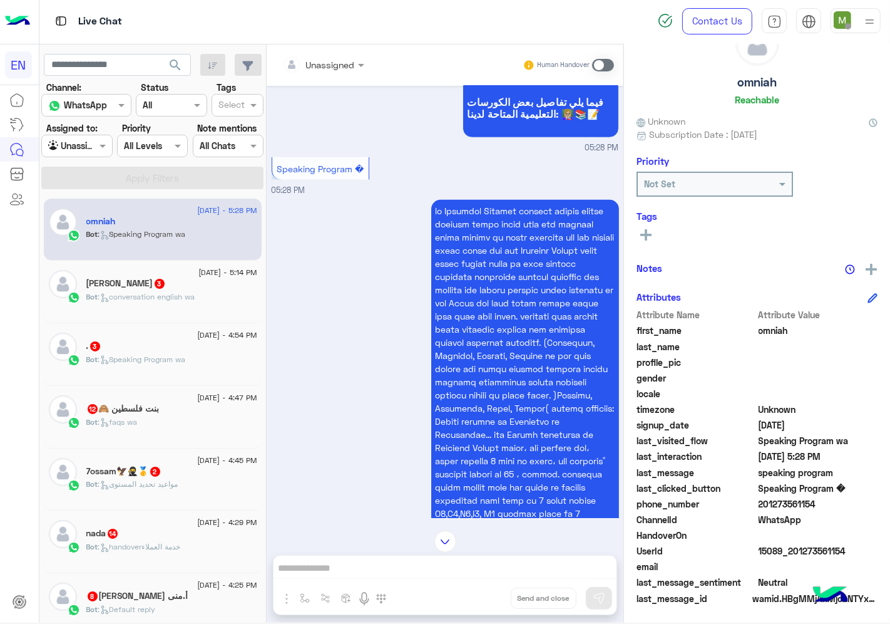
click at [333, 72] on div "Unassigned" at bounding box center [318, 64] width 73 height 25
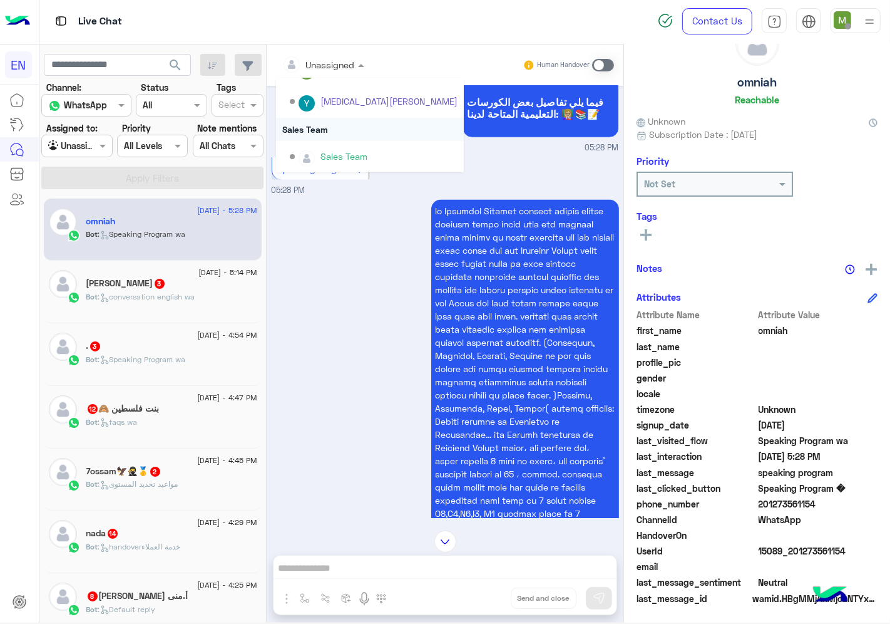
click at [317, 131] on div "Sales Team" at bounding box center [370, 129] width 188 height 23
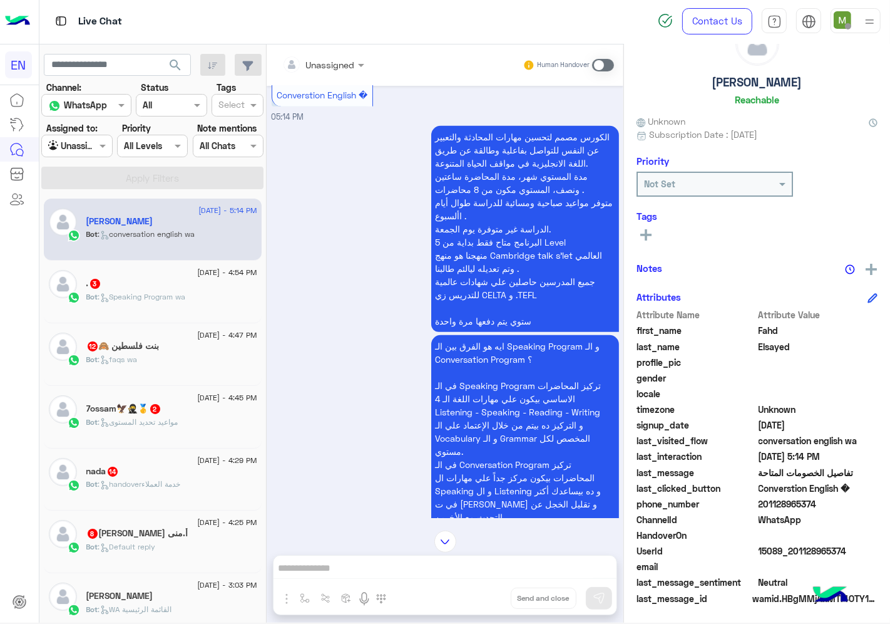
click at [331, 61] on input "text" at bounding box center [307, 64] width 51 height 13
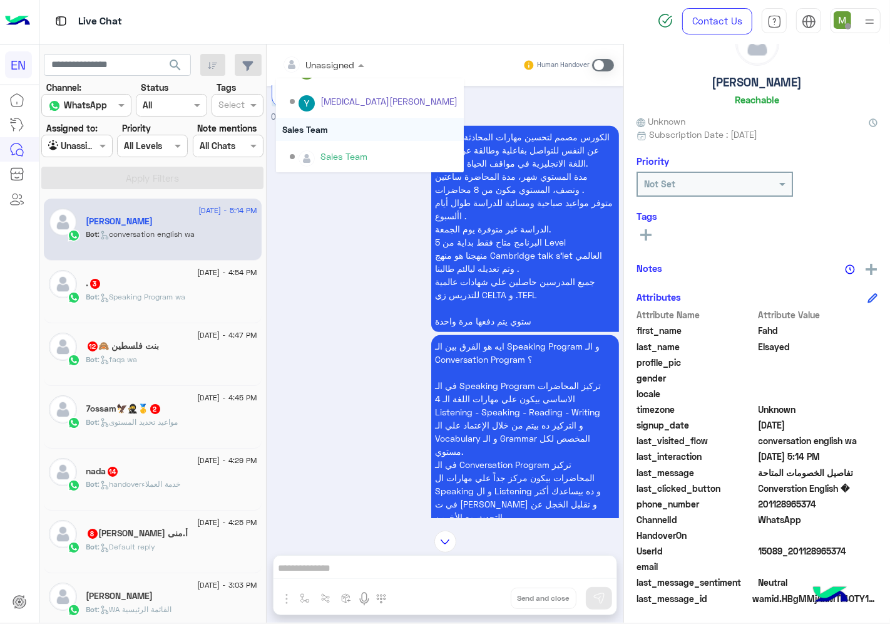
click at [313, 126] on div "Sales Team" at bounding box center [370, 129] width 188 height 23
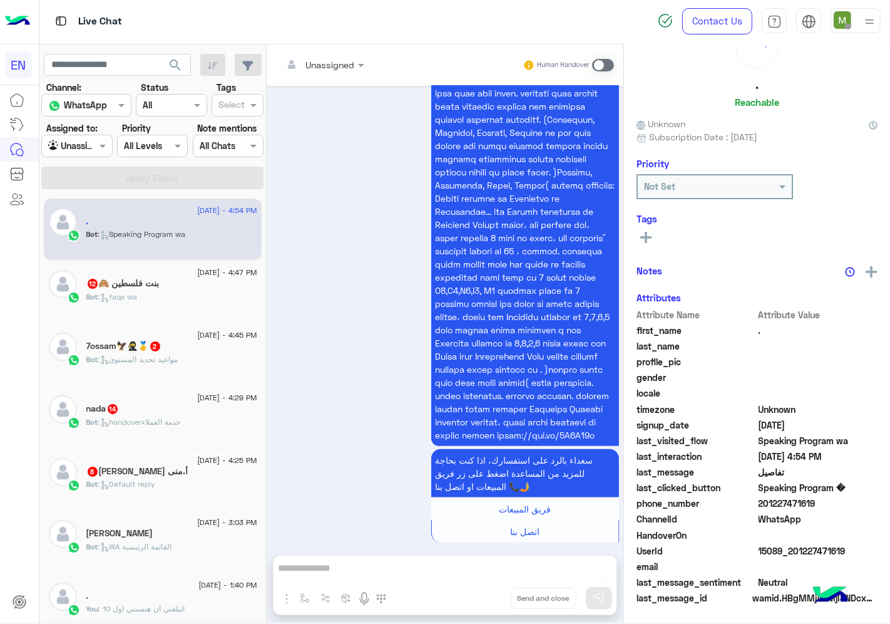
click at [334, 61] on div at bounding box center [323, 64] width 95 height 14
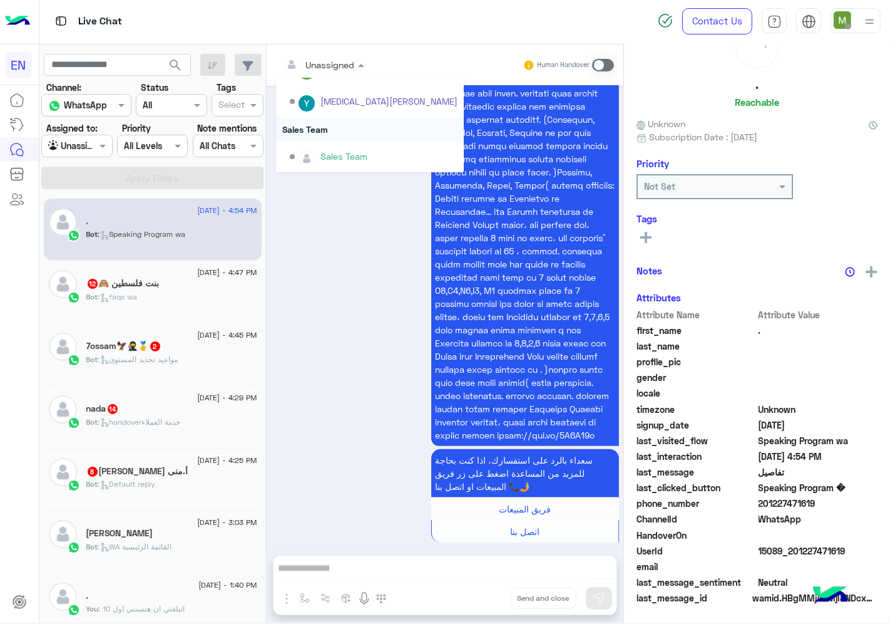
click at [319, 131] on div "Sales Team" at bounding box center [370, 129] width 188 height 23
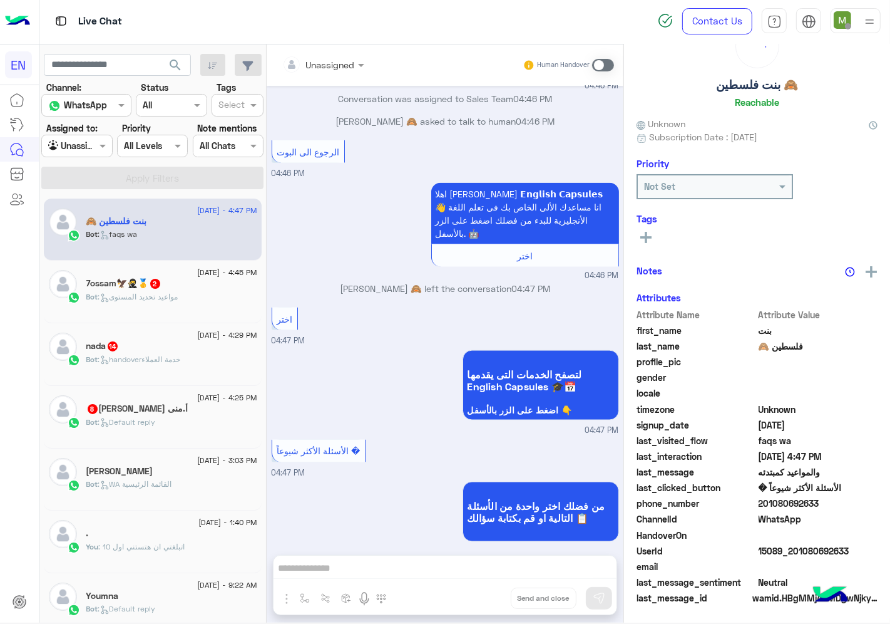
click at [337, 64] on div at bounding box center [323, 64] width 95 height 14
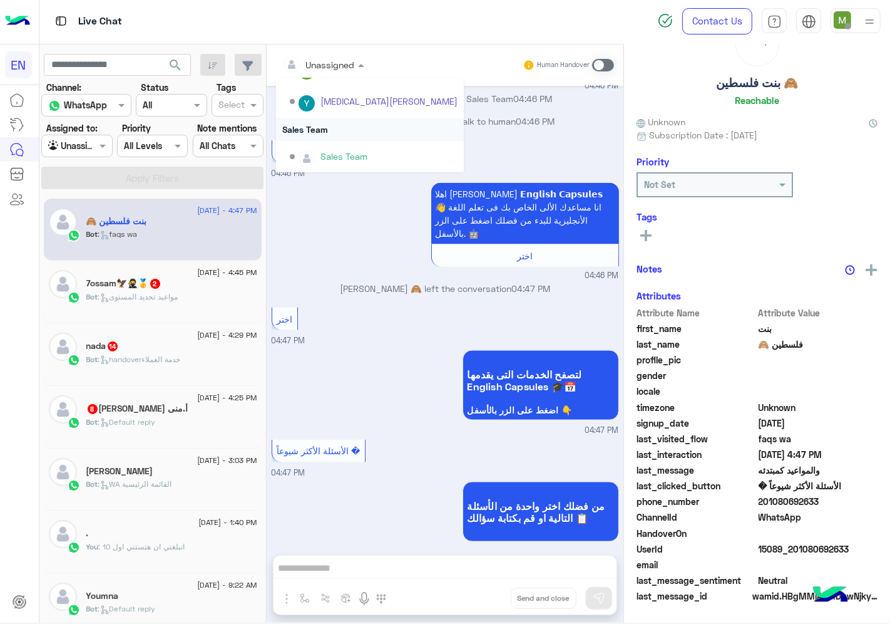
click at [329, 125] on div "Sales Team" at bounding box center [370, 129] width 188 height 23
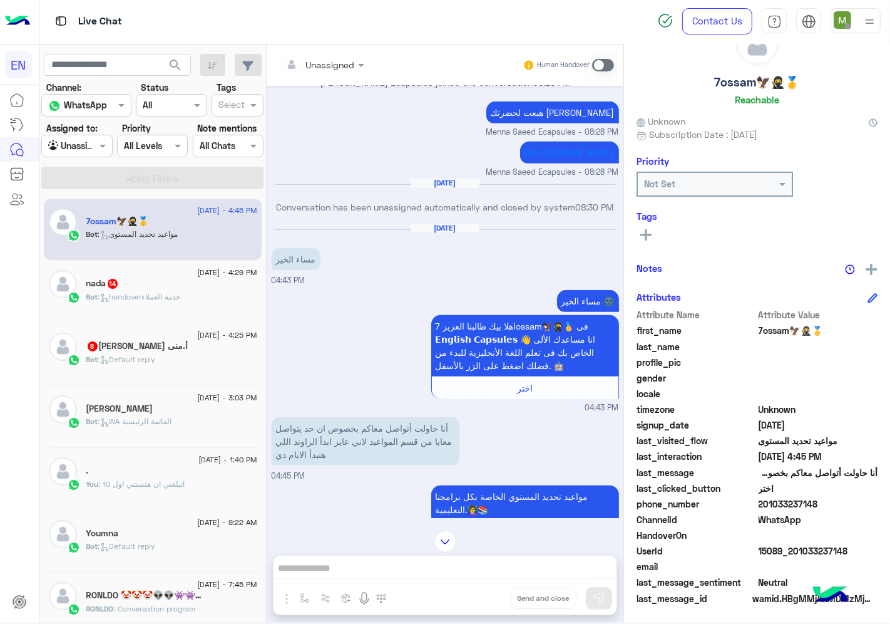
click at [318, 66] on input "text" at bounding box center [307, 64] width 51 height 13
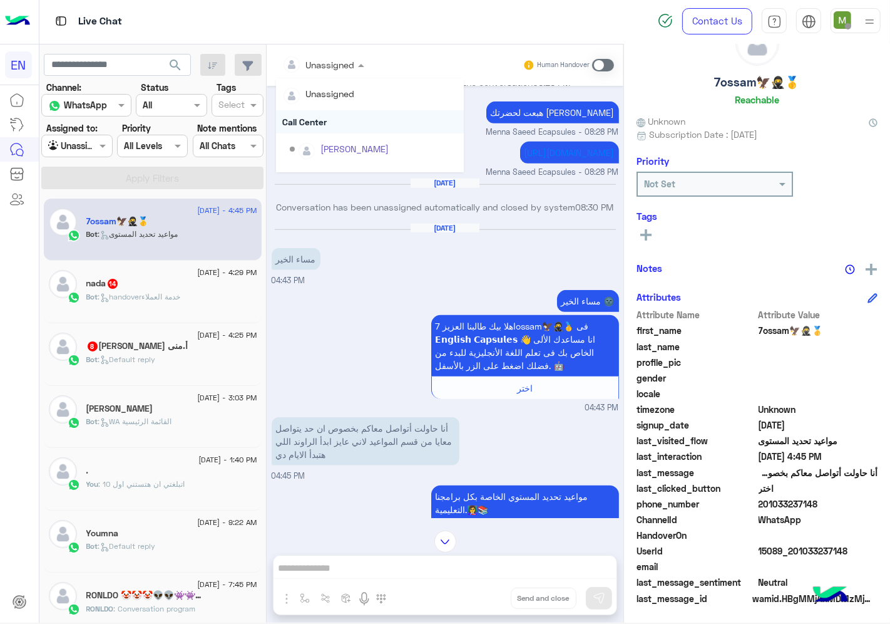
click at [316, 120] on div "Call Center" at bounding box center [370, 121] width 188 height 23
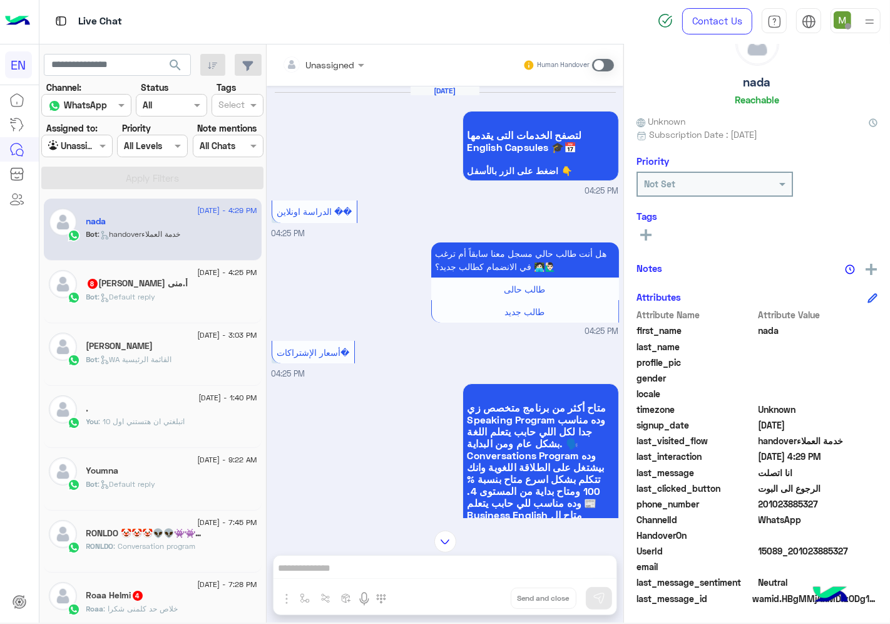
click at [316, 43] on div "Live Chat" at bounding box center [322, 21] width 567 height 45
click at [331, 69] on input "text" at bounding box center [307, 64] width 51 height 13
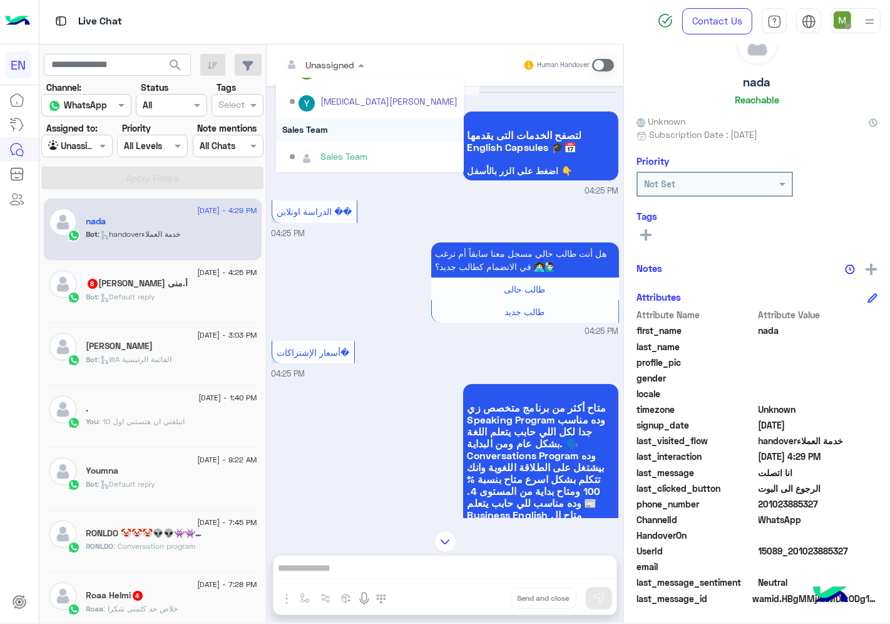
click at [318, 126] on div "Sales Team" at bounding box center [370, 129] width 188 height 23
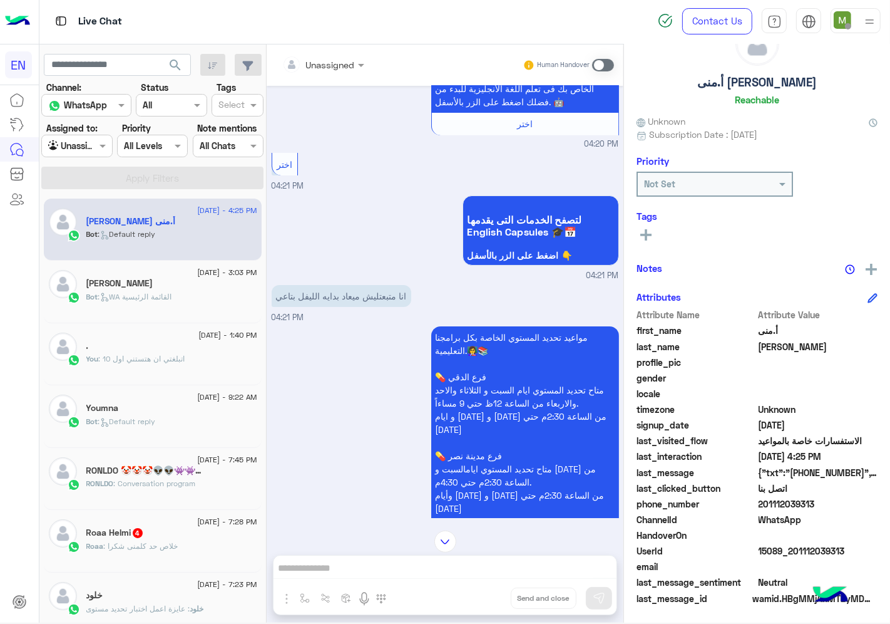
click at [338, 57] on div at bounding box center [323, 64] width 95 height 14
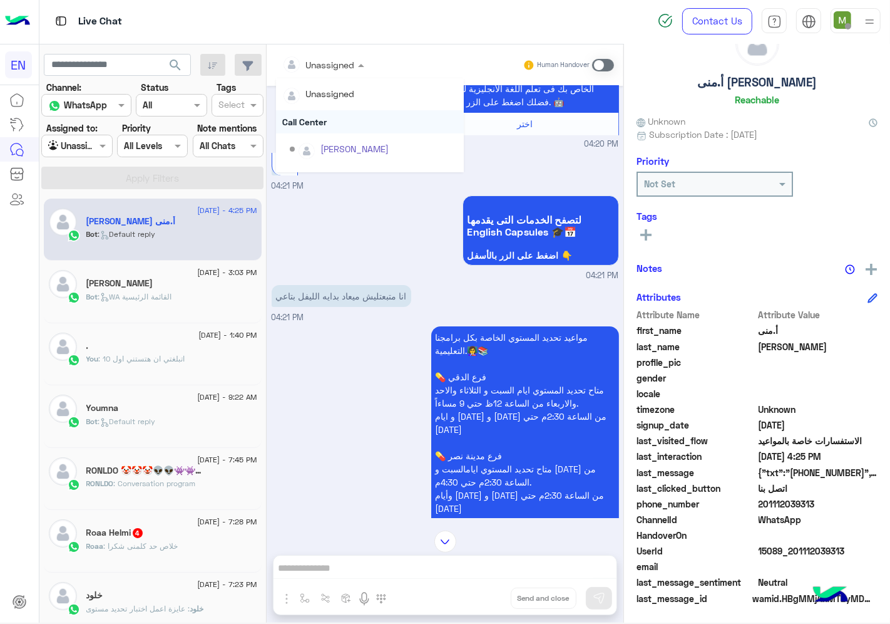
click at [322, 119] on div "Call Center" at bounding box center [370, 121] width 188 height 23
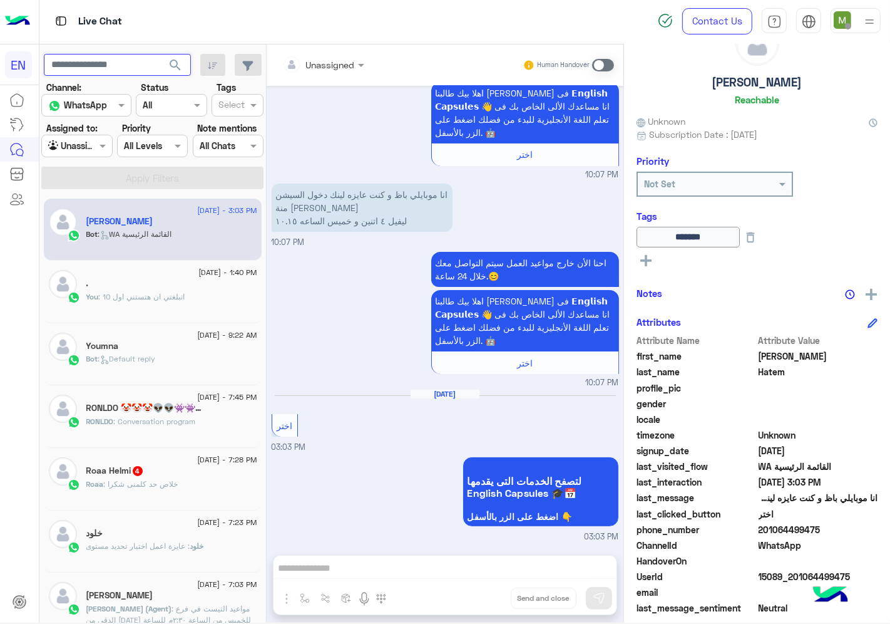
paste input "**********"
type input "**********"
click at [174, 61] on span "search" at bounding box center [175, 65] width 15 height 15
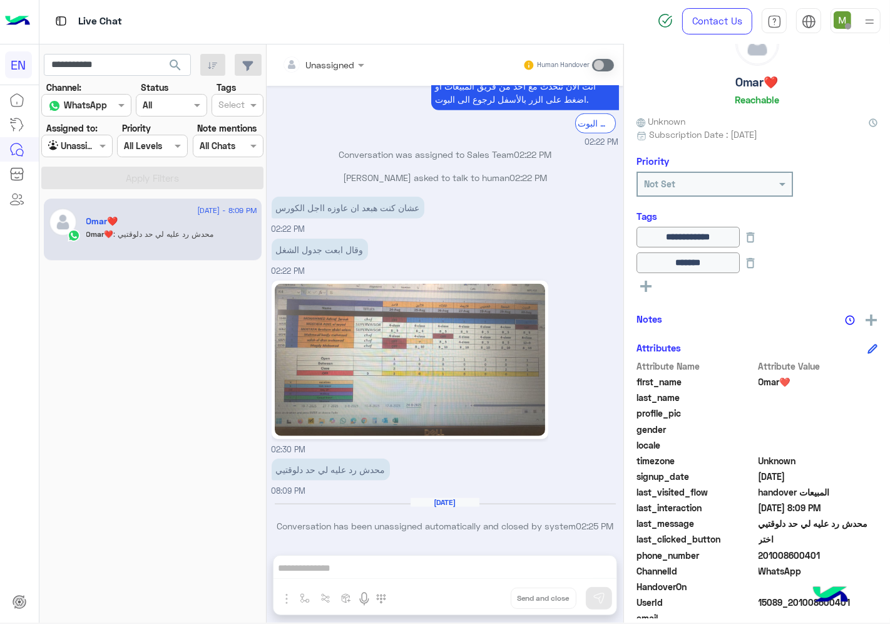
click at [382, 329] on img at bounding box center [410, 360] width 270 height 152
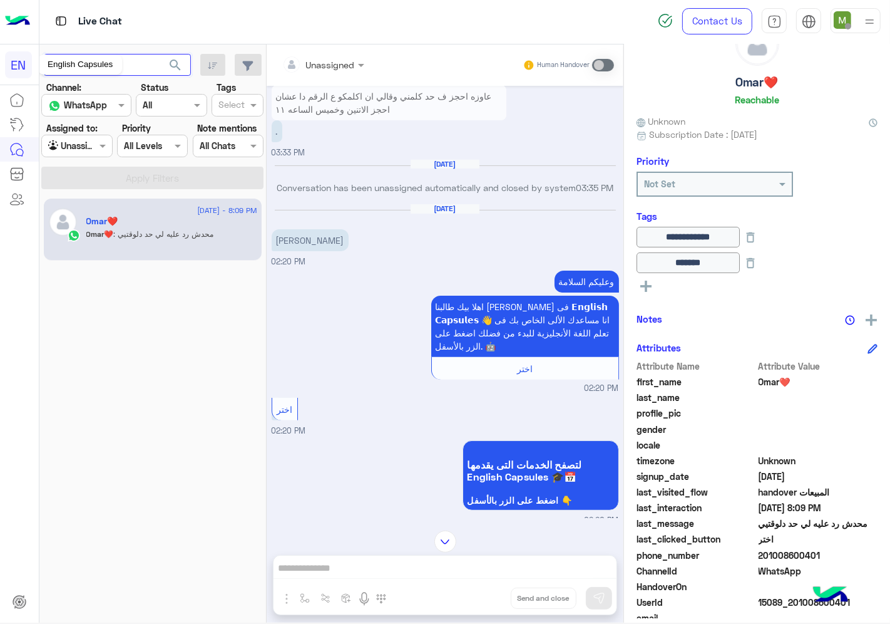
drag, startPoint x: 121, startPoint y: 64, endPoint x: 0, endPoint y: 73, distance: 121.8
click at [0, 73] on div "**********" at bounding box center [445, 312] width 890 height 624
click at [176, 66] on span "search" at bounding box center [175, 65] width 15 height 15
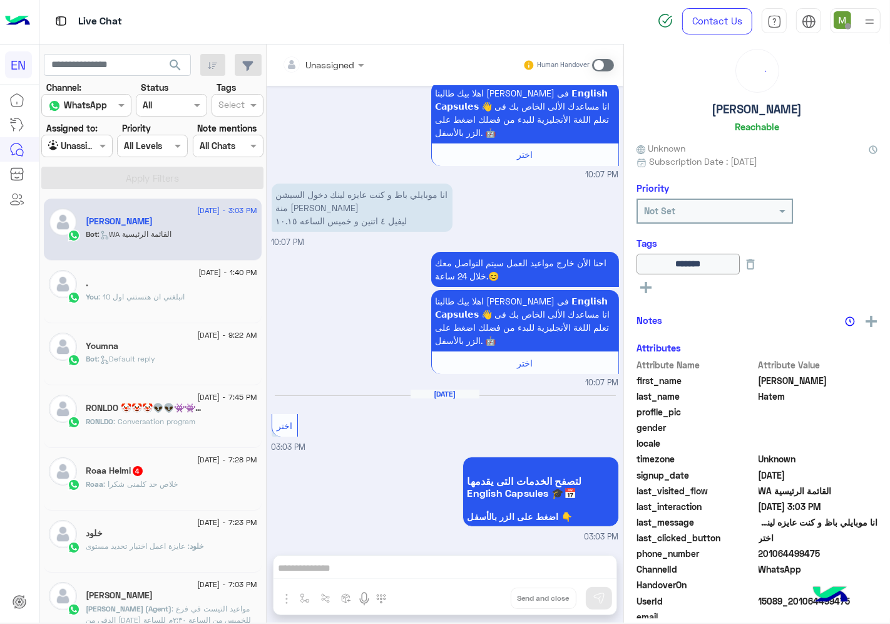
scroll to position [49, 0]
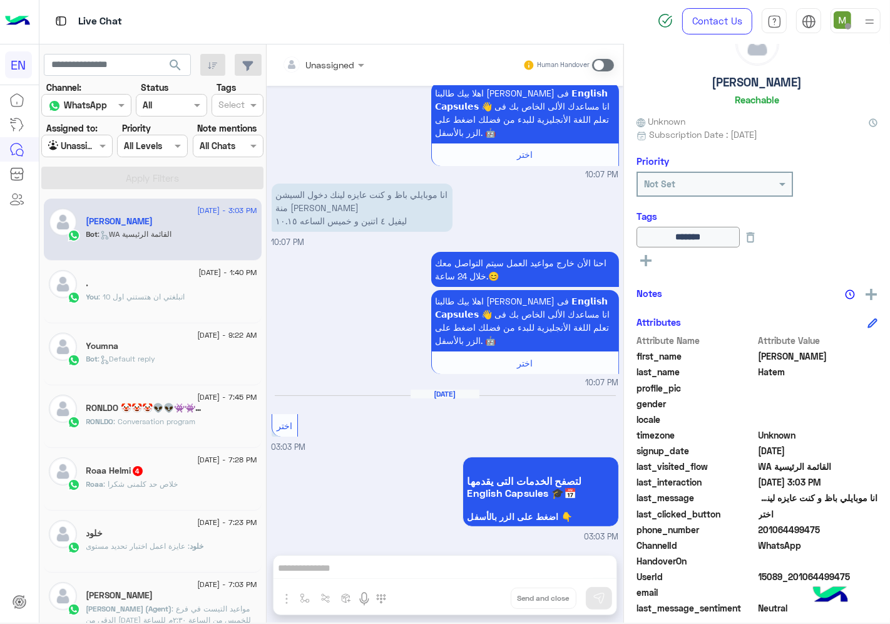
click at [166, 483] on span ": خلاص حد كلمنى شكرا" at bounding box center [141, 483] width 75 height 9
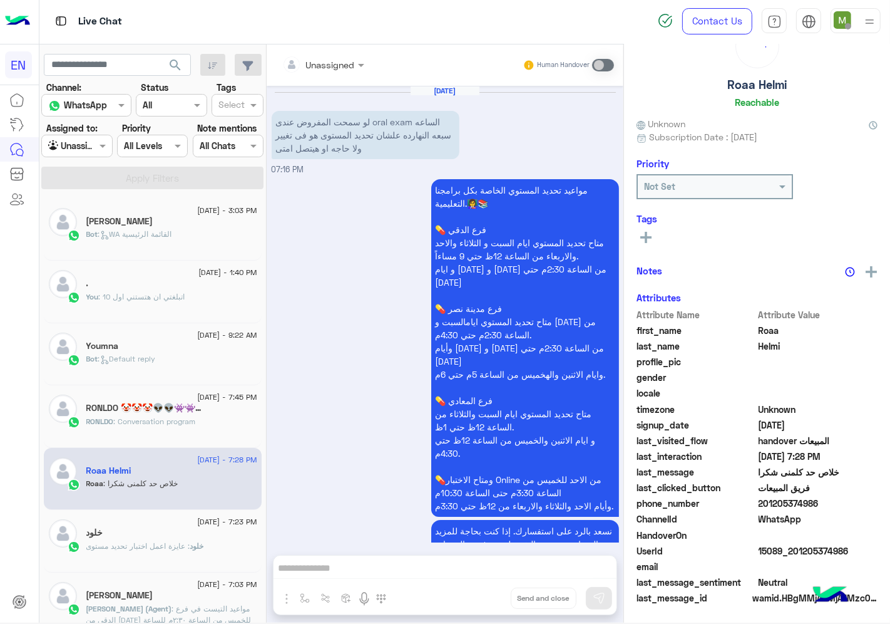
scroll to position [426, 0]
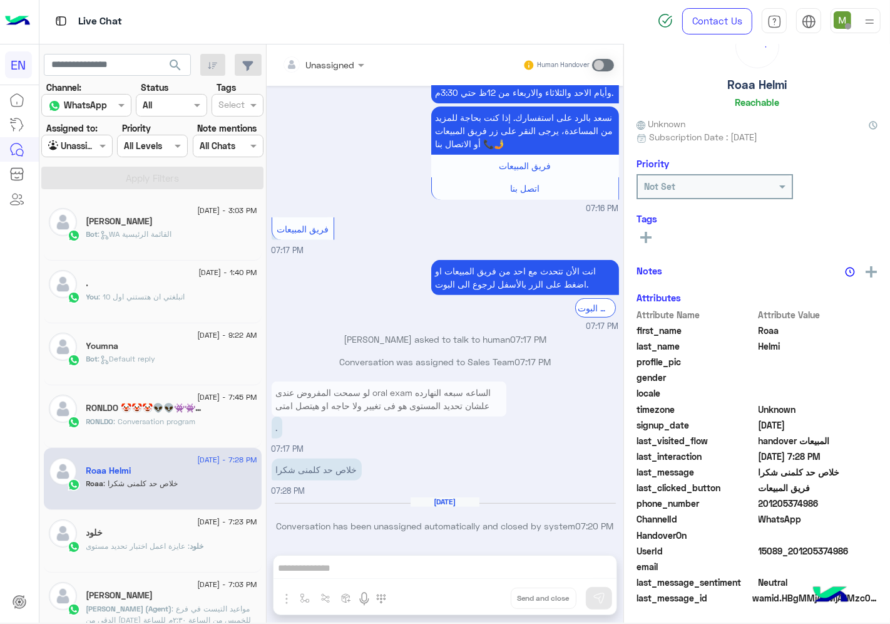
click at [71, 142] on input "text" at bounding box center [62, 146] width 29 height 13
click at [82, 243] on b "Your Team" at bounding box center [81, 242] width 43 height 11
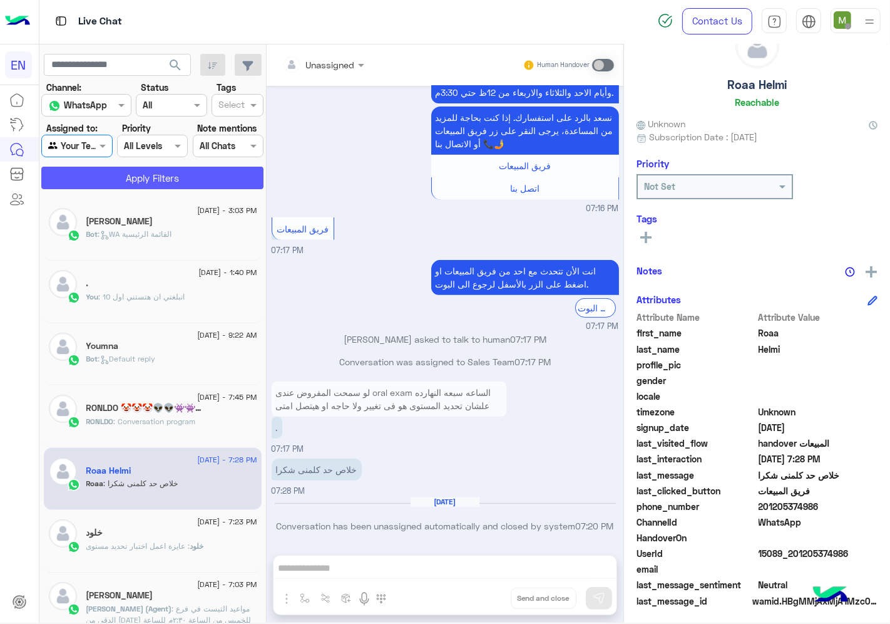
scroll to position [49, 0]
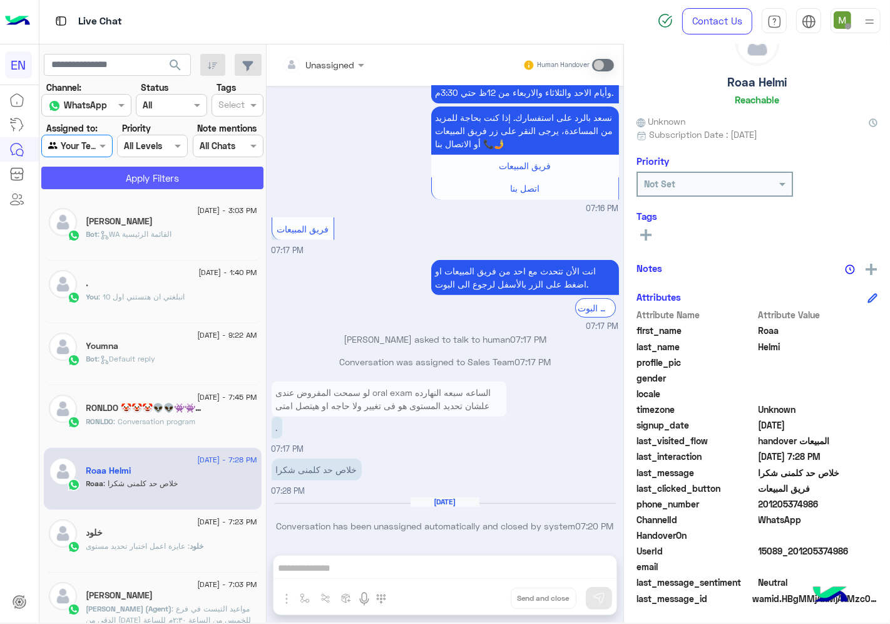
click at [146, 172] on button "Apply Filters" at bounding box center [152, 178] width 222 height 23
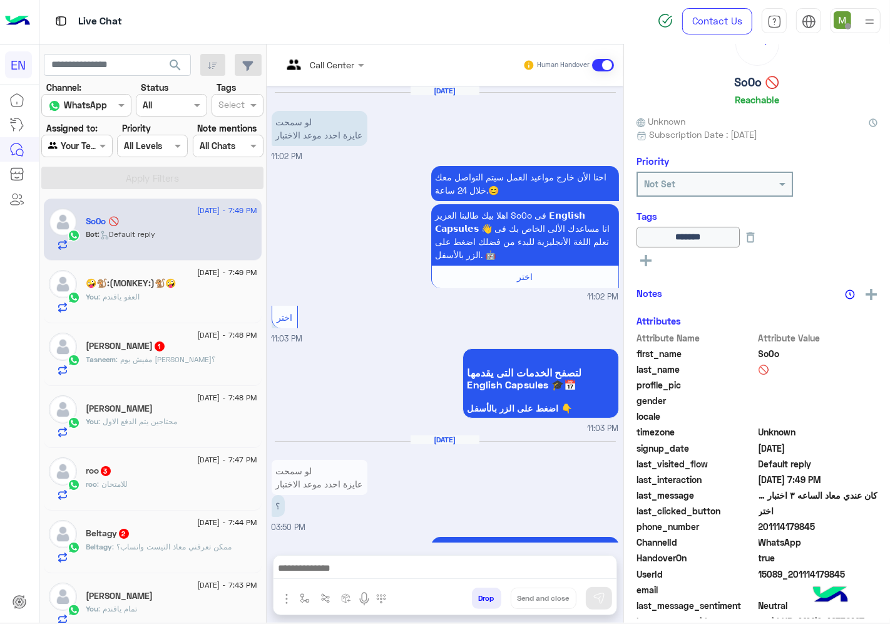
scroll to position [284, 0]
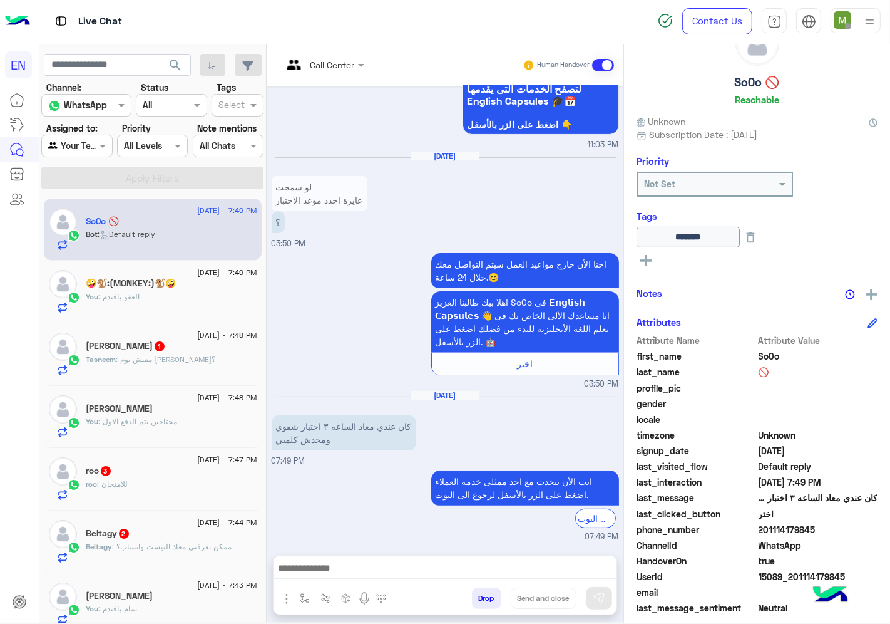
drag, startPoint x: 819, startPoint y: 527, endPoint x: 763, endPoint y: 533, distance: 56.7
click at [763, 533] on span "201114179845" at bounding box center [819, 529] width 120 height 13
copy span "01114179845"
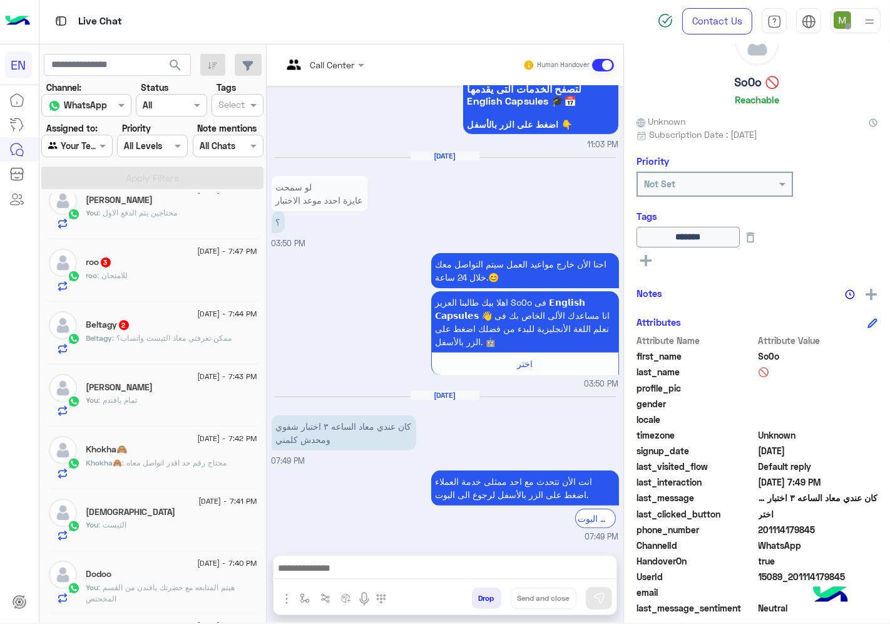
scroll to position [0, 0]
